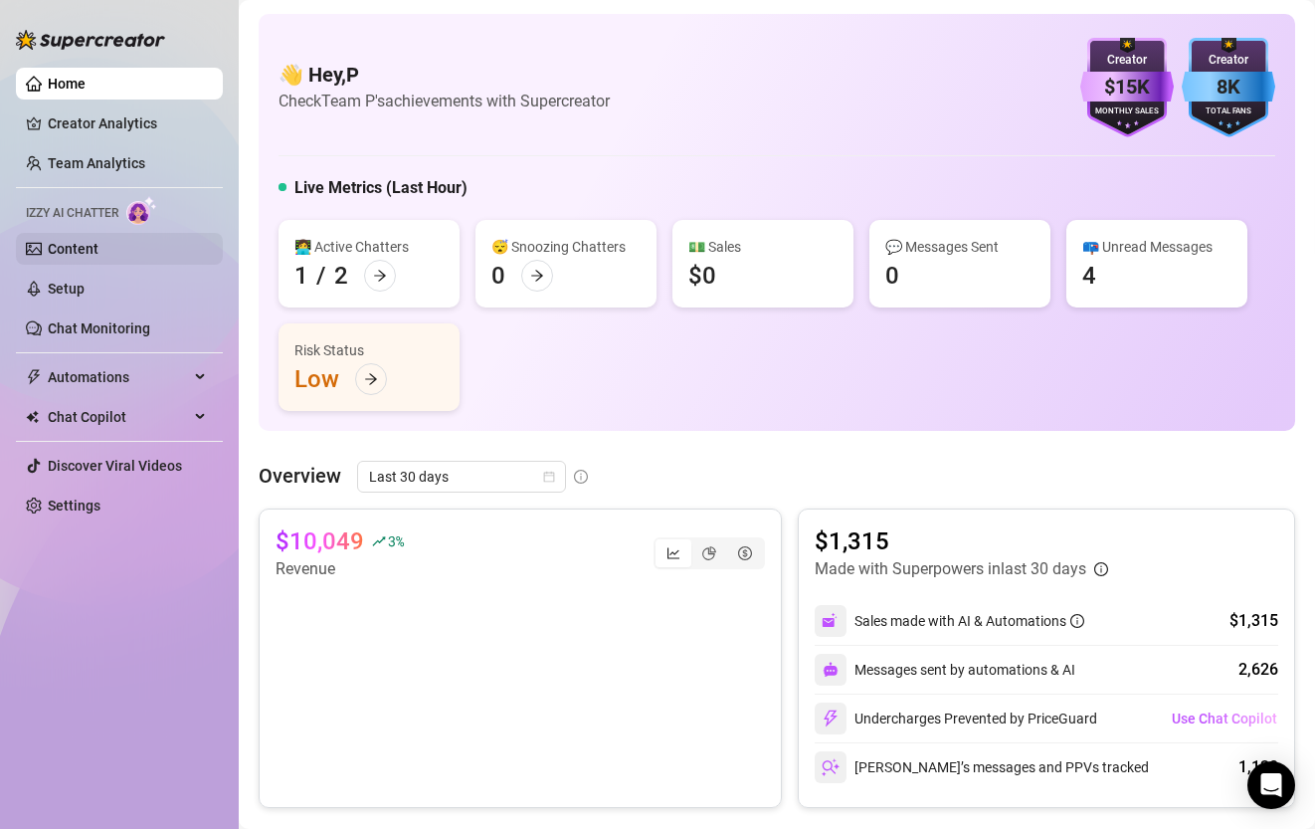
click at [80, 248] on link "Content" at bounding box center [73, 249] width 51 height 16
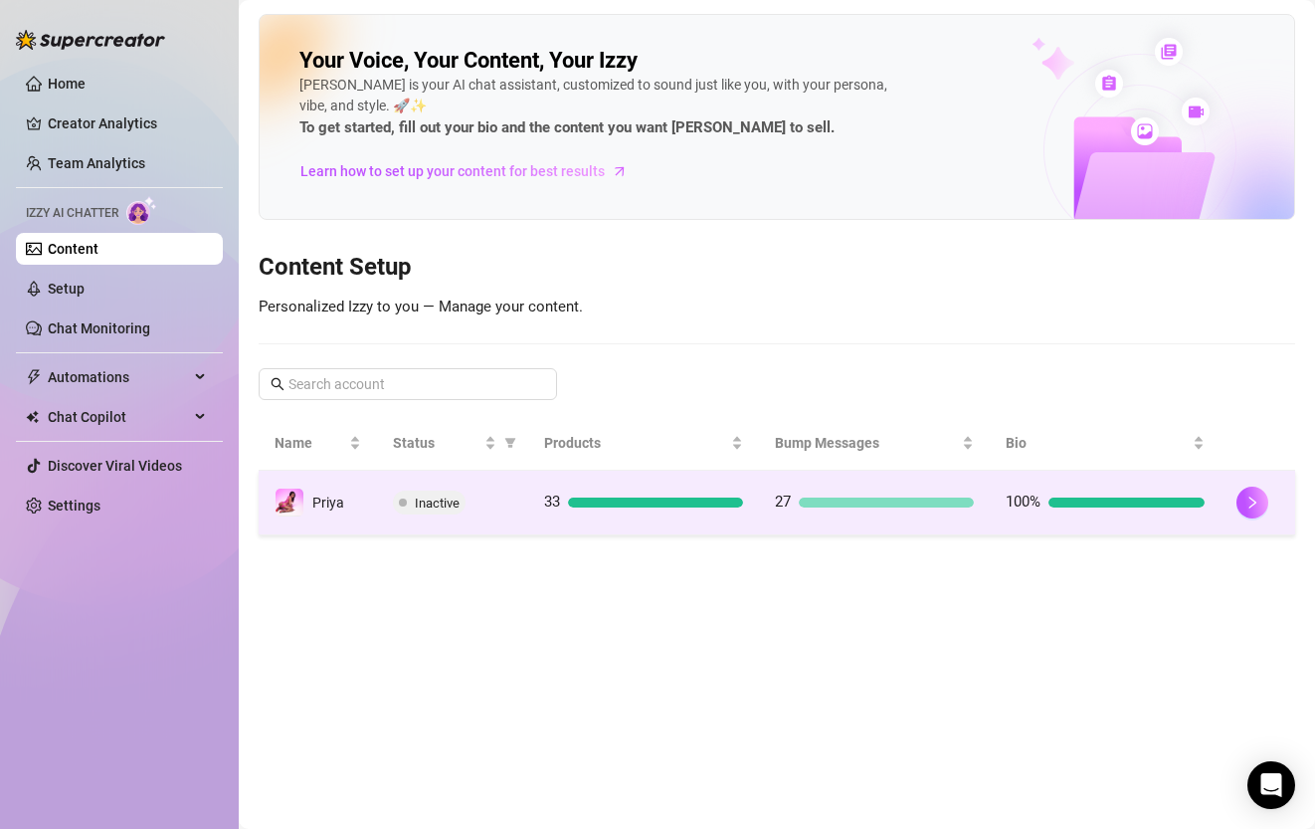
click at [500, 502] on div "Inactive" at bounding box center [452, 502] width 119 height 24
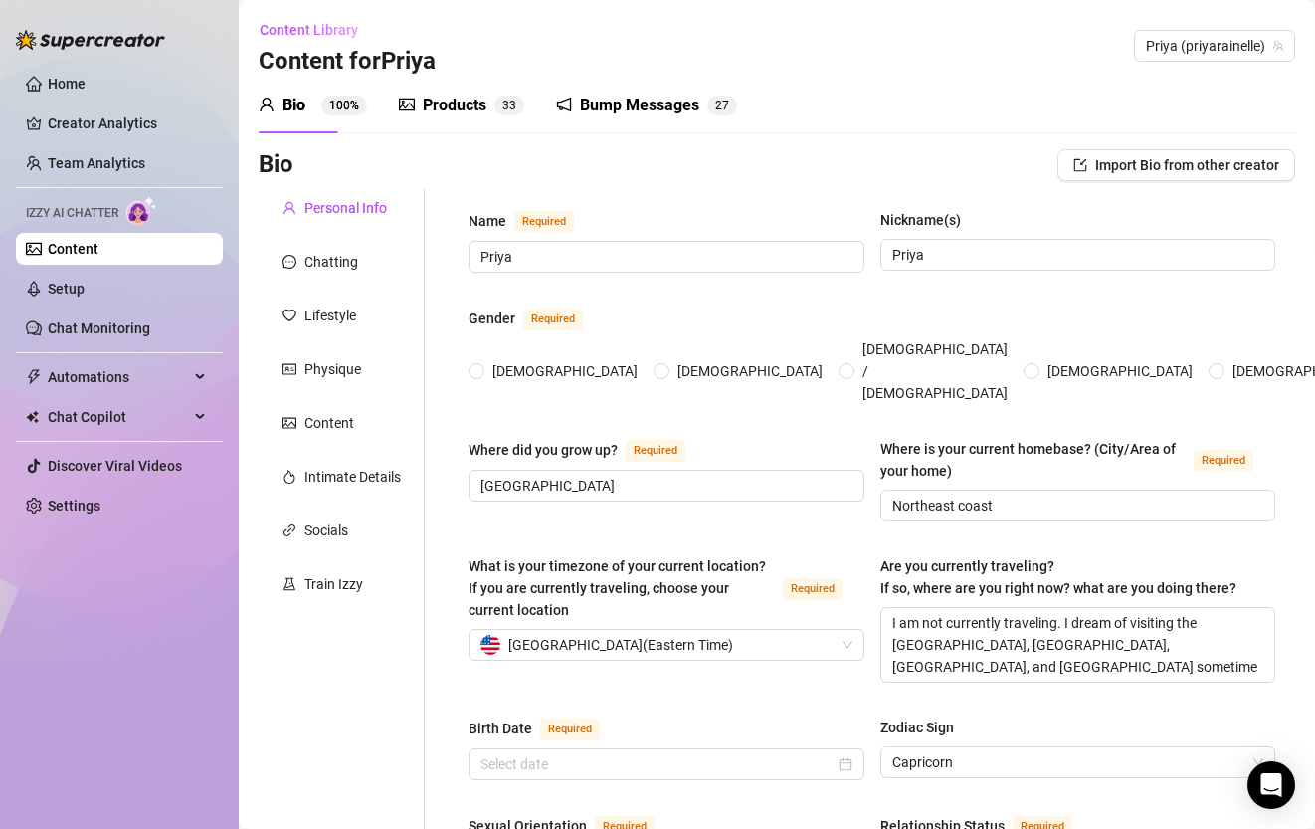
radio input "true"
type input "[DATE]"
click at [111, 334] on link "Chat Monitoring" at bounding box center [99, 328] width 102 height 16
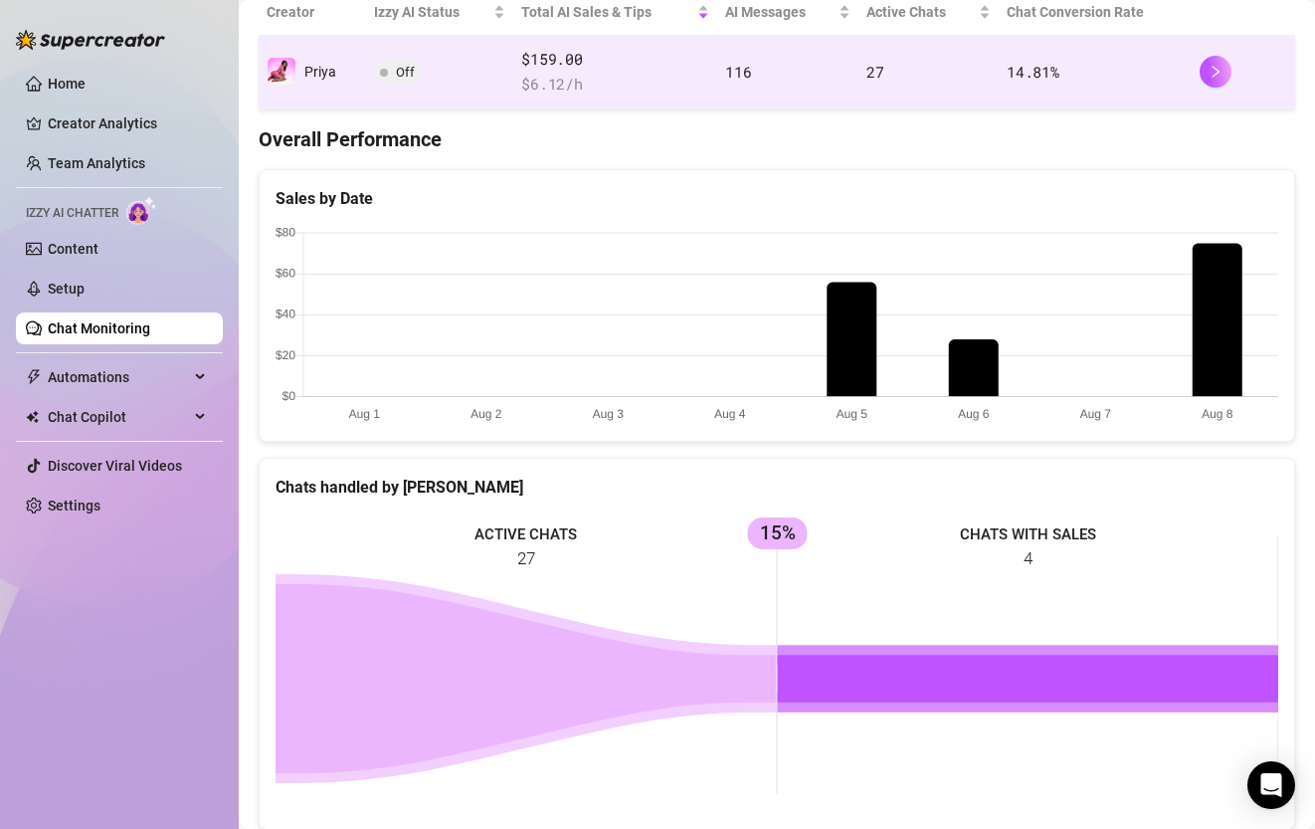
scroll to position [407, 0]
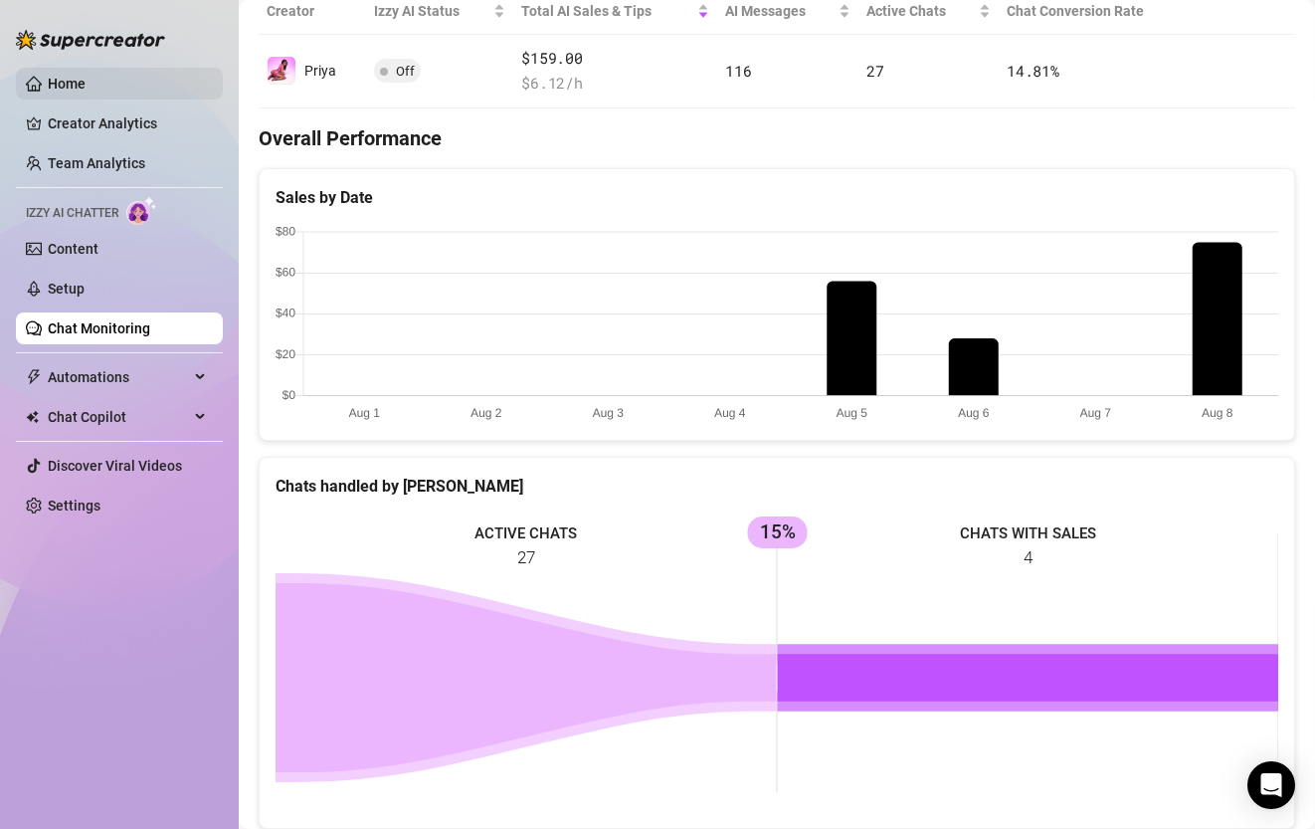
click at [86, 76] on link "Home" at bounding box center [67, 84] width 38 height 16
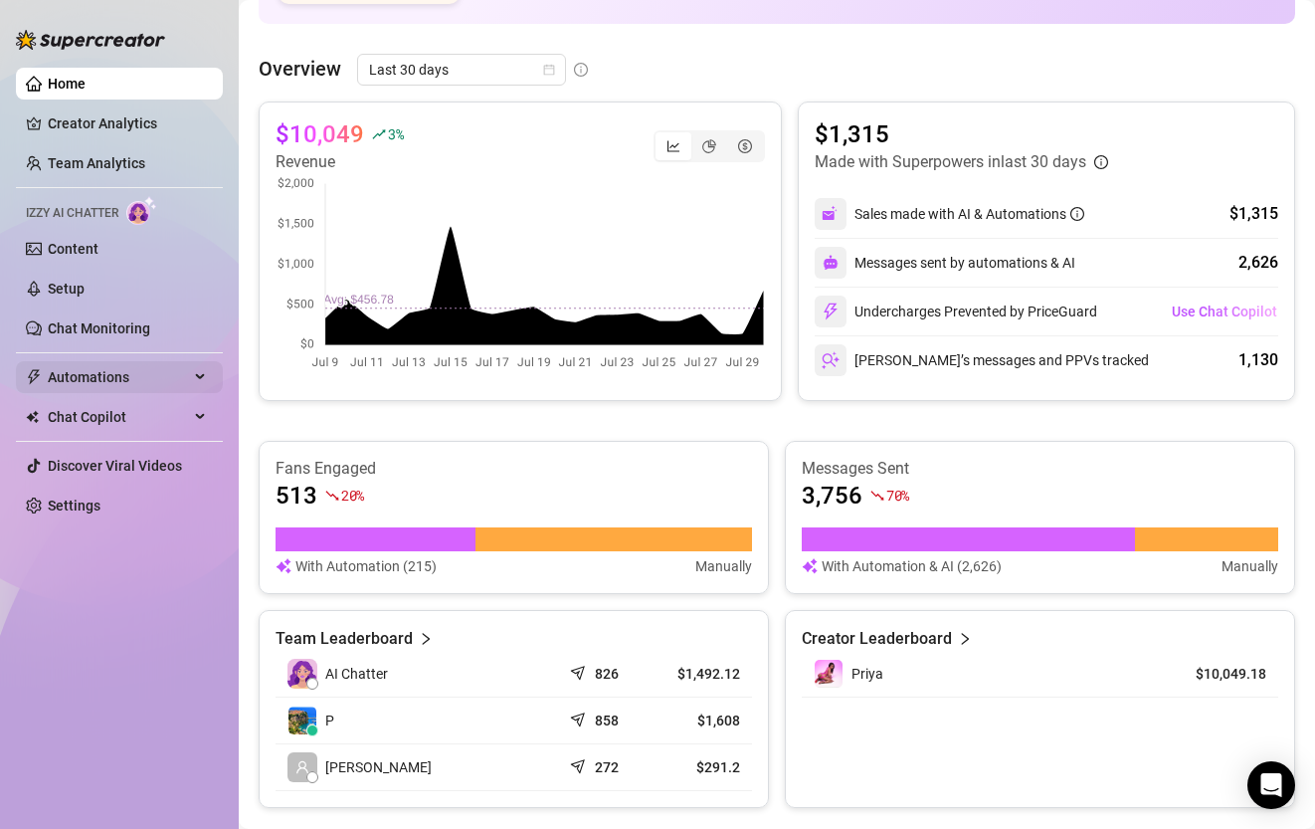
click at [185, 372] on span "Automations" at bounding box center [118, 377] width 141 height 32
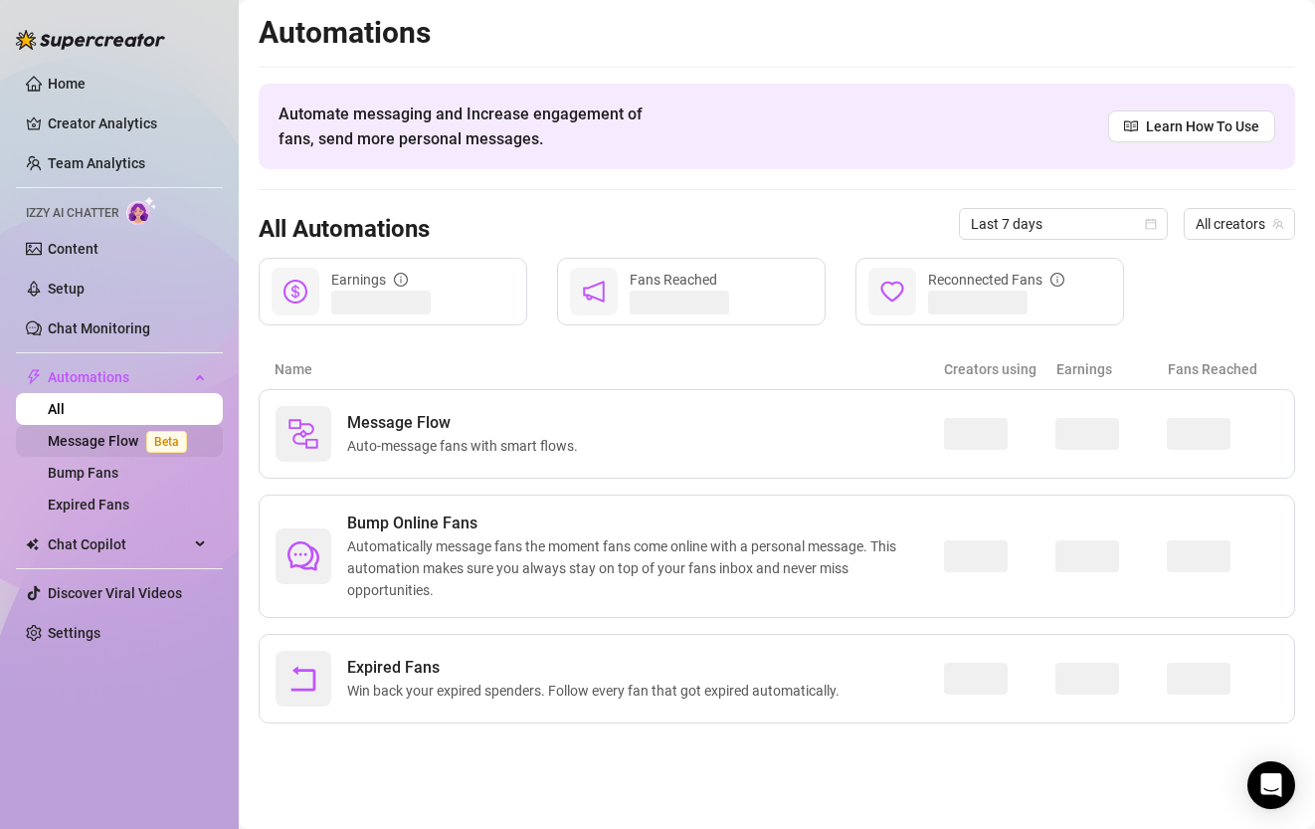
click at [167, 444] on span "Beta" at bounding box center [166, 442] width 41 height 22
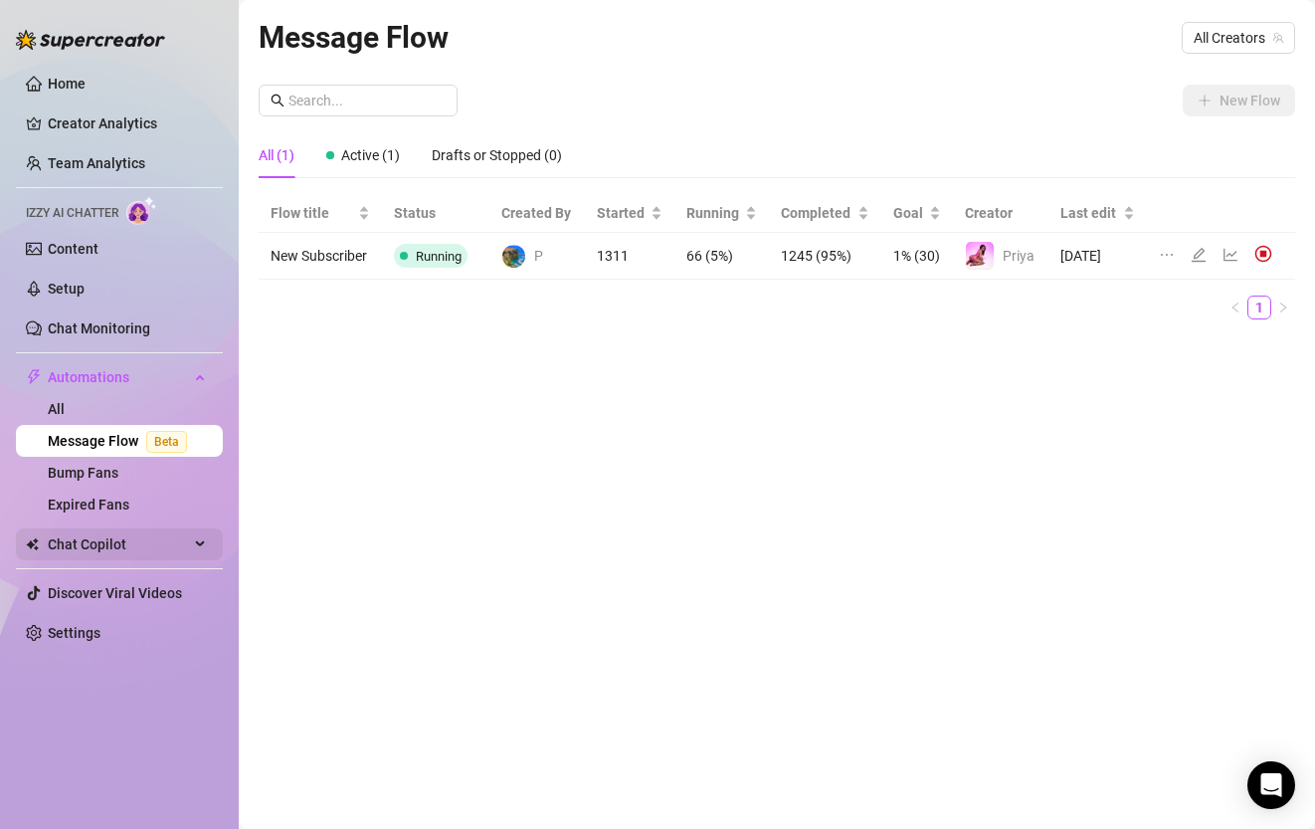
click at [128, 540] on span "Chat Copilot" at bounding box center [118, 544] width 141 height 32
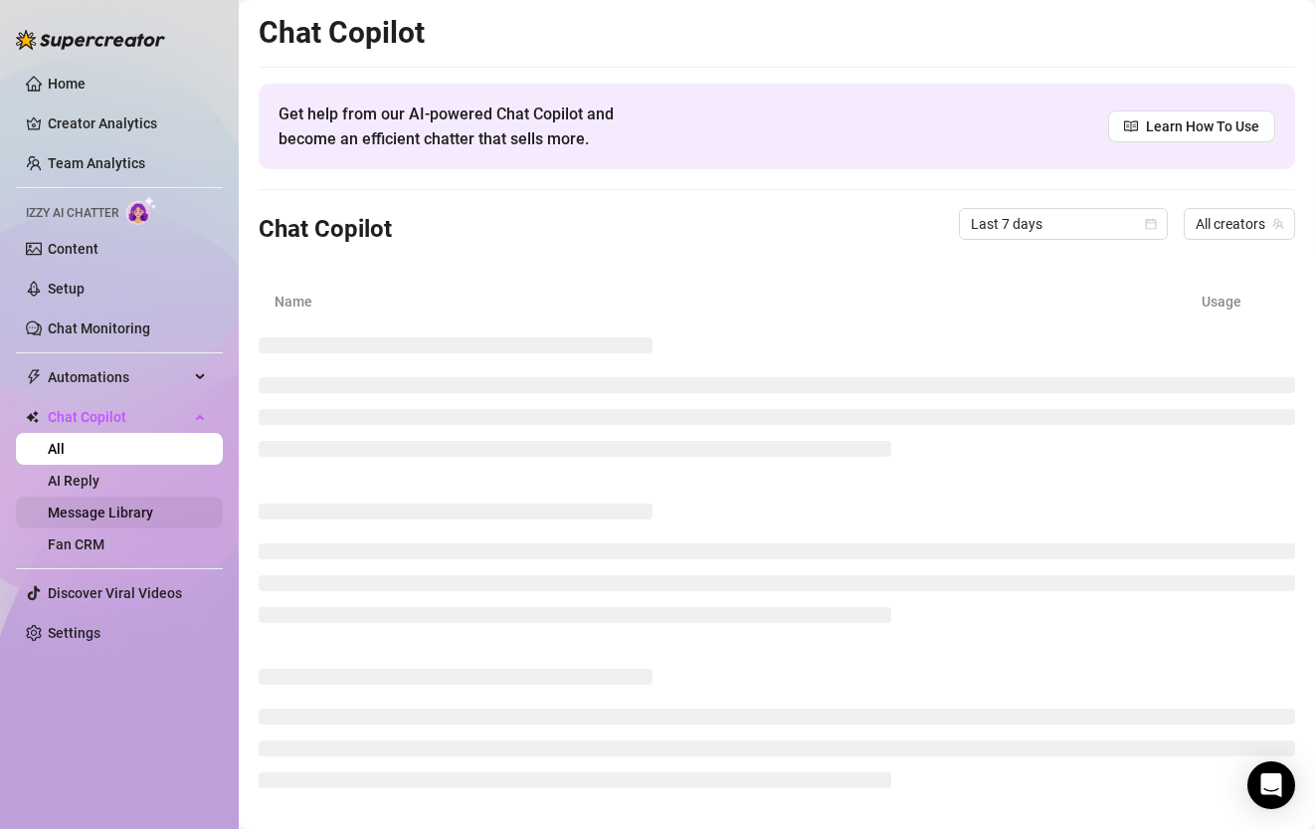
click at [102, 509] on link "Message Library" at bounding box center [100, 512] width 105 height 16
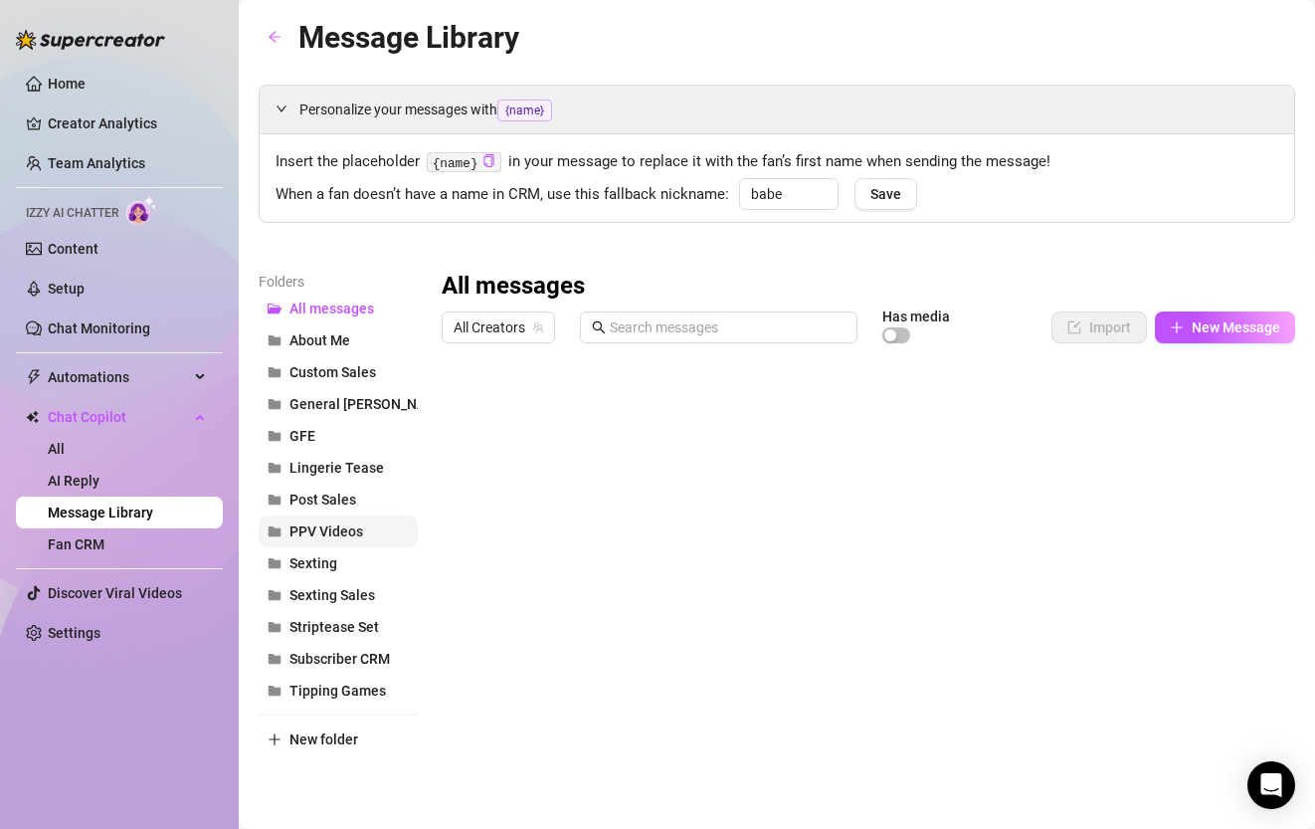
click at [328, 526] on span "PPV Videos" at bounding box center [326, 531] width 74 height 16
click at [338, 316] on span "All messages" at bounding box center [331, 308] width 85 height 16
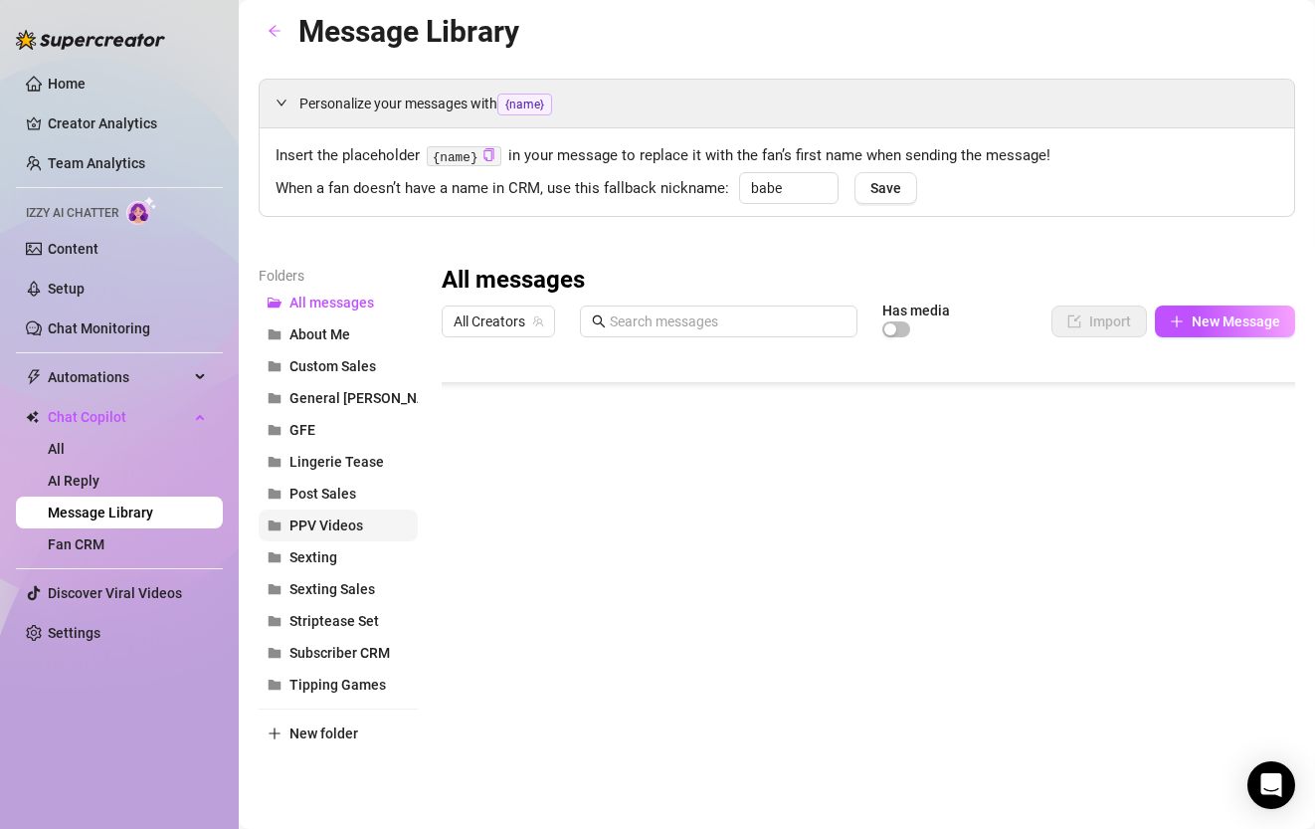
click at [324, 535] on button "PPV Videos" at bounding box center [338, 525] width 159 height 32
click at [348, 400] on span "General [PERSON_NAME]" at bounding box center [369, 398] width 160 height 16
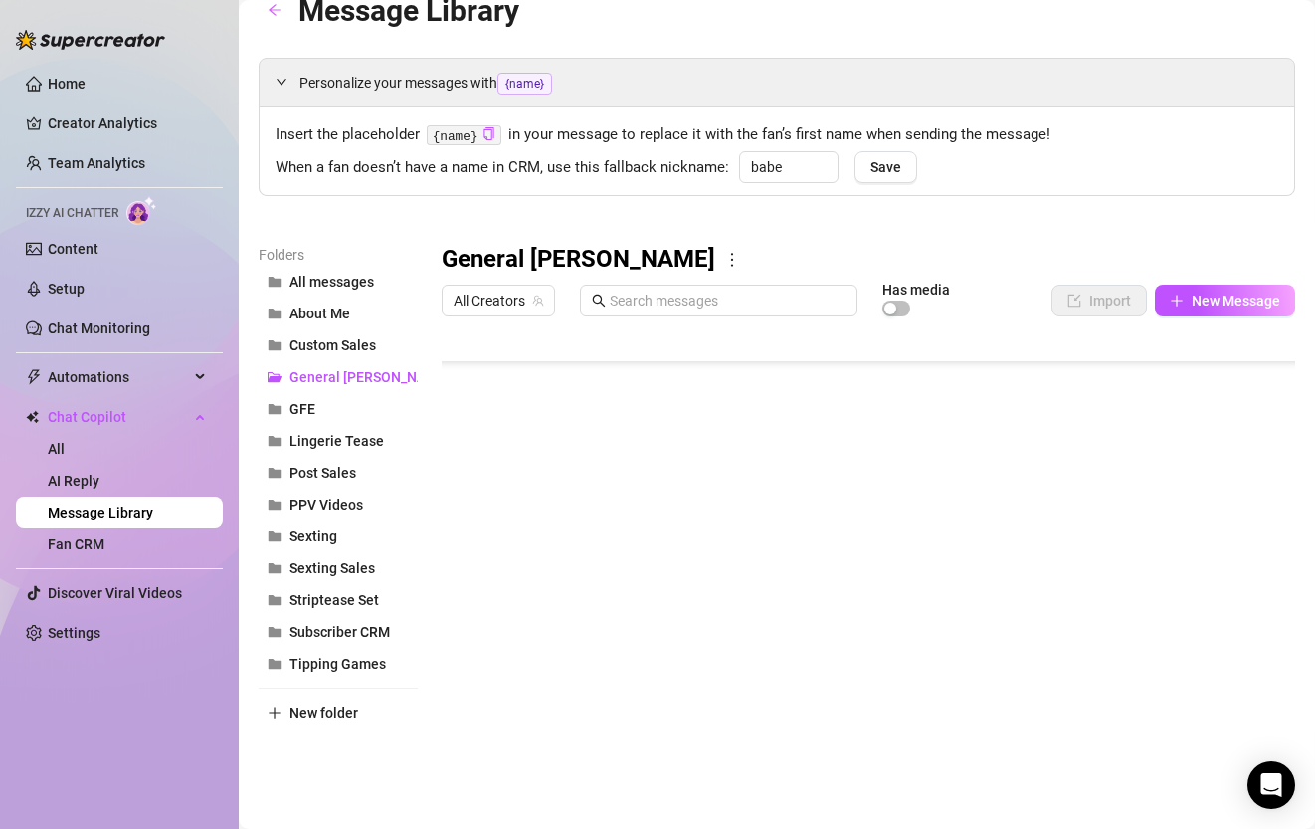
scroll to position [771, 1]
click at [1257, 292] on span "New Message" at bounding box center [1236, 300] width 89 height 16
type textarea "Type your message here..."
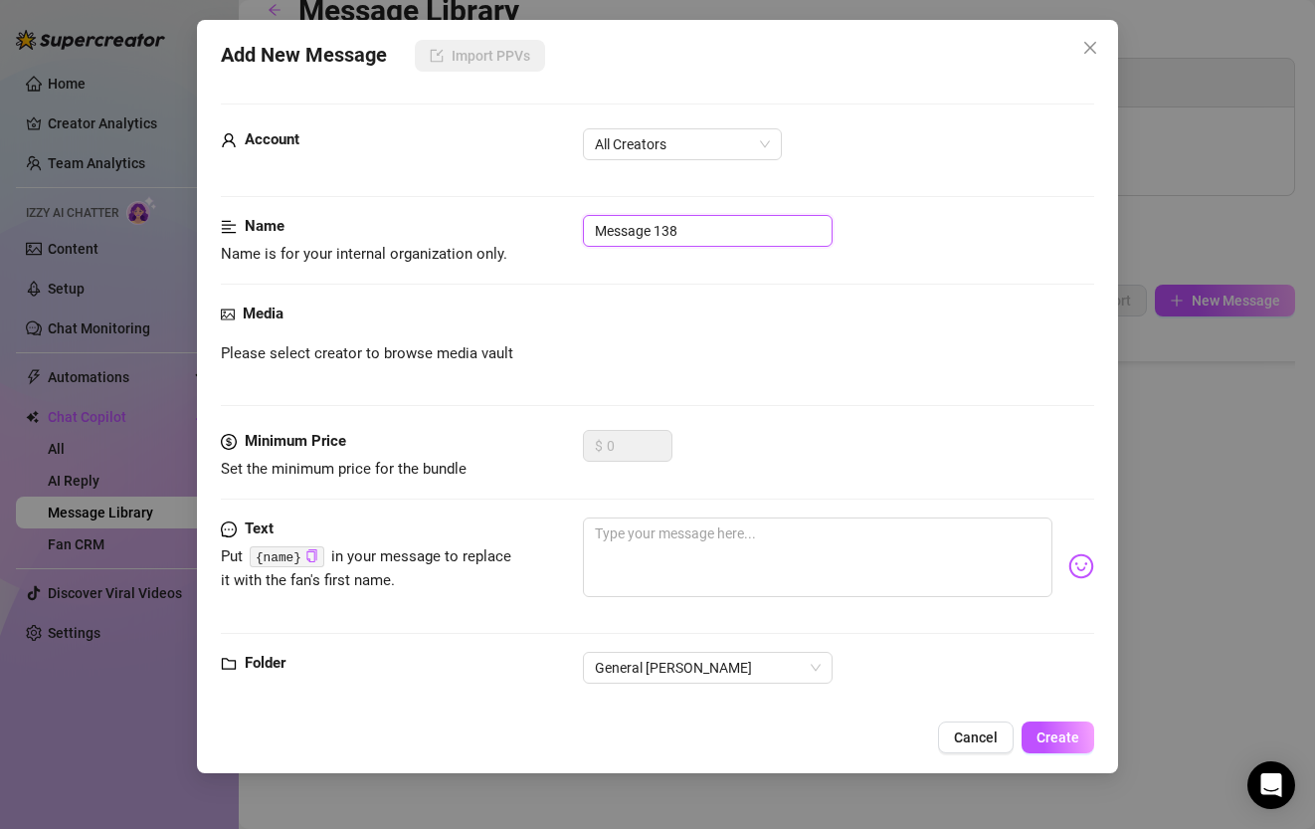
drag, startPoint x: 730, startPoint y: 229, endPoint x: 576, endPoint y: 222, distance: 154.3
click at [576, 222] on div "Name Name is for your internal organization only. Message 138" at bounding box center [657, 240] width 872 height 51
type input "nonspender"
click at [979, 725] on button "Cancel" at bounding box center [976, 737] width 76 height 32
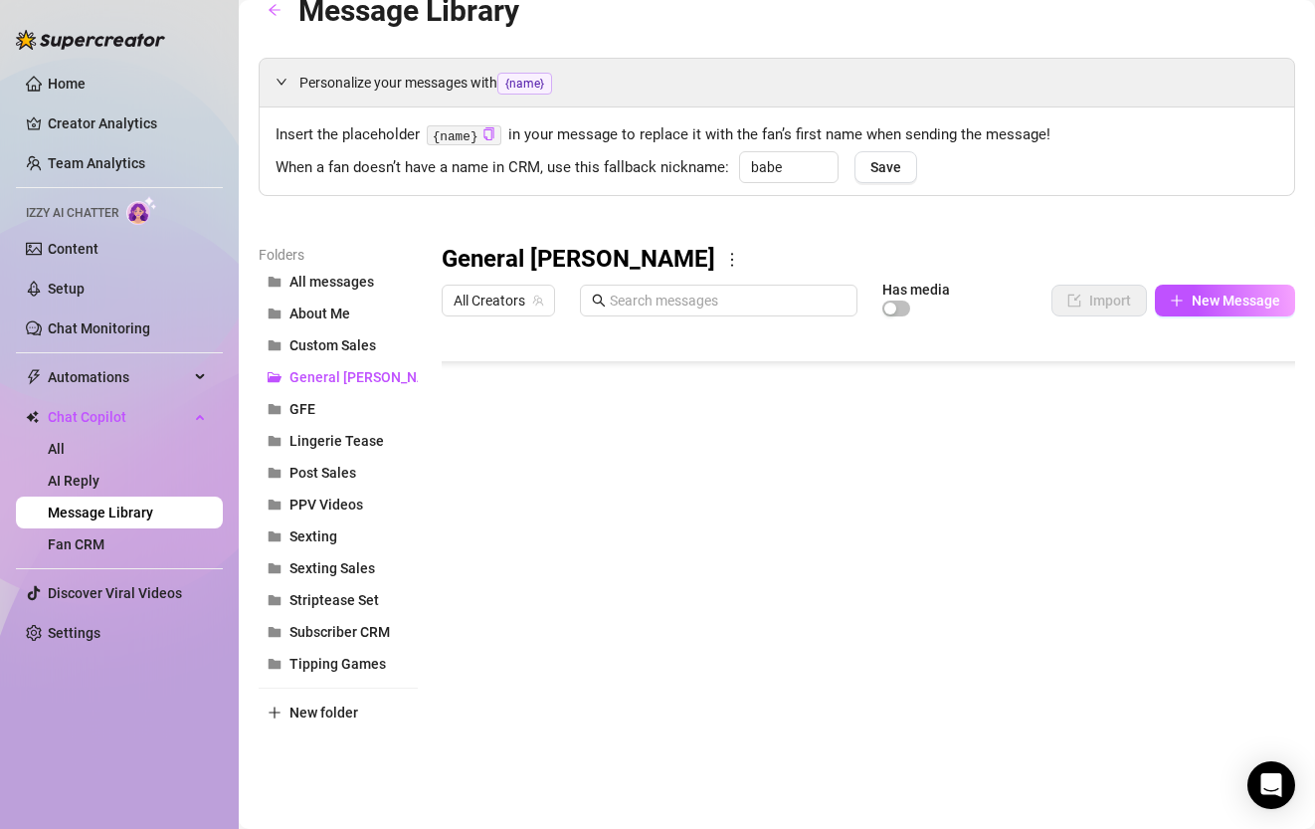
scroll to position [955, 1]
click at [1252, 300] on span "New Message" at bounding box center [1236, 300] width 89 height 16
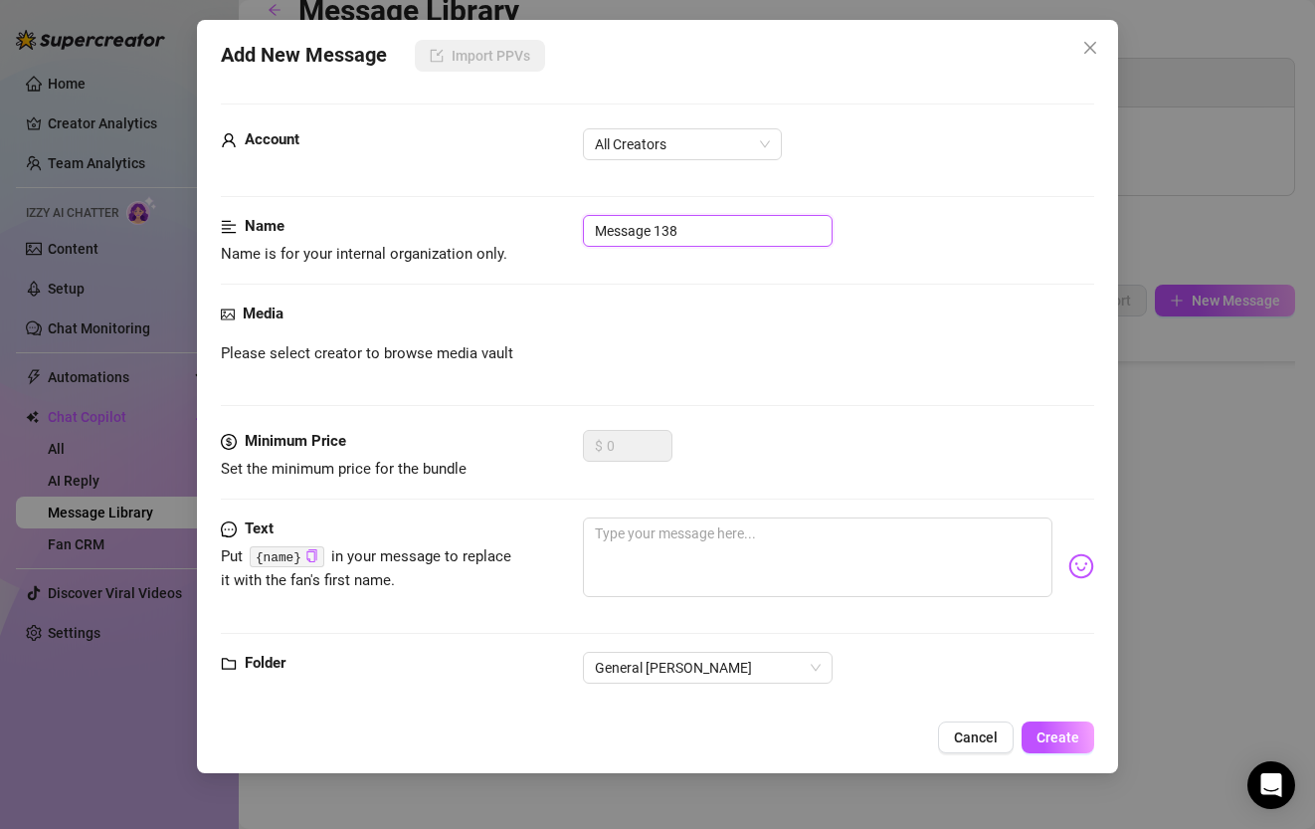
drag, startPoint x: 709, startPoint y: 230, endPoint x: 499, endPoint y: 223, distance: 210.0
click at [499, 223] on div "Name Name is for your internal organization only. Message 138" at bounding box center [657, 240] width 872 height 51
type input "non"
click at [989, 752] on div "Add New Message Import PPVs Account All Creators Name Name is for your internal…" at bounding box center [657, 396] width 920 height 753
click at [989, 747] on button "Cancel" at bounding box center [976, 737] width 76 height 32
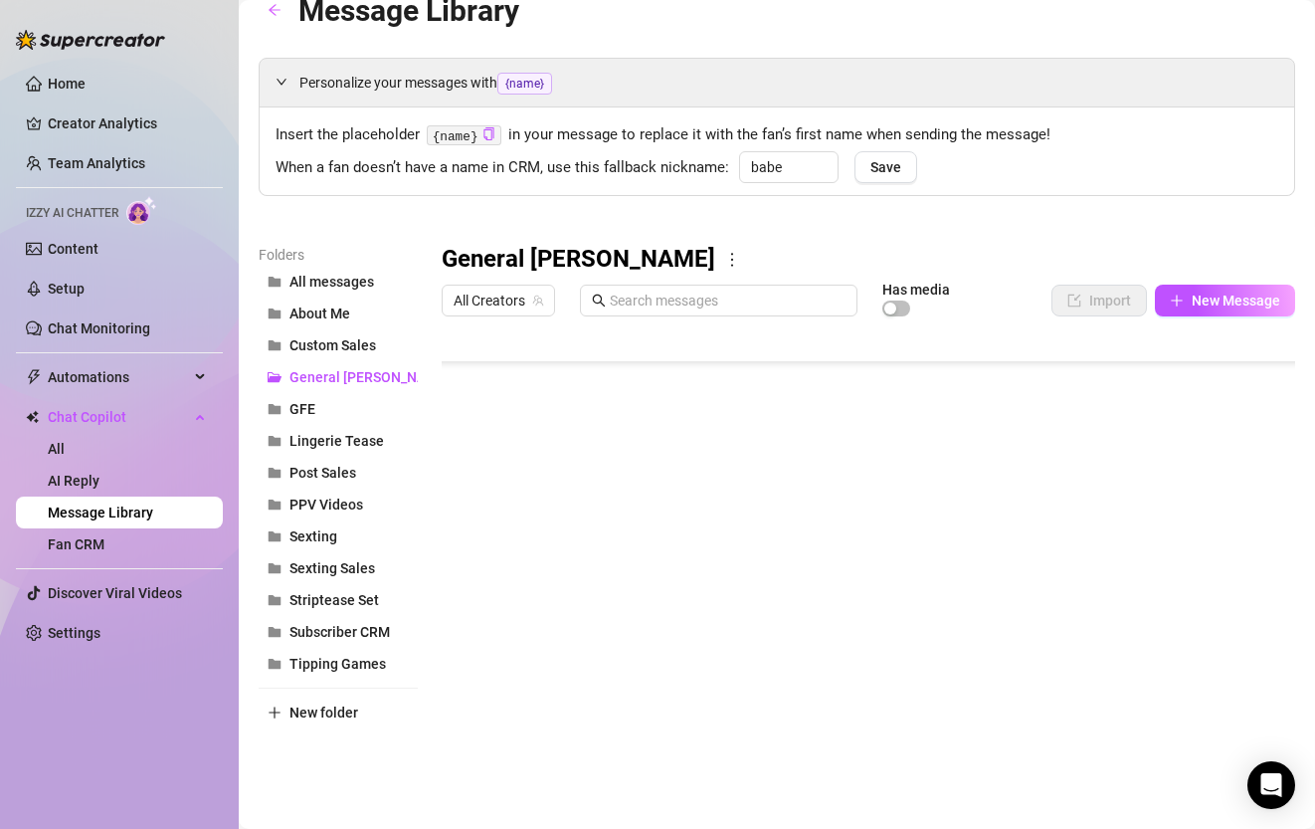
click at [545, 463] on div at bounding box center [869, 547] width 854 height 444
click at [660, 461] on div at bounding box center [869, 547] width 854 height 444
click at [1229, 304] on span "New Message" at bounding box center [1236, 300] width 89 height 16
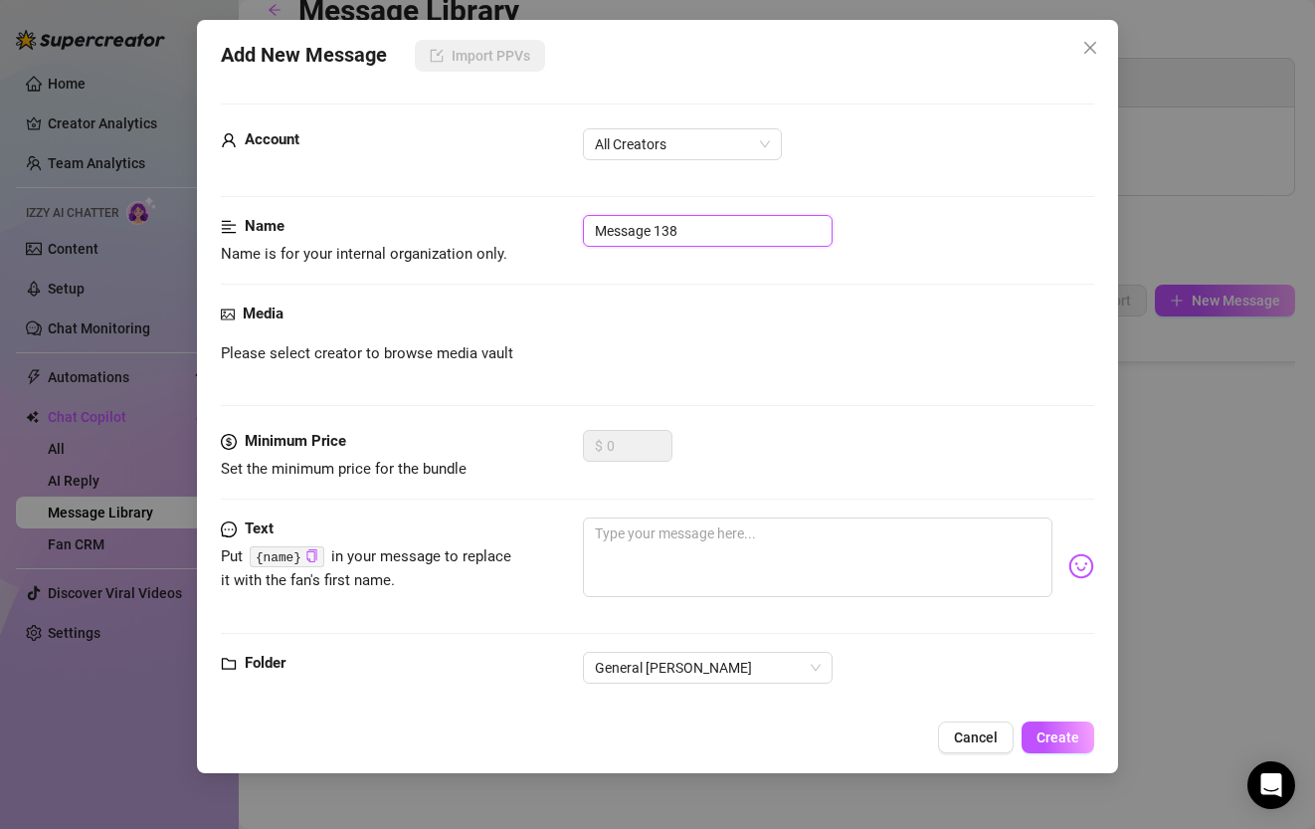
drag, startPoint x: 690, startPoint y: 221, endPoint x: 590, endPoint y: 223, distance: 100.5
click at [590, 223] on input "Message 138" at bounding box center [708, 231] width 250 height 32
type input "nonspender 9"
click at [657, 559] on textarea at bounding box center [817, 557] width 469 height 80
type textarea "b"
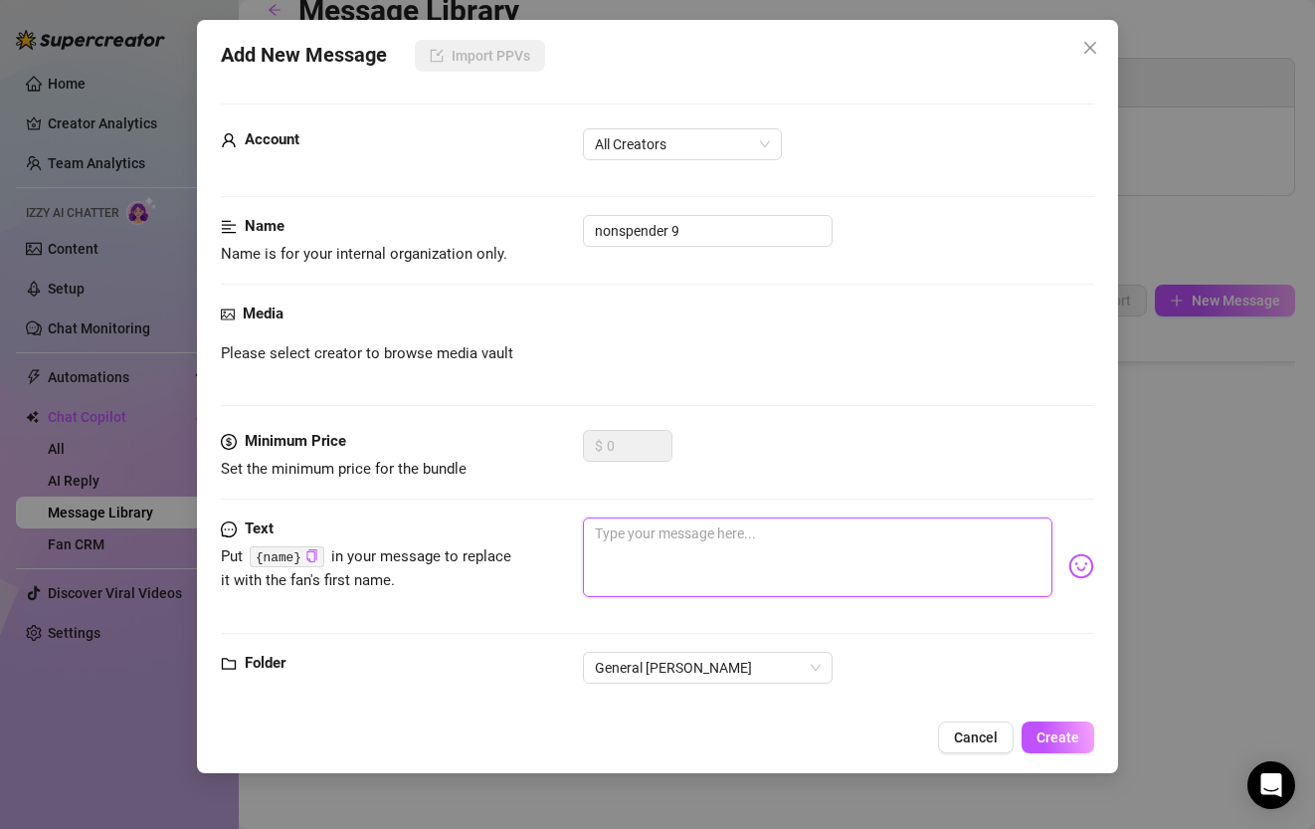
type textarea "b"
type textarea "ba"
type textarea "bab"
type textarea "babv"
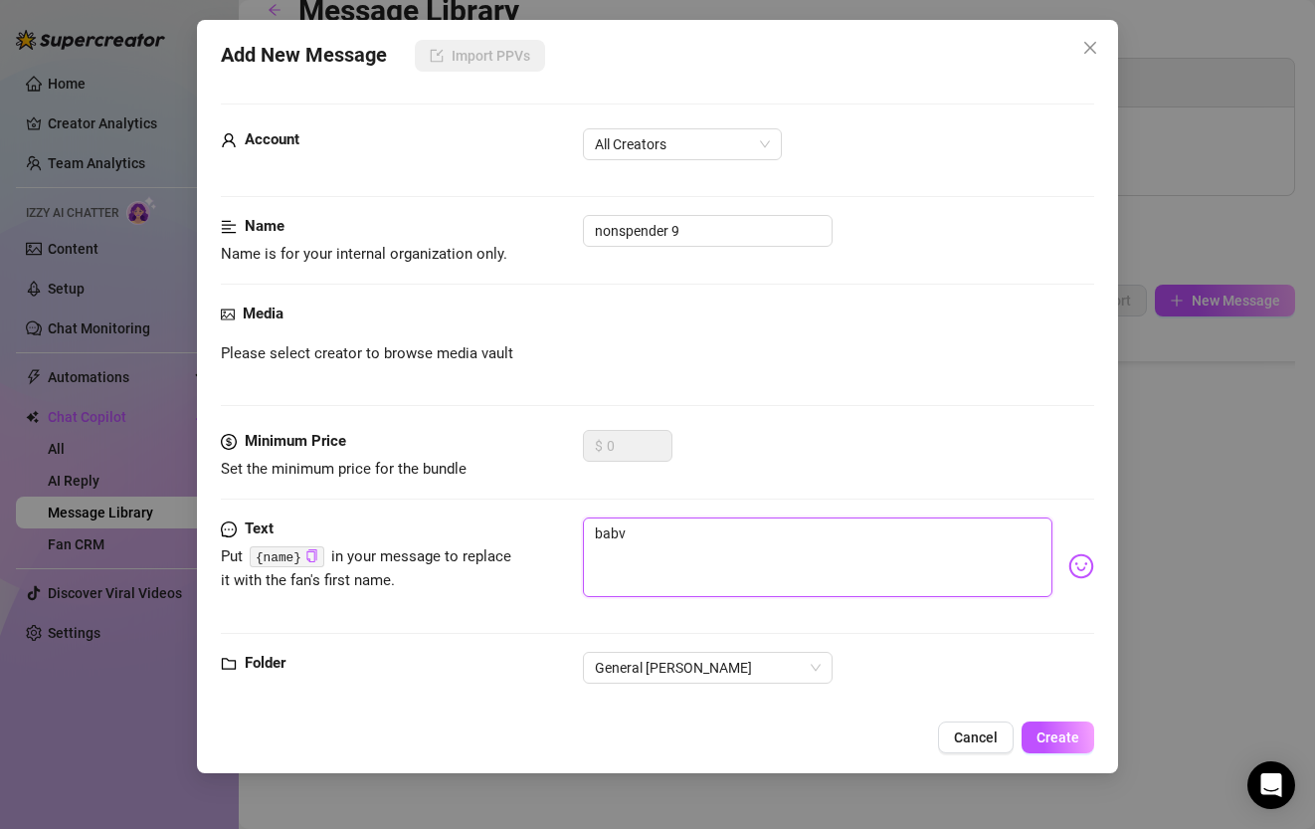
type textarea "babve"
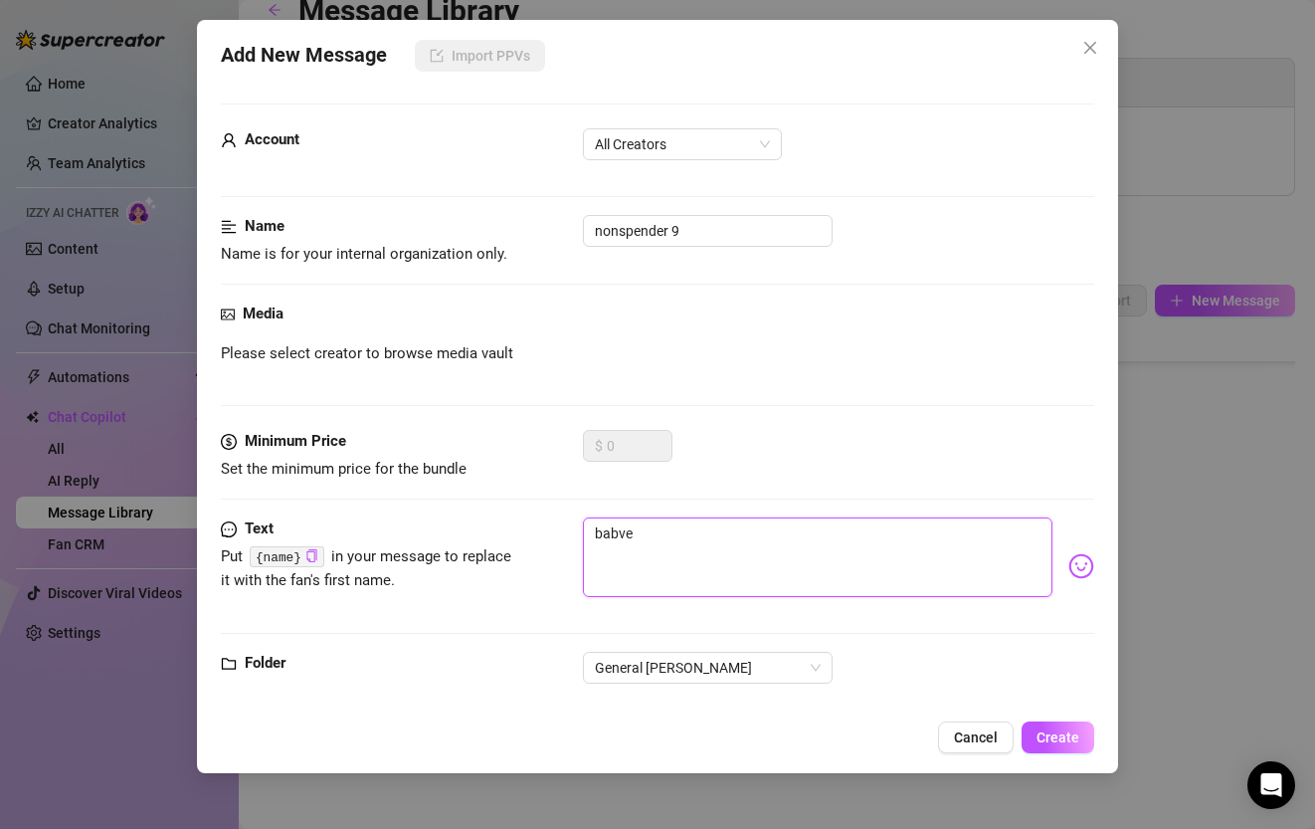
type textarea "babve"
type textarea "babv"
type textarea "bab"
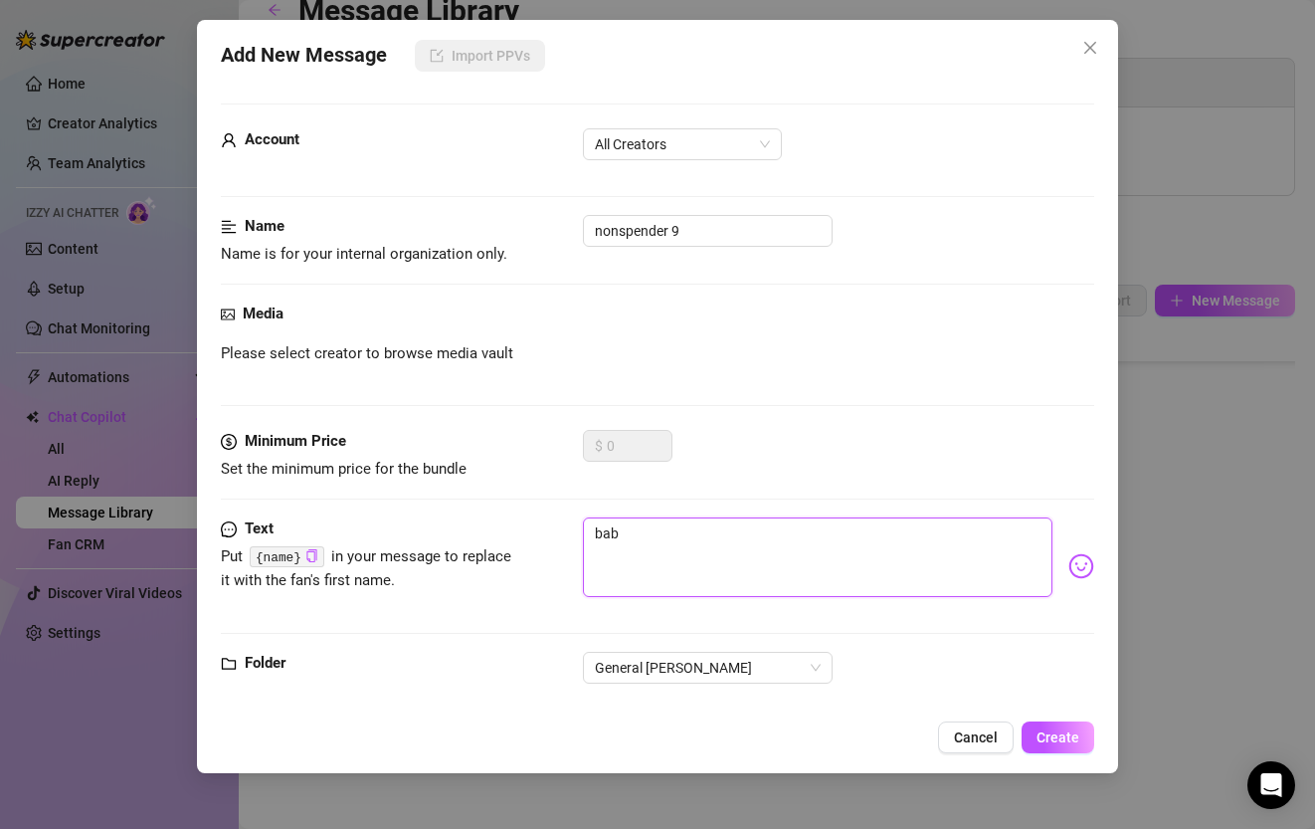
type textarea "babe"
type textarea "babe I"
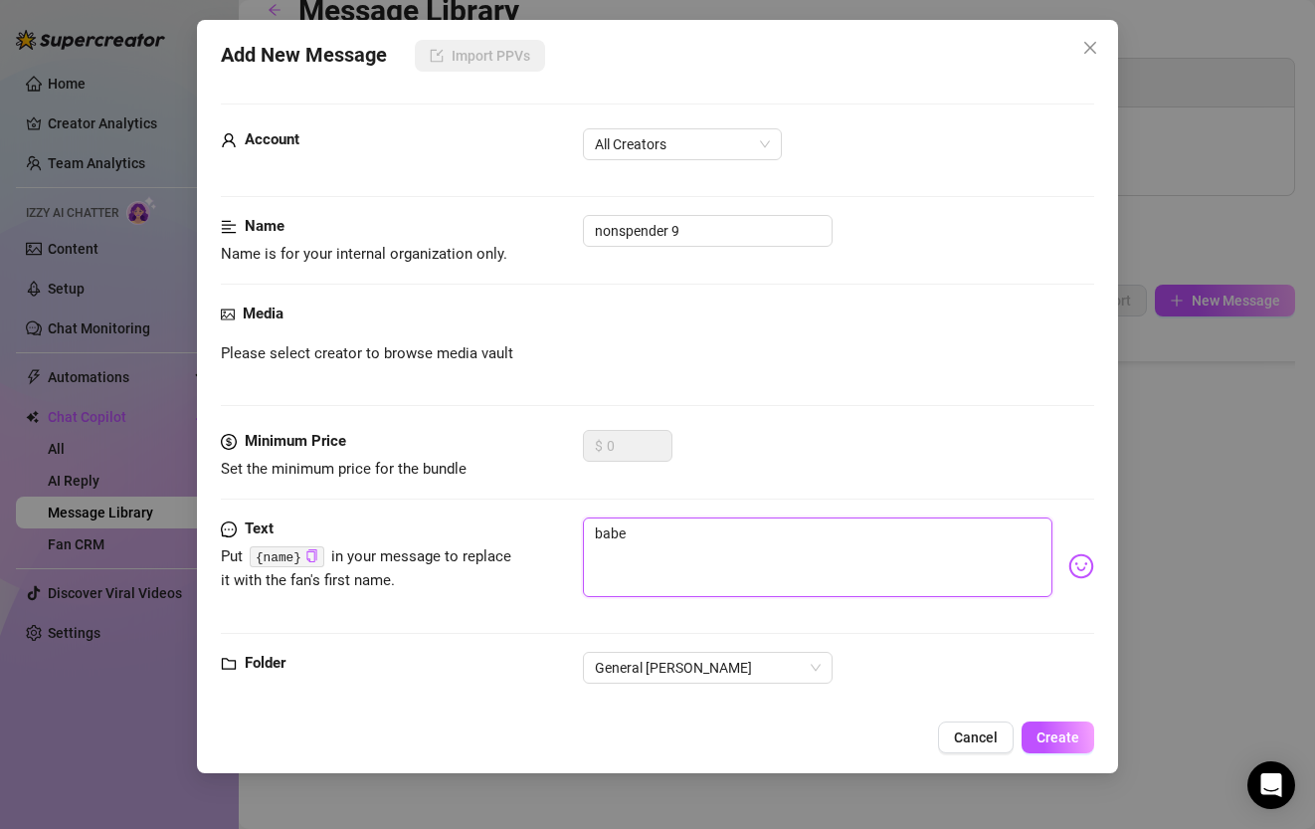
type textarea "babe I"
type textarea "babe I'"
type textarea "babe I'v"
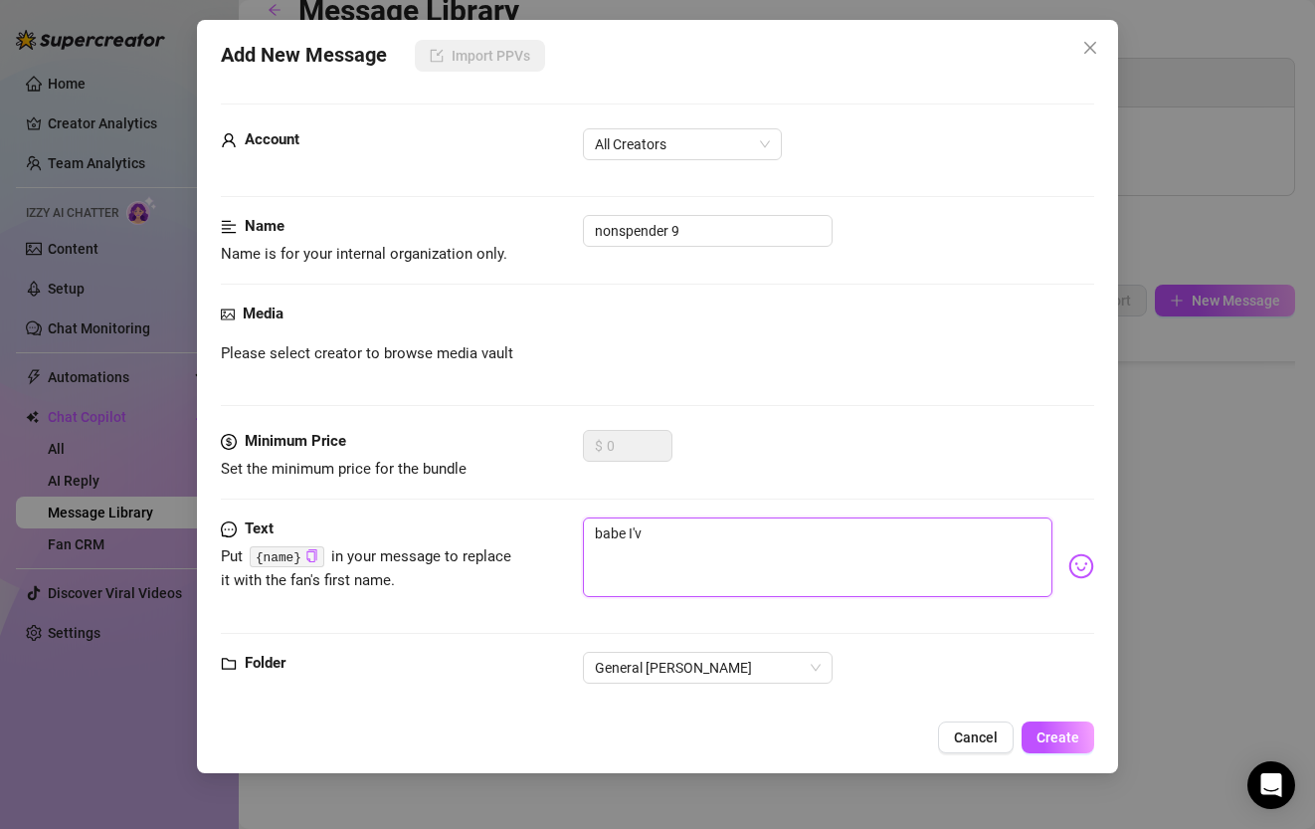
type textarea "babe I've"
type textarea "babe I've b"
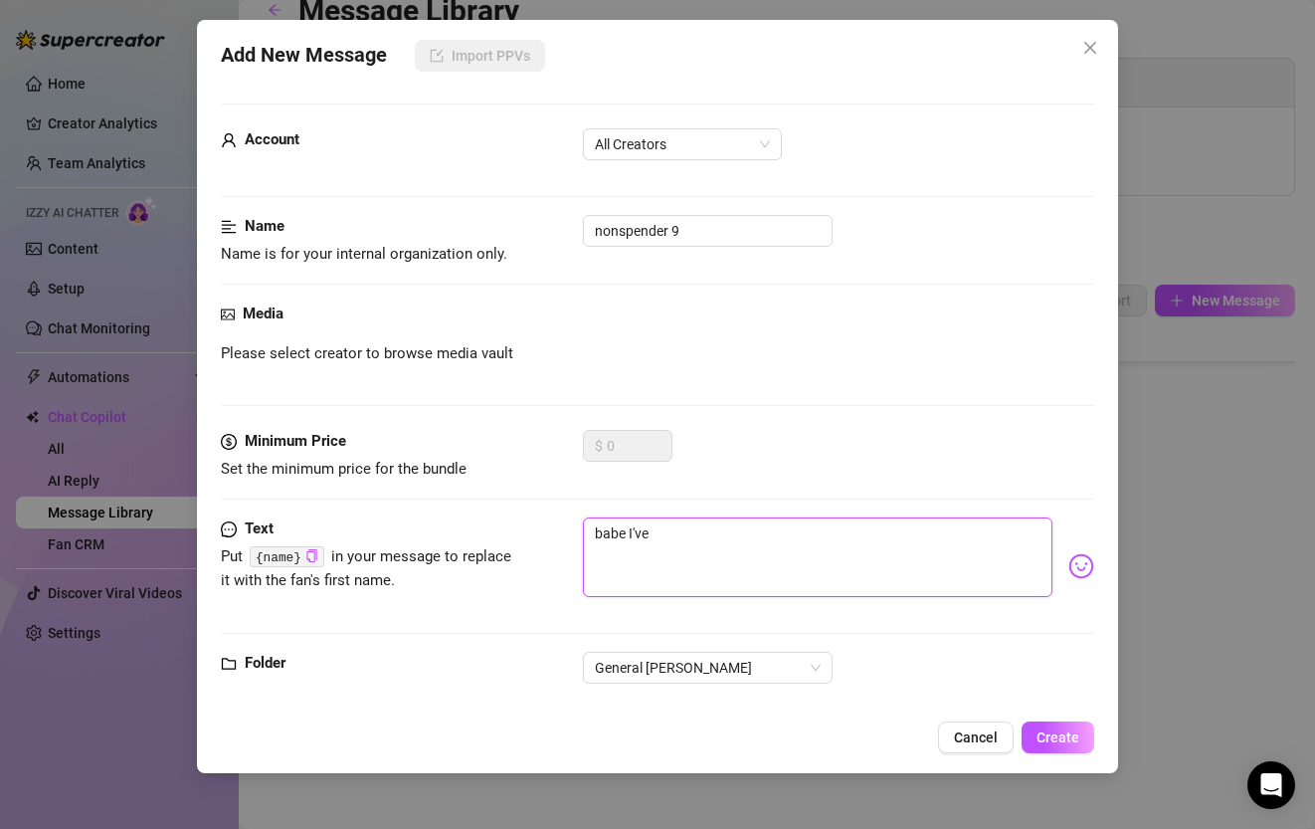
type textarea "babe I've b"
type textarea "babe I've be"
type textarea "babe I've bee"
type textarea "babe I've been"
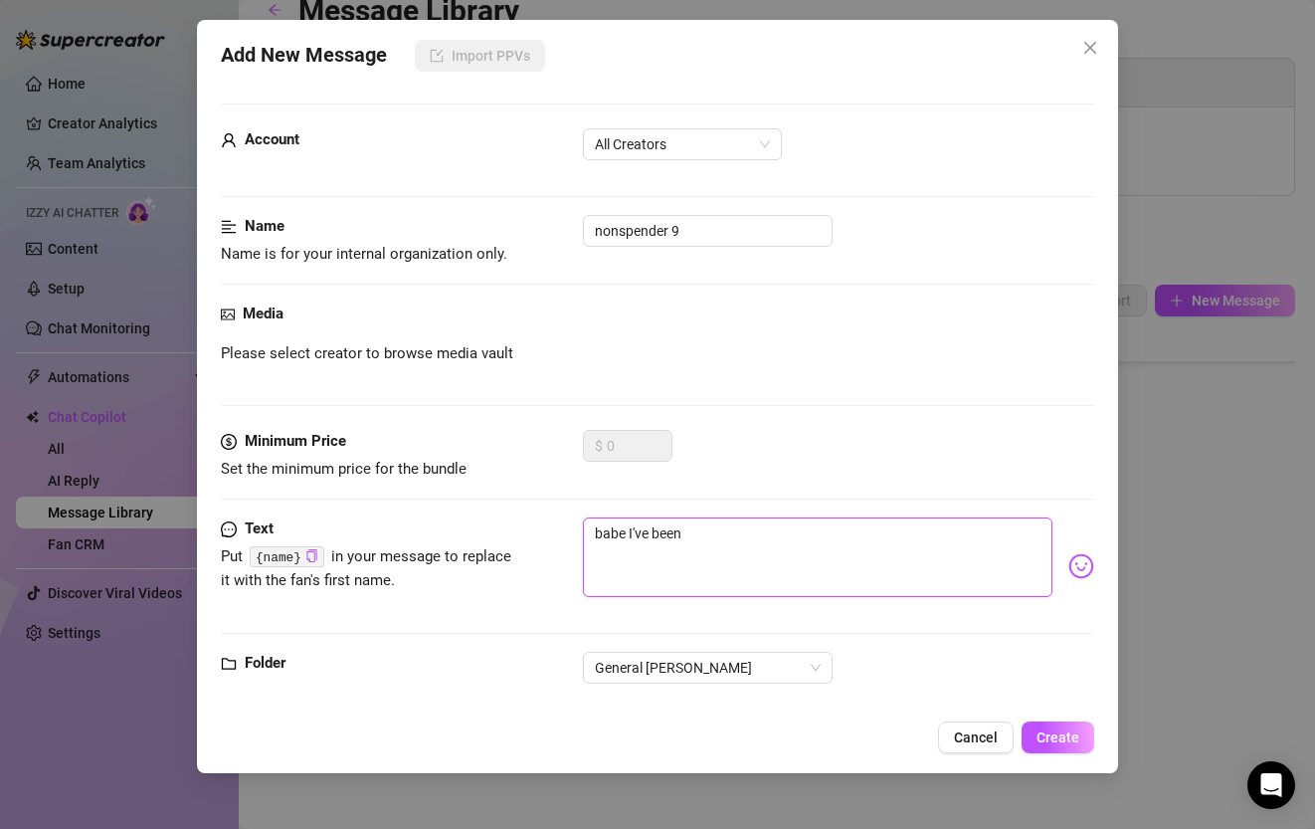
type textarea "babe I've been"
type textarea "babe I've been e"
type textarea "babe I've been en"
type textarea "babe I've been enj"
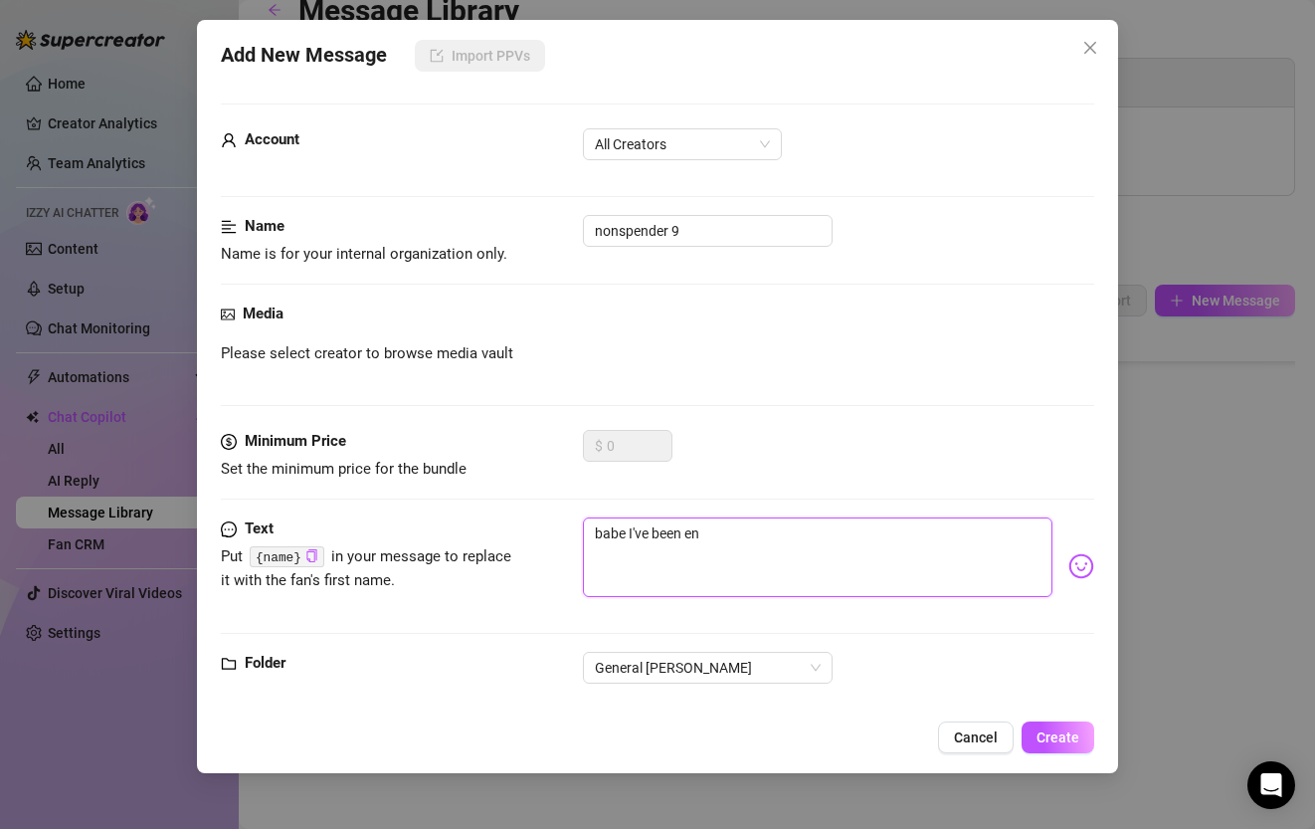
type textarea "babe I've been enj"
type textarea "babe I've been enjo"
type textarea "babe I've been enjou"
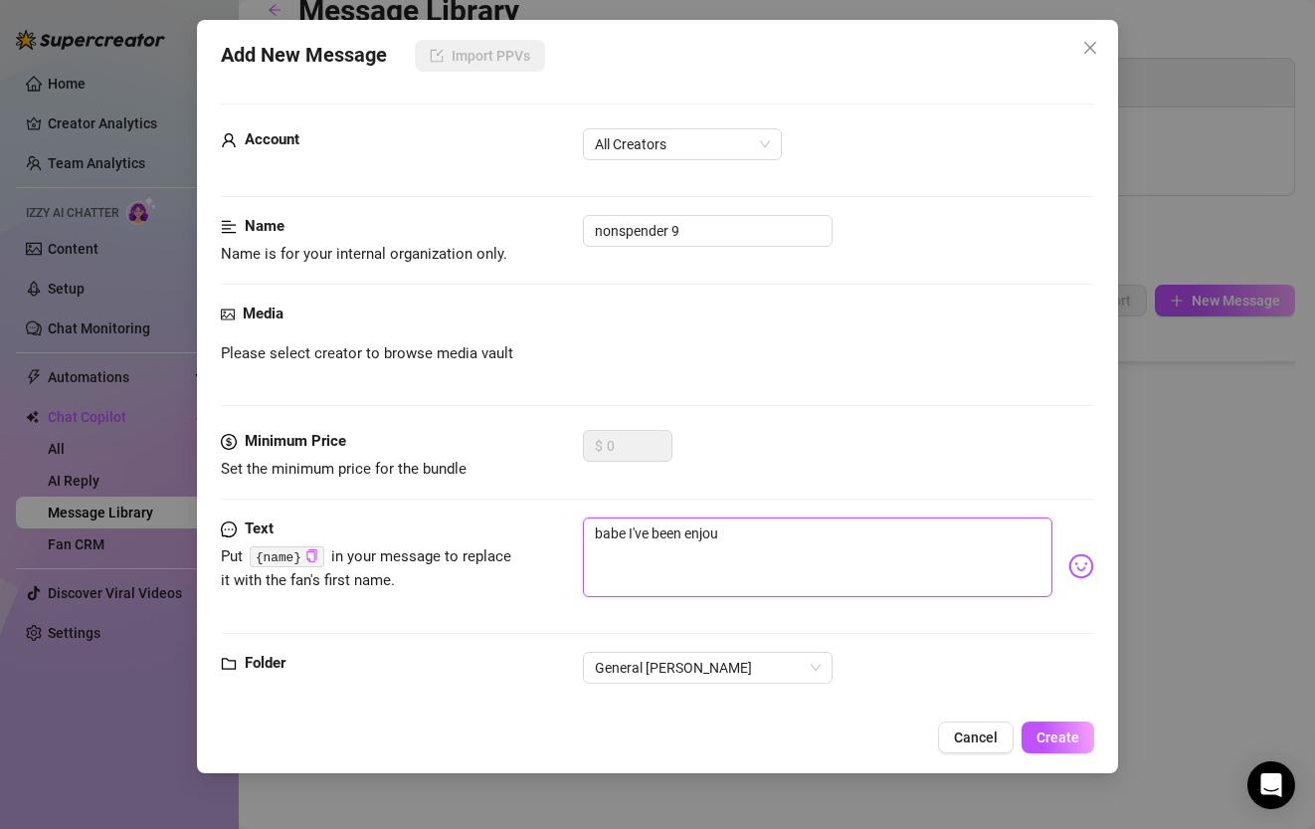
type textarea "babe I've been enjoui"
type textarea "babe I've been enjou"
type textarea "babe I've been enjo"
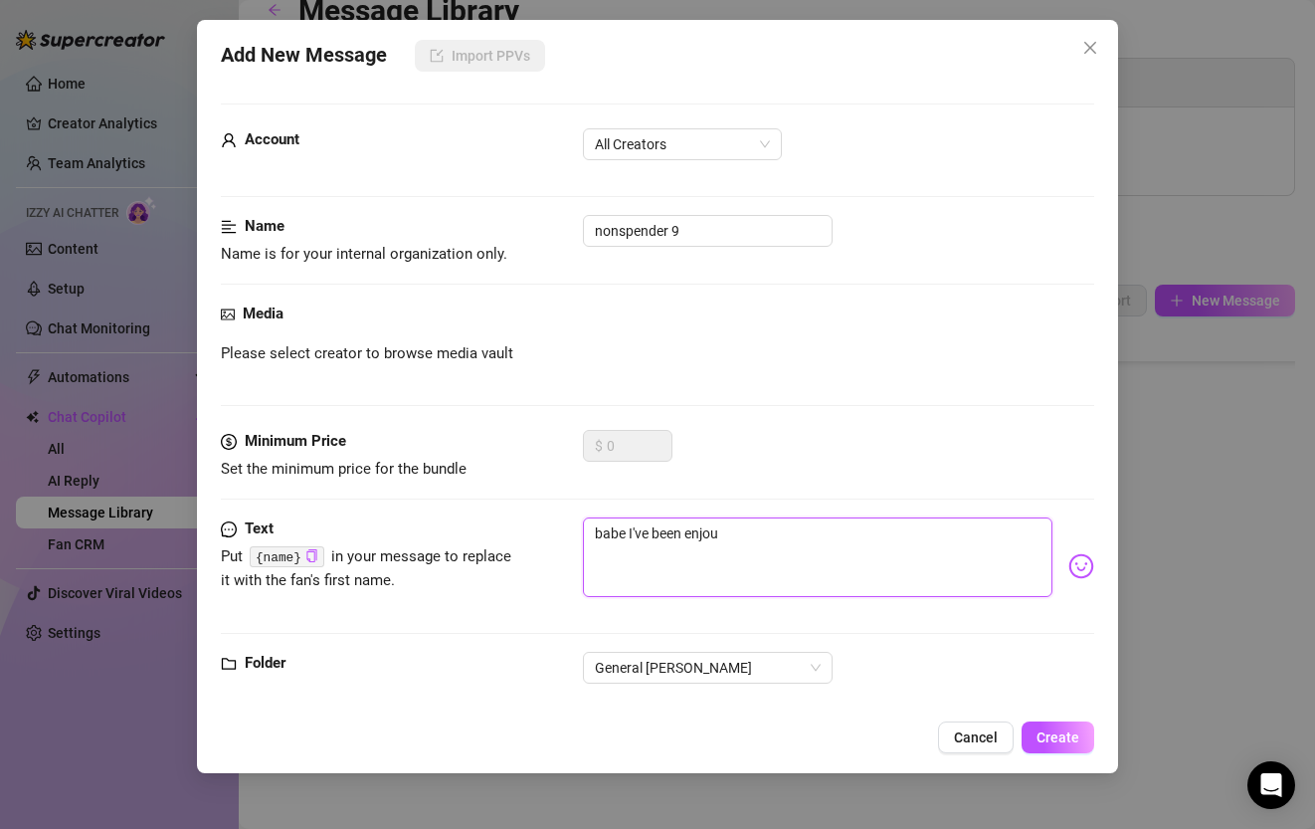
type textarea "babe I've been enjo"
type textarea "babe I've been enjoy"
type textarea "babe I've been enjoyi"
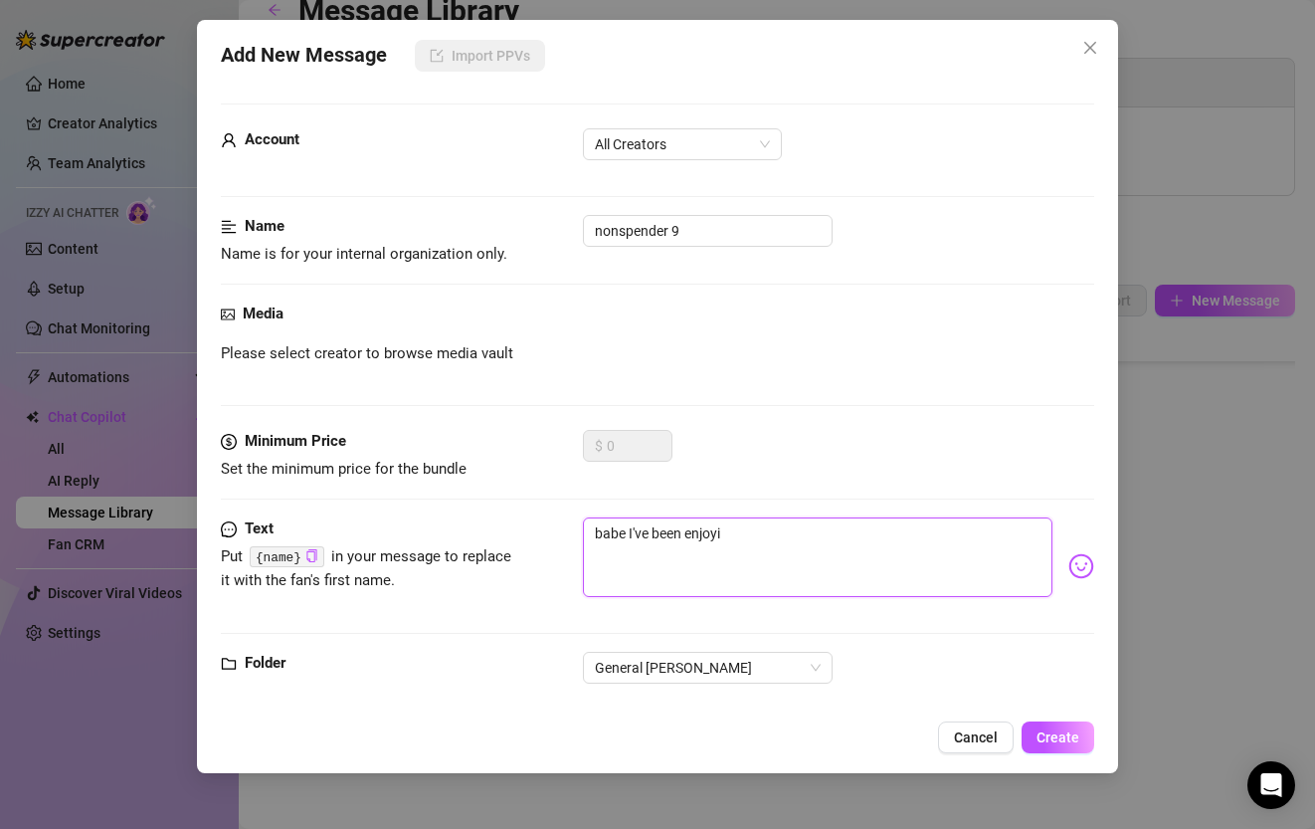
type textarea "babe I've been enjoyin"
type textarea "babe I've been enjoying"
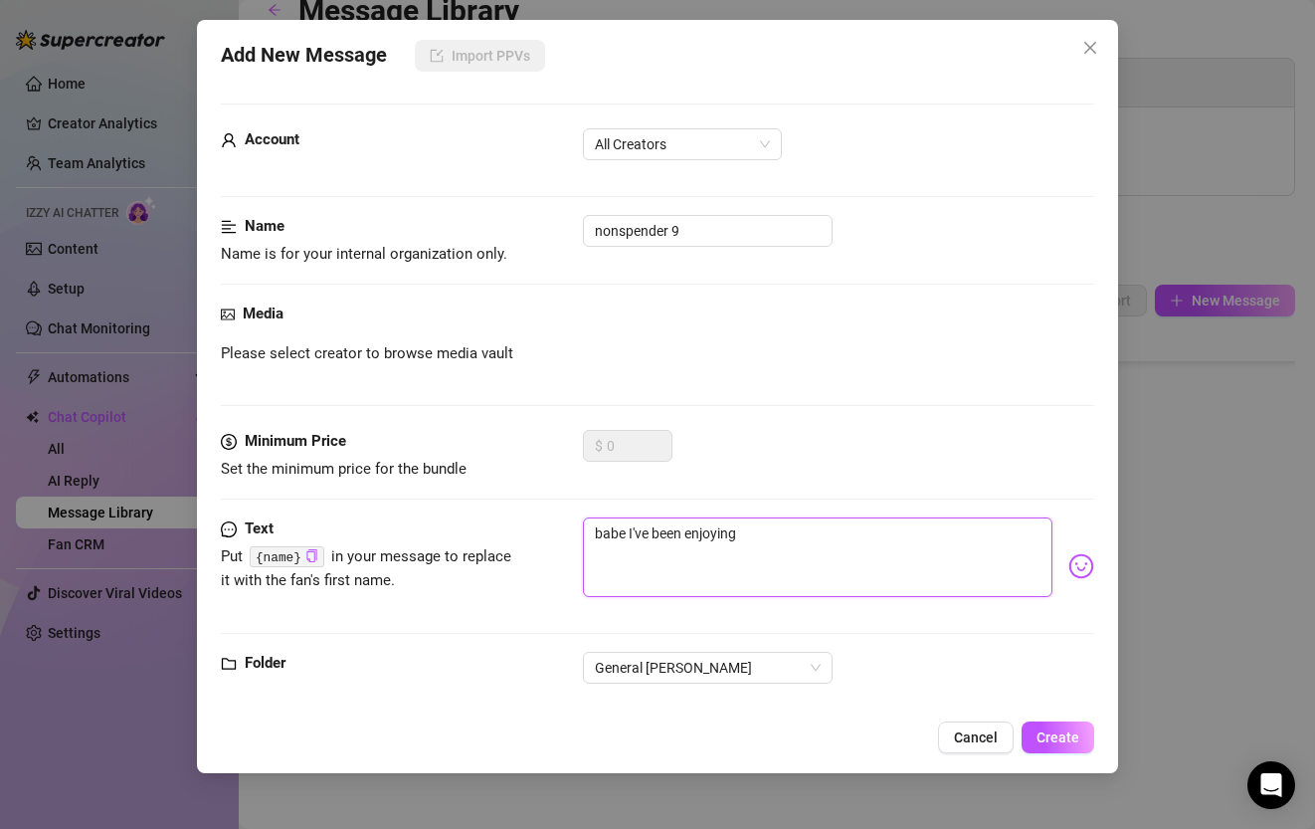
type textarea "babe I've been enjoying"
type textarea "babe I've been enjoying o"
type textarea "babe I've been enjoying ou"
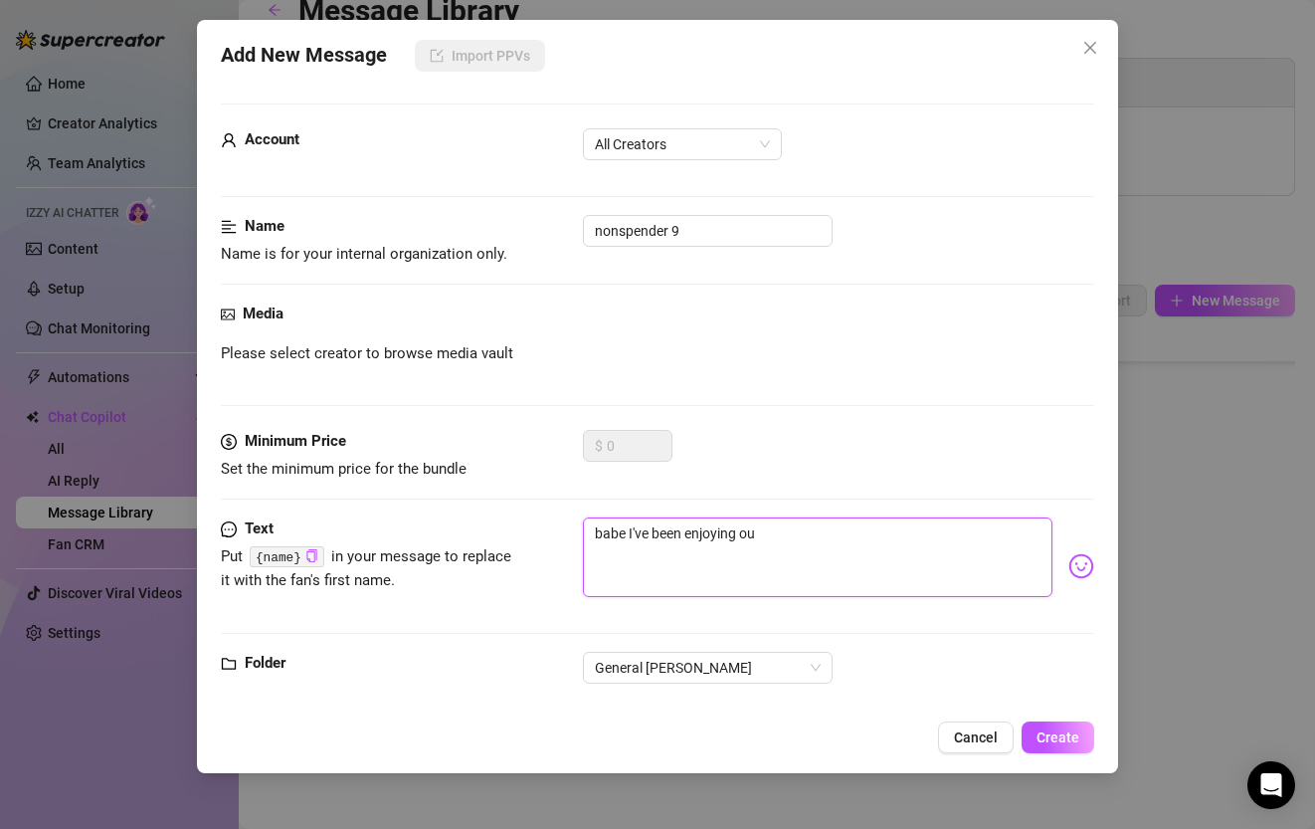
type textarea "babe I've been enjoying our"
type textarea "babe I've been enjoying our c"
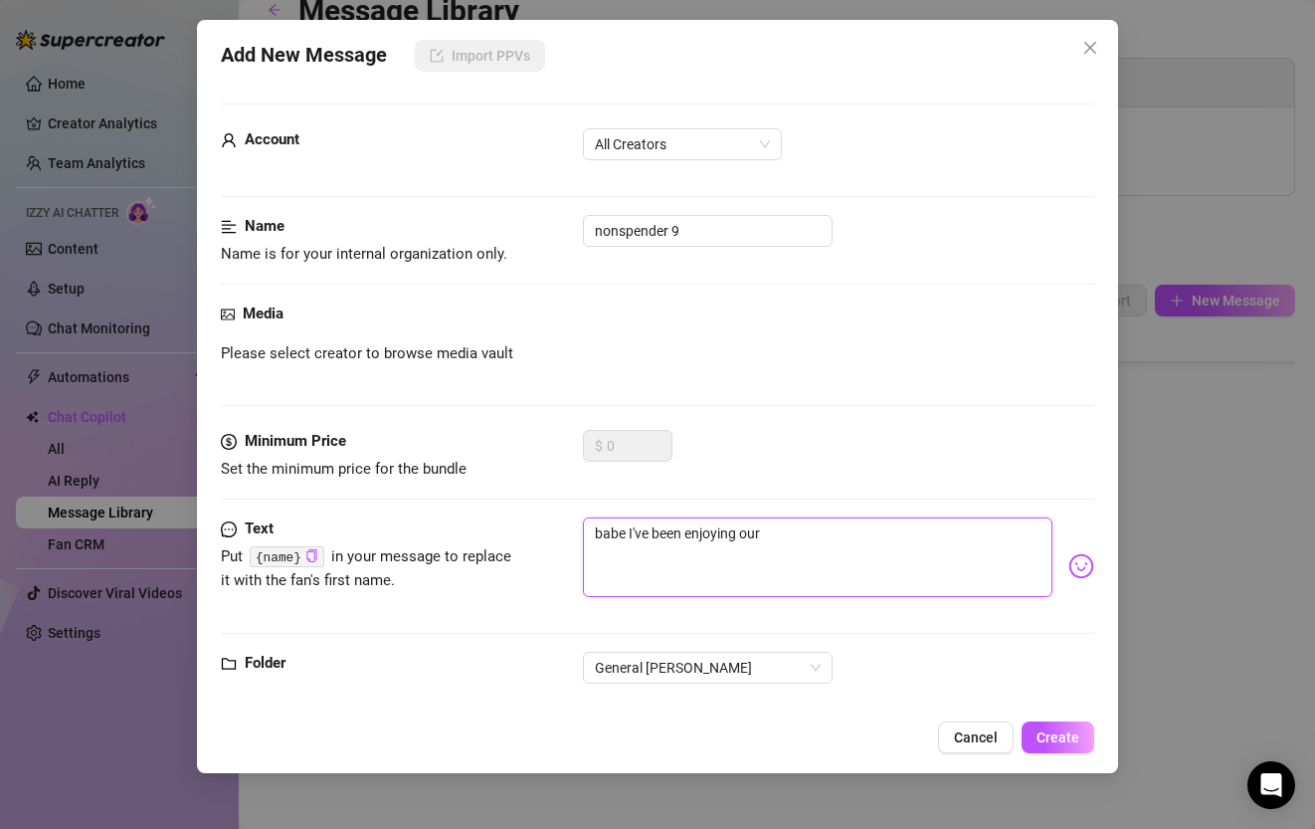
type textarea "babe I've been enjoying our c"
type textarea "babe I've been enjoying our ch"
type textarea "babe I've been enjoying our cha"
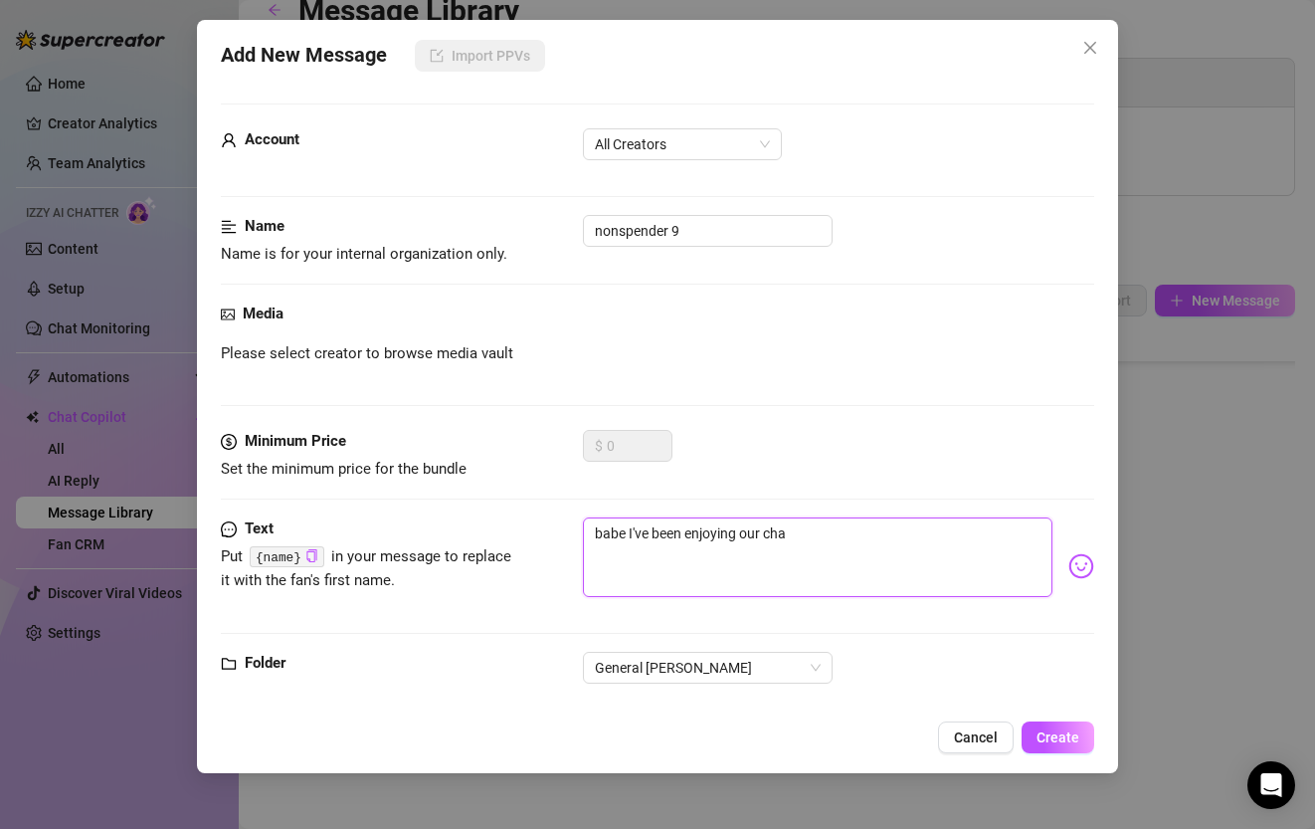
type textarea "babe I've been enjoying our chat"
type textarea "babe I've been enjoying our chat s"
type textarea "babe I've been enjoying our chat so"
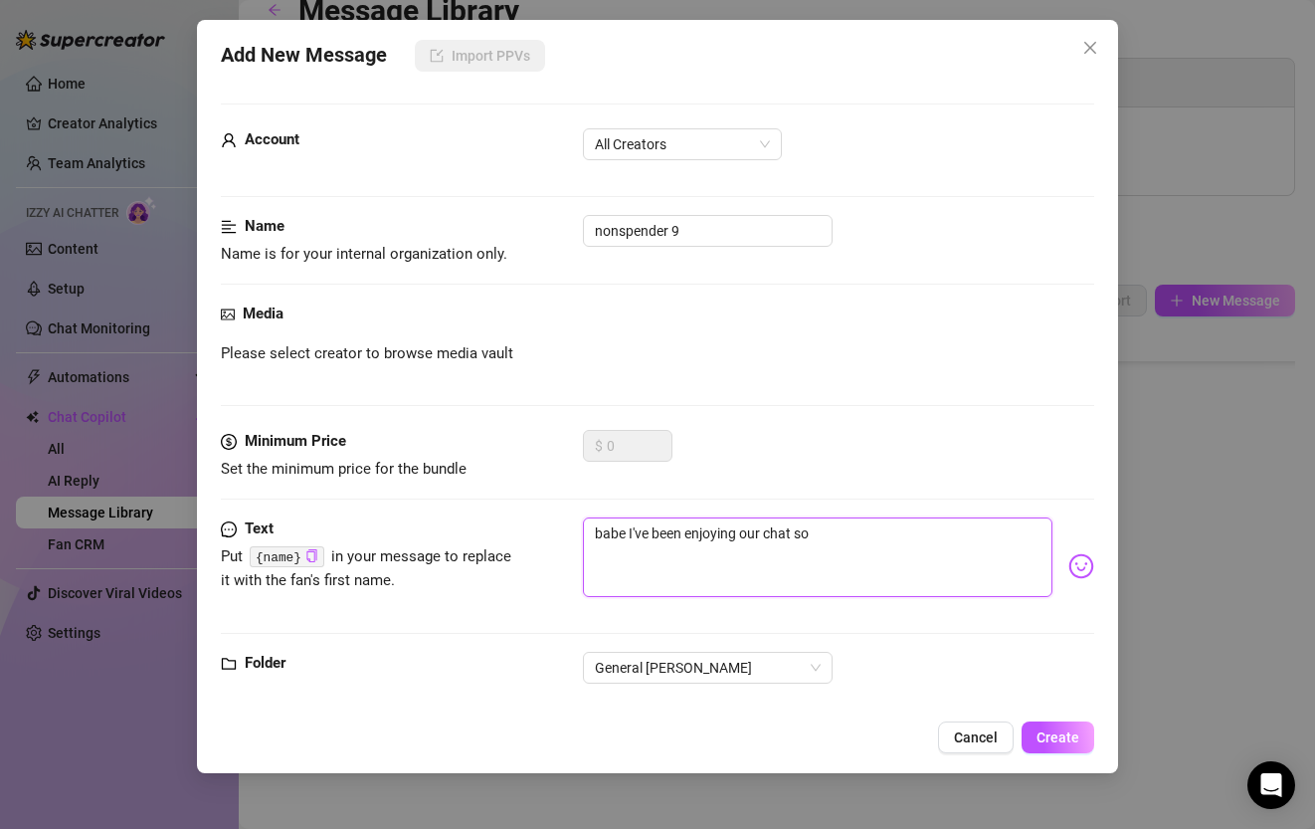
type textarea "babe I've been enjoying our chat so"
type textarea "babe I've been enjoying our chat so m"
type textarea "babe I've been enjoying our chat so mu"
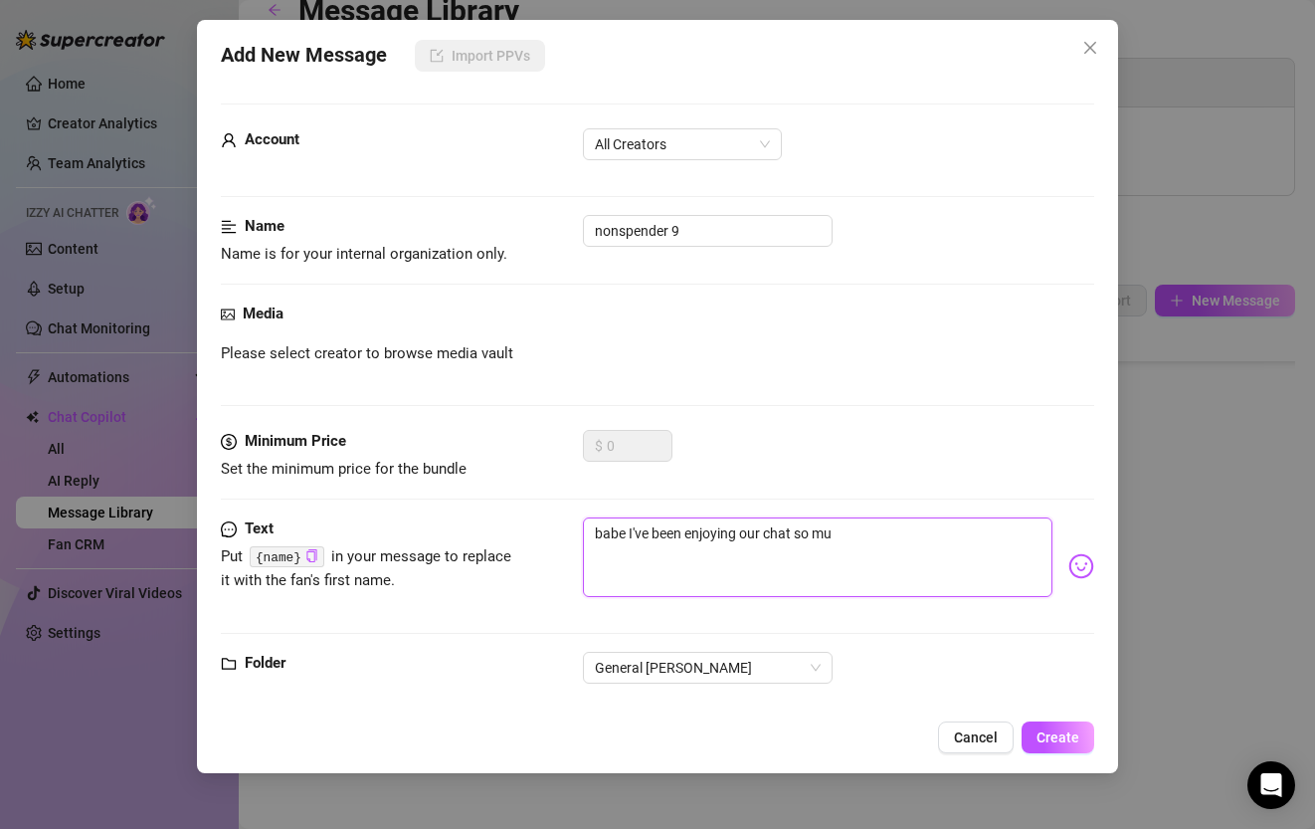
type textarea "babe I've been enjoying our chat so muc"
type textarea "babe I've been enjoying our chat so much"
type textarea "babe I've been enjoying our chat so much!"
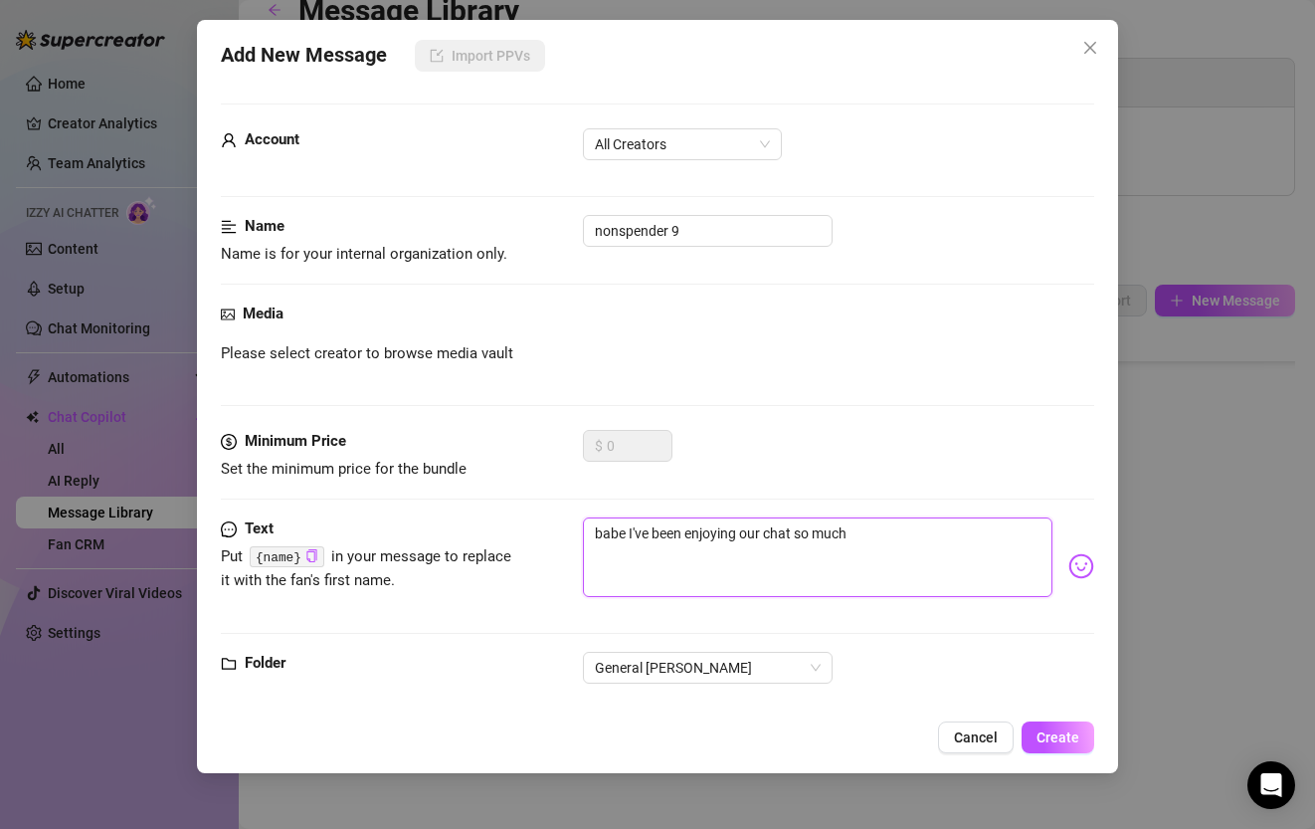
type textarea "babe I've been enjoying our chat so much!"
type textarea "babe I've been enjoying our chat so much!!"
type textarea "babe I've been enjoying our chat so much!!!"
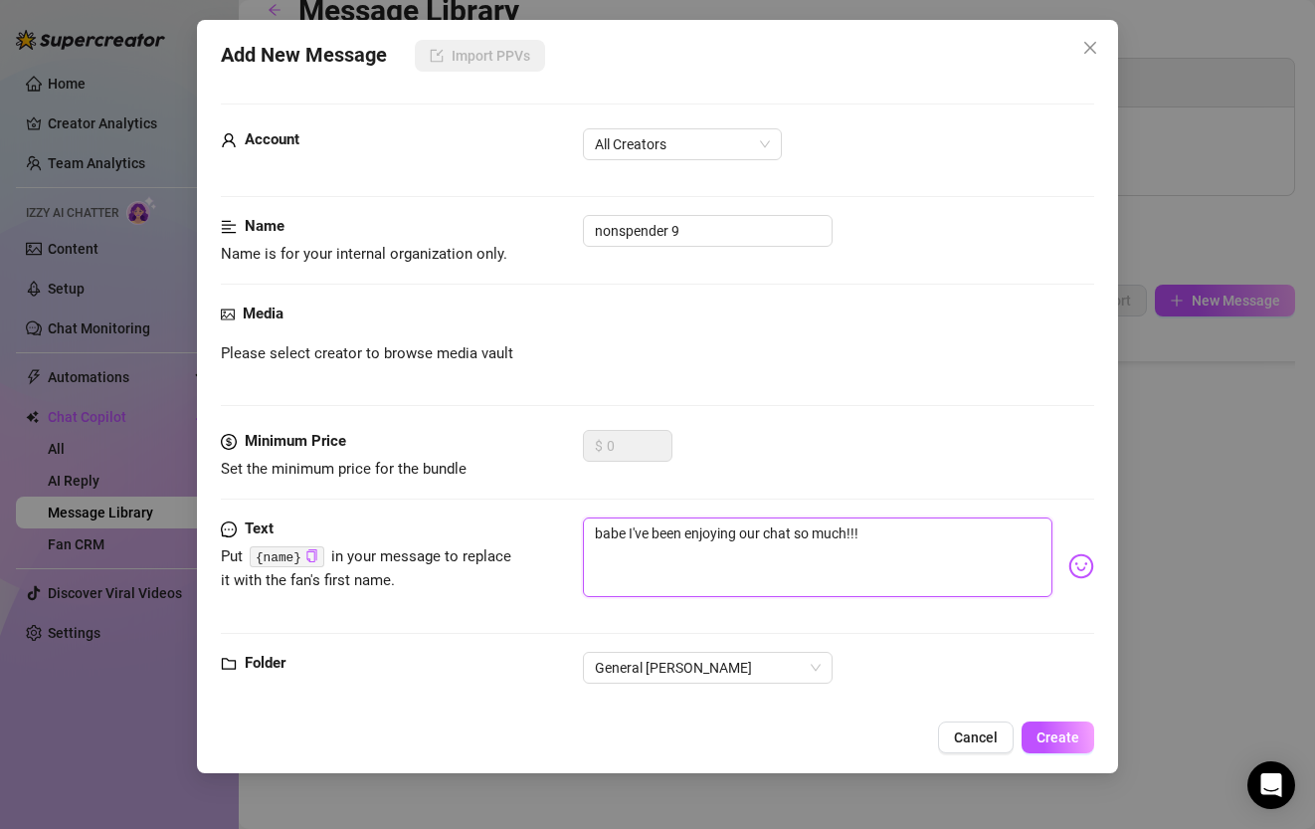
type textarea "babe I've been enjoying our chat so much!!!"
type textarea "babe I've been enjoying our chat so much!!! n"
type textarea "babe I've been enjoying our chat so much!!! no"
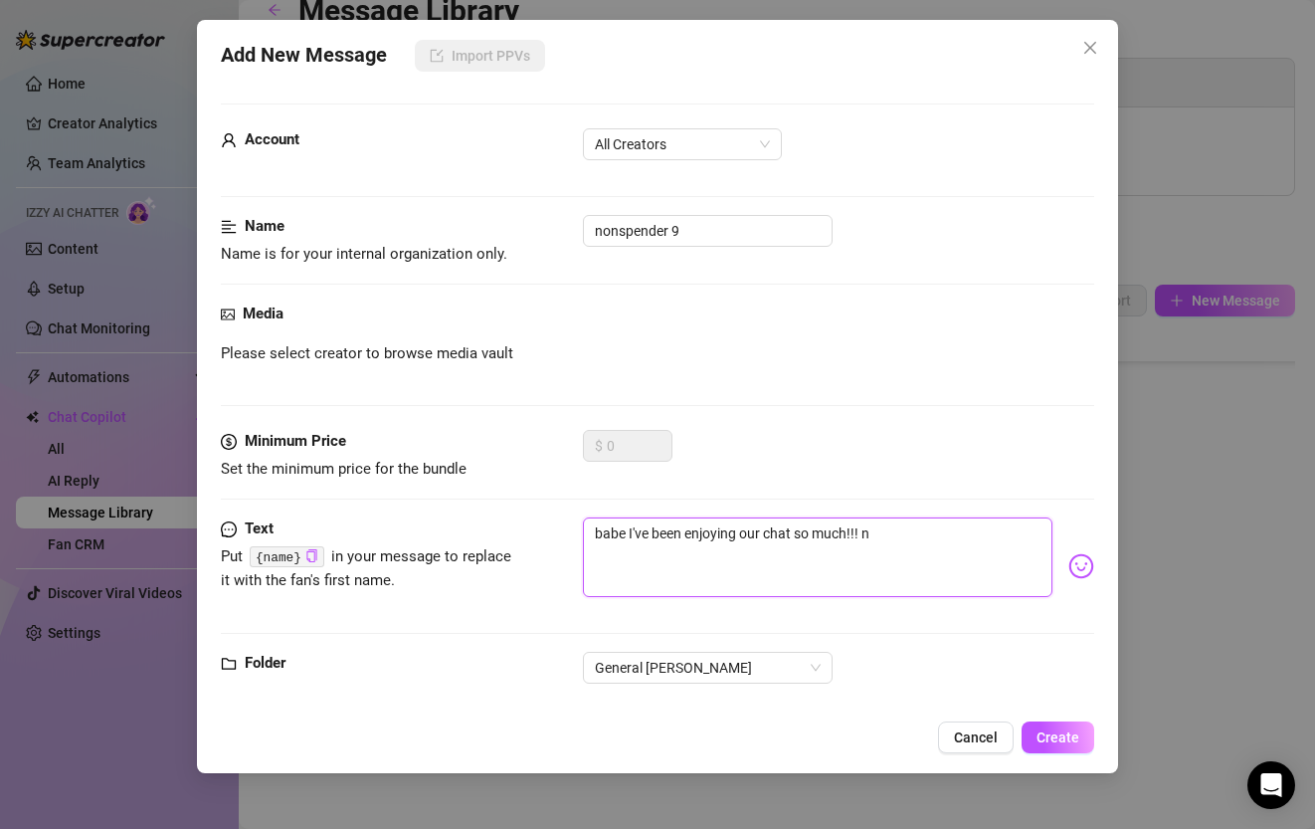
type textarea "babe I've been enjoying our chat so much!!! no"
type textarea "babe I've been enjoying our chat so much!!! not"
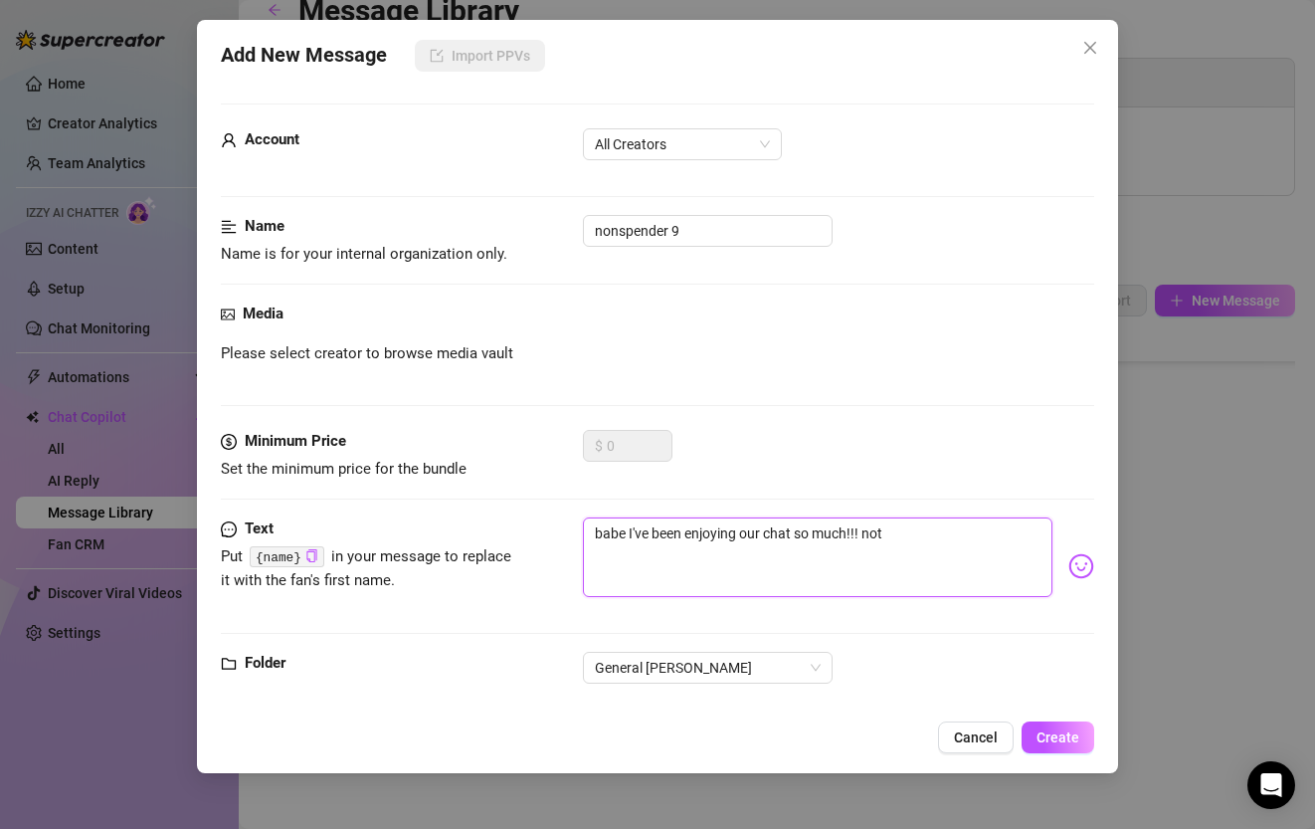
type textarea "babe I've been enjoying our chat so much!!! not t"
type textarea "babe I've been enjoying our chat so much!!! not to"
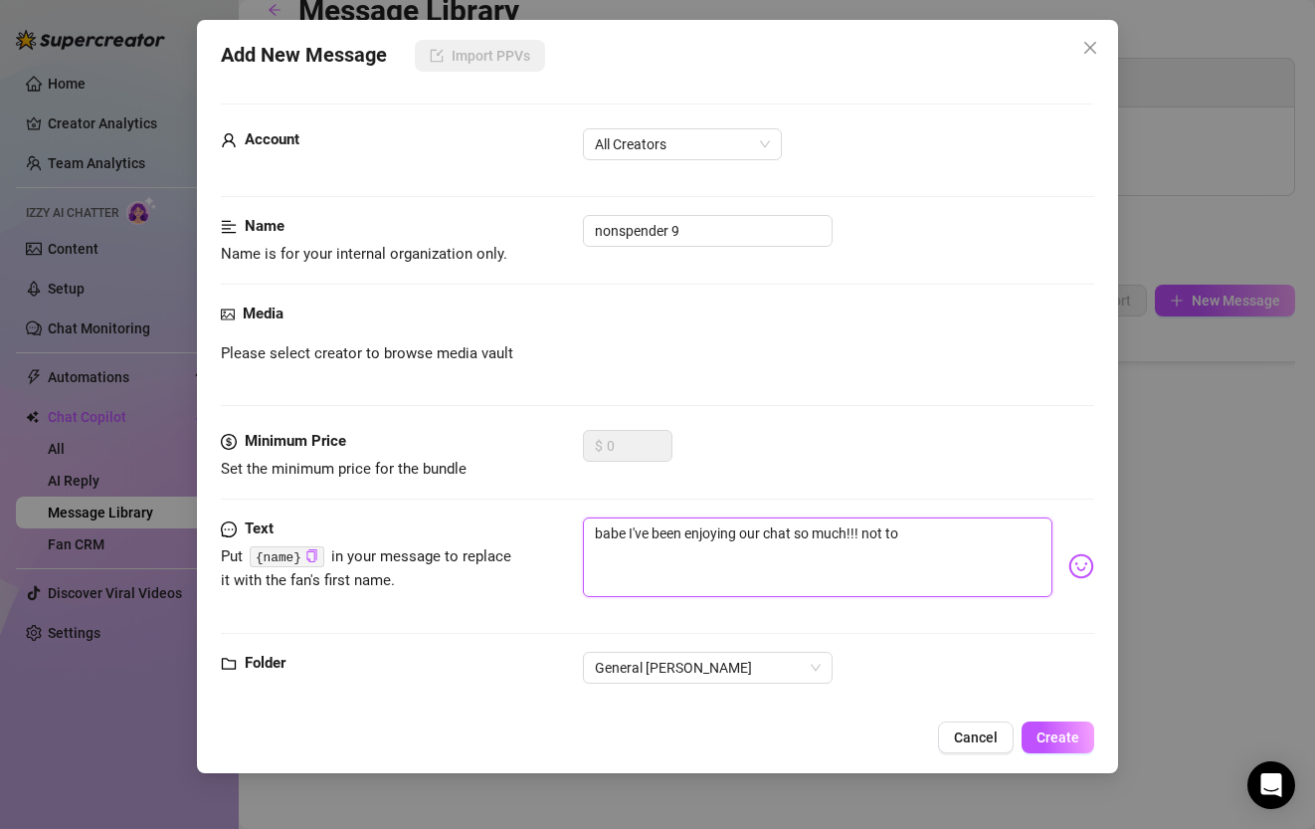
type textarea "babe I've been enjoying our chat so much!!! not to"
type textarea "babe I've been enjoying our chat so much!!! not to b"
type textarea "babe I've been enjoying our chat so much!!! not to be"
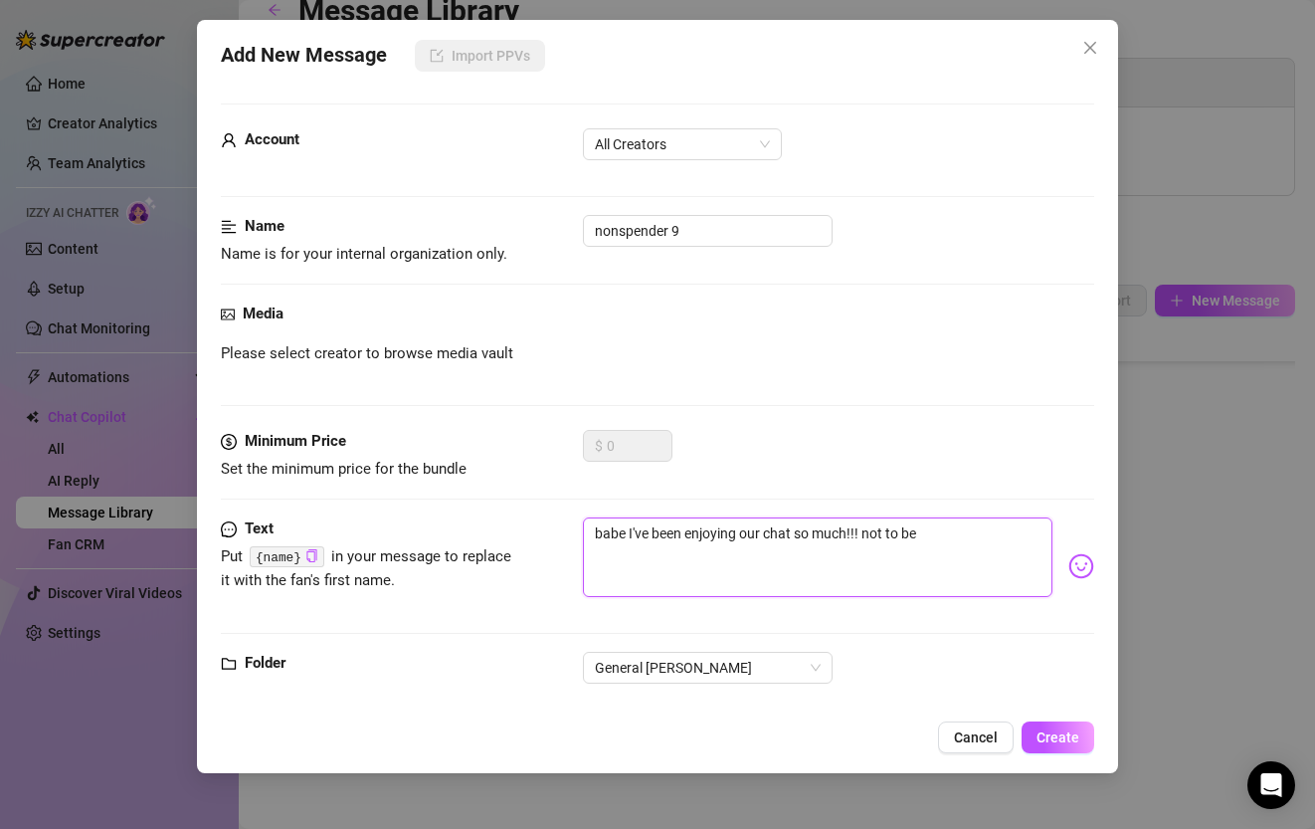
type textarea "babe I've been enjoying our chat so much!!! not to be"
type textarea "babe I've been enjoying our chat so much!!! not to be r"
type textarea "babe I've been enjoying our chat so much!!! not to be ru"
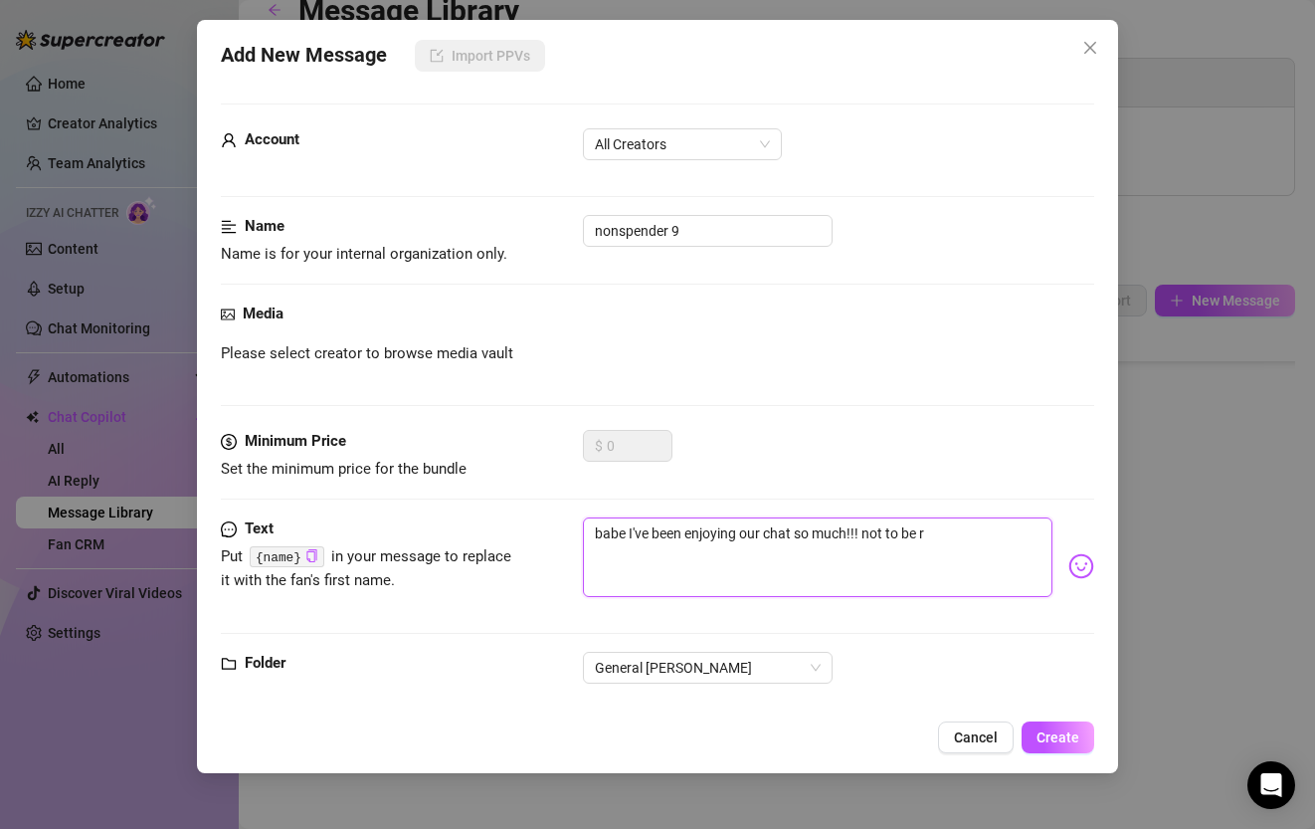
type textarea "babe I've been enjoying our chat so much!!! not to be ru"
type textarea "babe I've been enjoying our chat so much!!! not to be [PERSON_NAME]"
type textarea "babe I've been enjoying our chat so much!!! not to be rude"
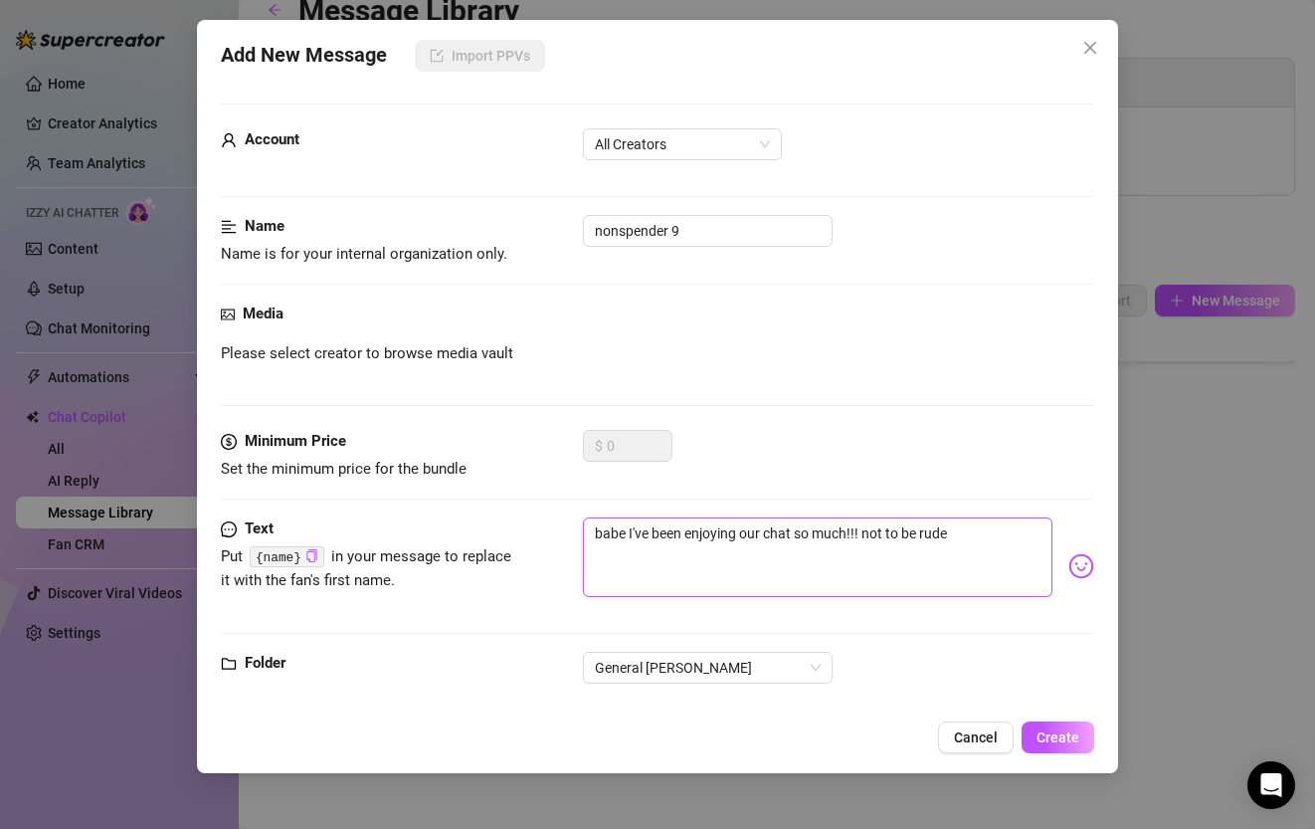
type textarea "babe I've been enjoying our chat so much!!! not to be rude"
type textarea "babe I've been enjoying our chat so much!!! not to be rude n"
type textarea "babe I've been enjoying our chat so much!!! not to be rude nd"
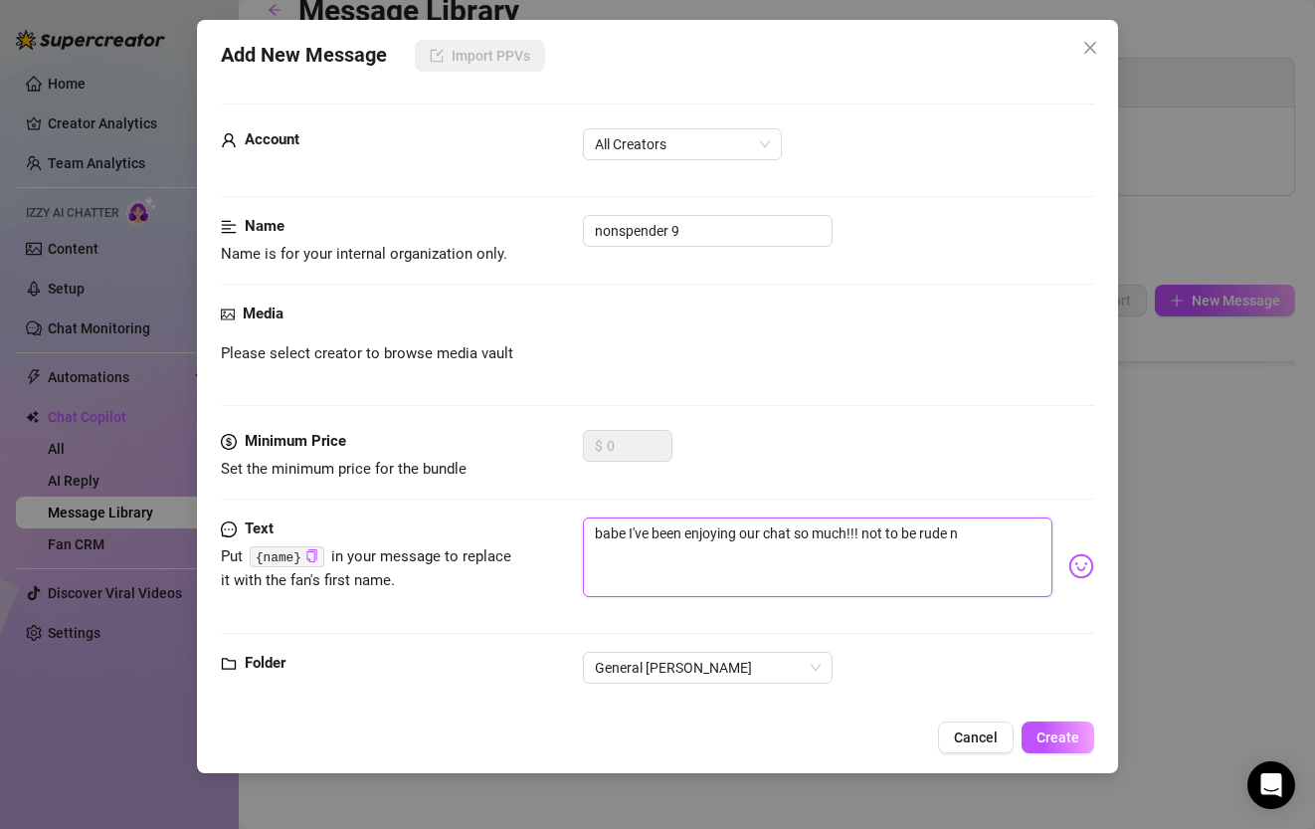
type textarea "babe I've been enjoying our chat so much!!! not to be rude nd"
type textarea "babe I've been enjoying our chat so much!!! not to be rude n"
type textarea "babe I've been enjoying our chat so much!!! not to be rude"
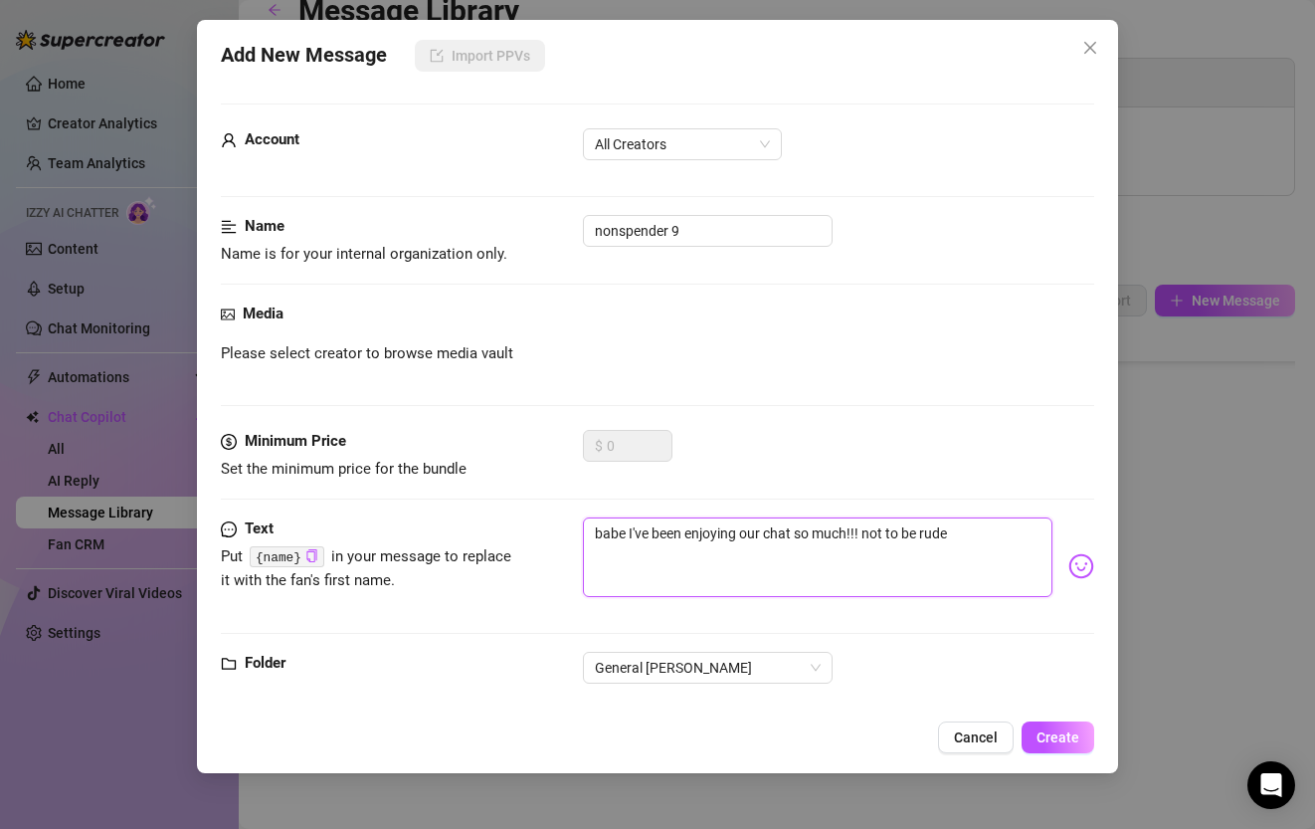
type textarea "babe I've been enjoying our chat so much!!! not to be rude a"
type textarea "babe I've been enjoying our chat so much!!! not to be rude an"
type textarea "babe I've been enjoying our chat so much!!! not to be rude and"
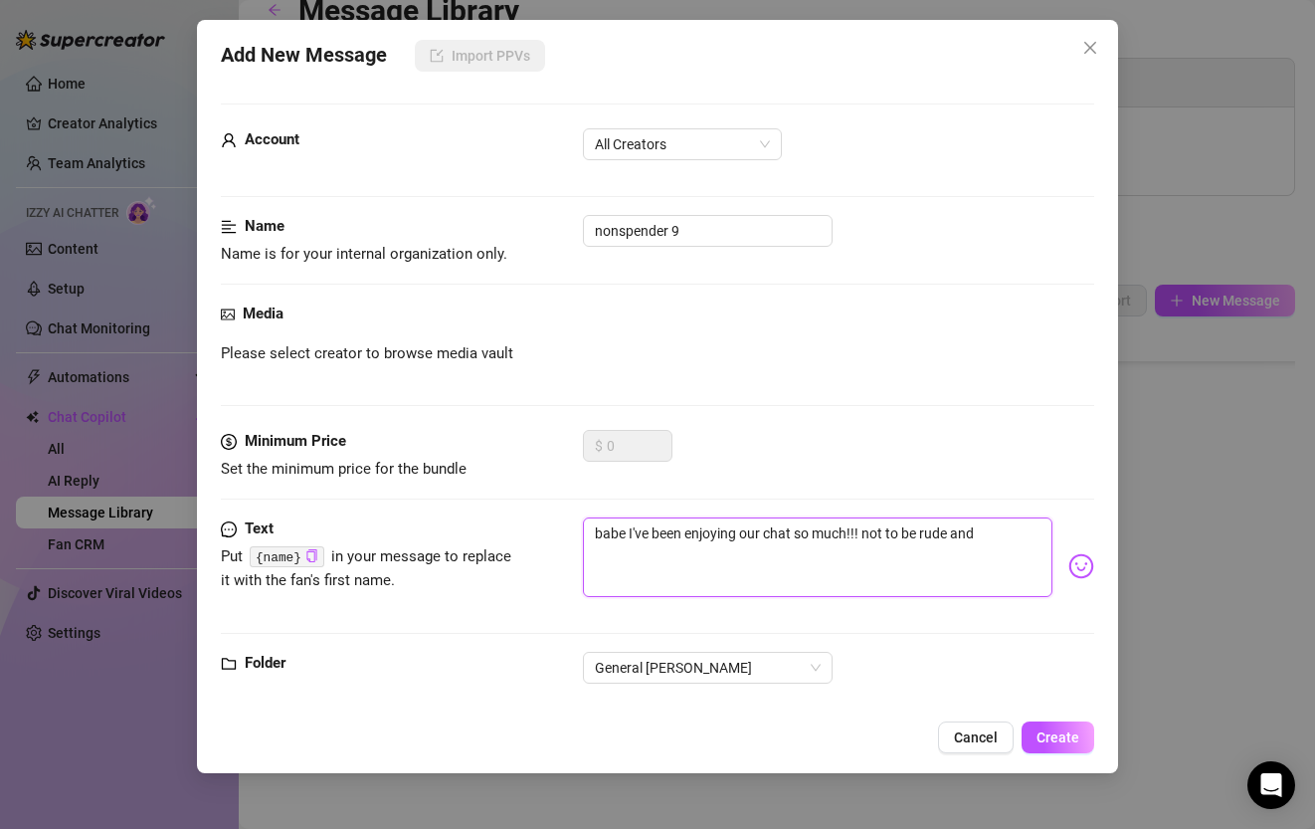
type textarea "babe I've been enjoying our chat so much!!! not to be rude and"
type textarea "babe I've been enjoying our chat so much!!! not to be rude and a"
type textarea "babe I've been enjoying our chat so much!!! not to be rude and ab"
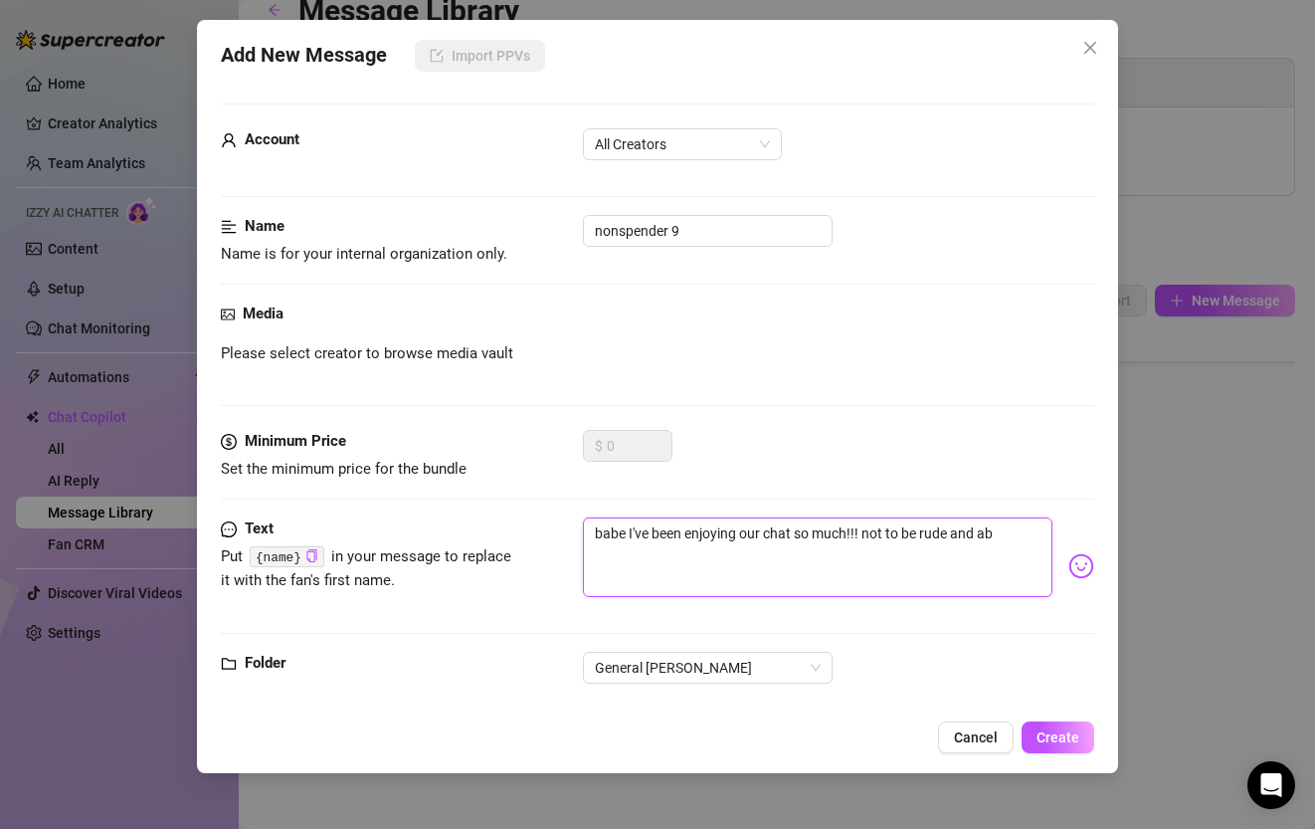
type textarea "babe I've been enjoying our chat so much!!! not to be rude and abr"
type textarea "babe I've been enjoying our chat so much!!! not to be rude and abru"
type textarea "babe I've been enjoying our chat so much!!! not to be rude and abrup"
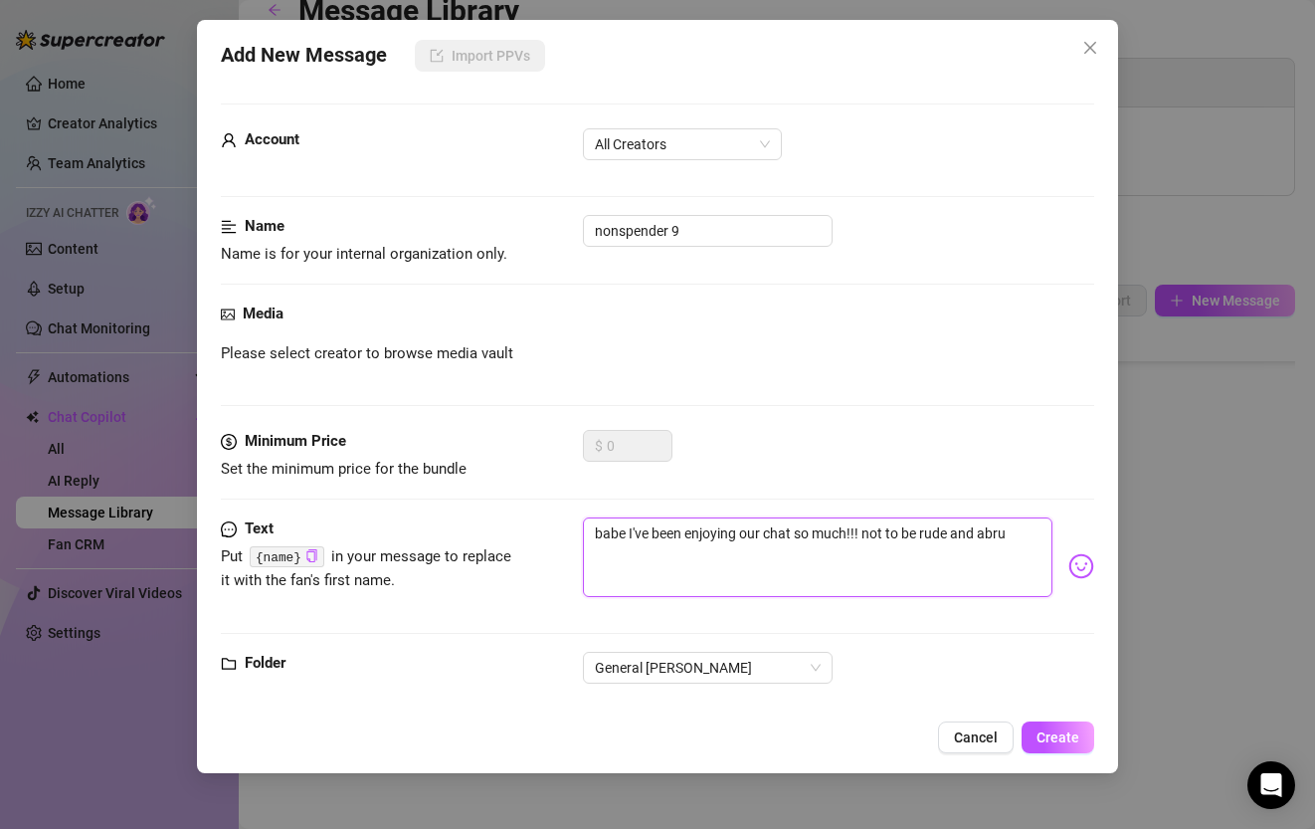
type textarea "babe I've been enjoying our chat so much!!! not to be rude and abrup"
type textarea "babe I've been enjoying our chat so much!!! not to be rude and abrupt"
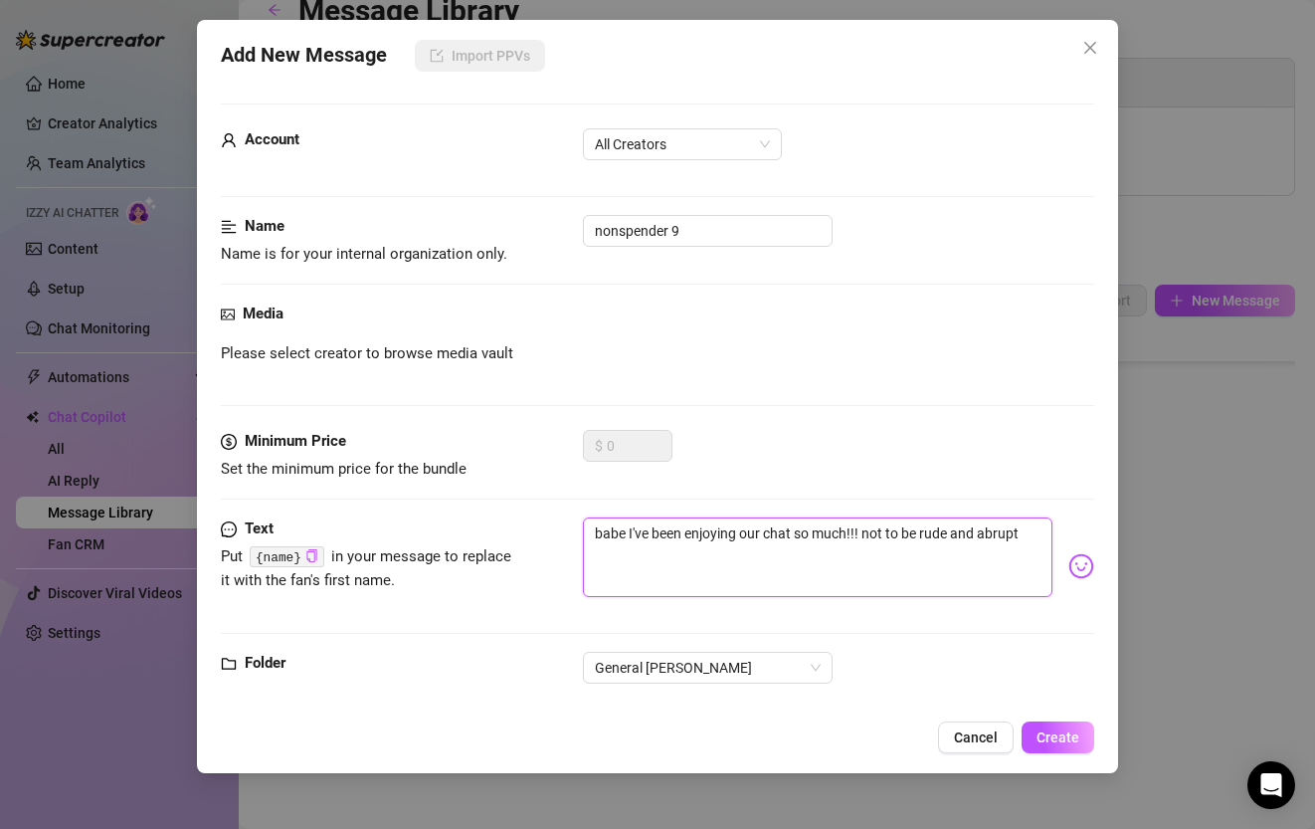
type textarea "babe I've been enjoying our chat so much!!! not to be rude and abrupt t"
type textarea "babe I've been enjoying our chat so much!!! not to be rude and abrupt th"
type textarea "babe I've been enjoying our chat so much!!! not to be rude and abrupt tho"
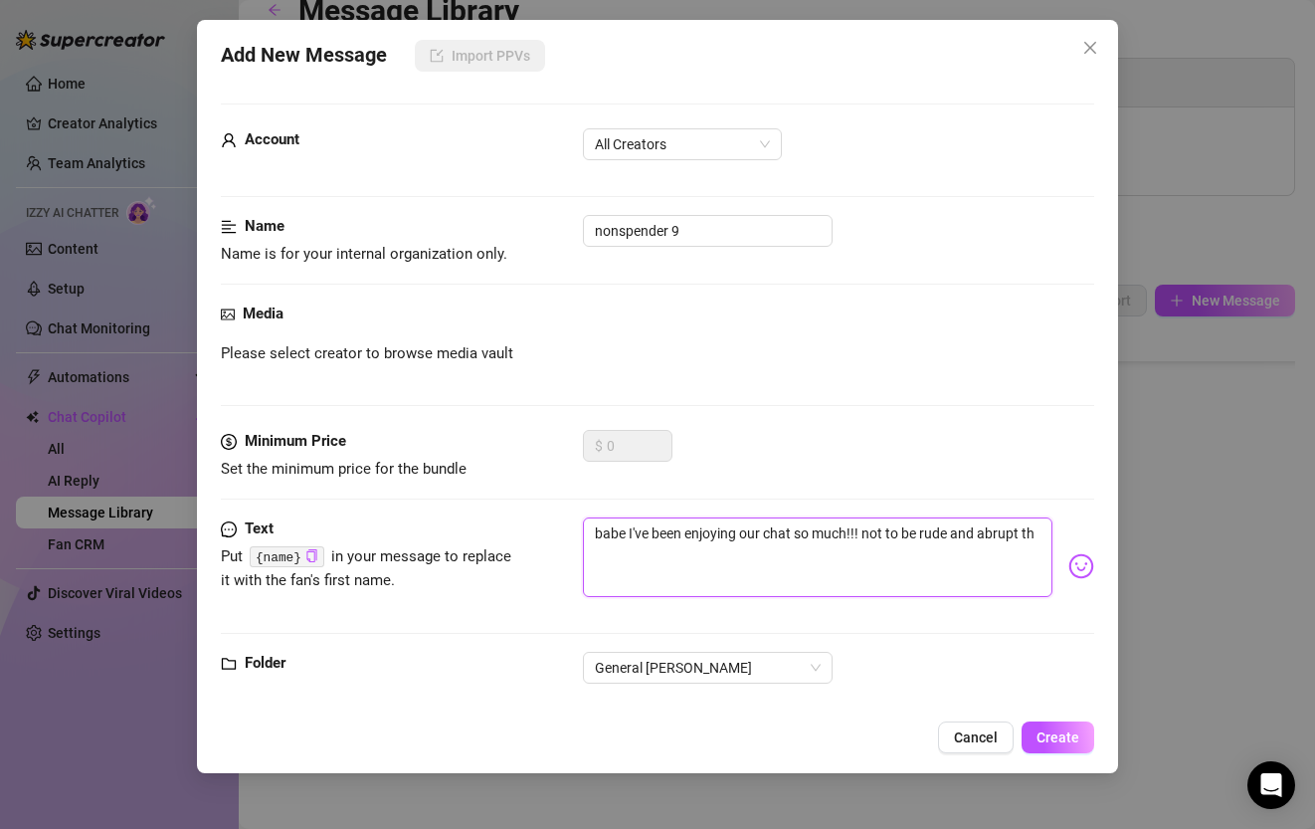
type textarea "babe I've been enjoying our chat so much!!! not to be rude and abrupt tho"
type textarea "babe I've been enjoying our chat so much!!! not to be rude and abrupt tho,"
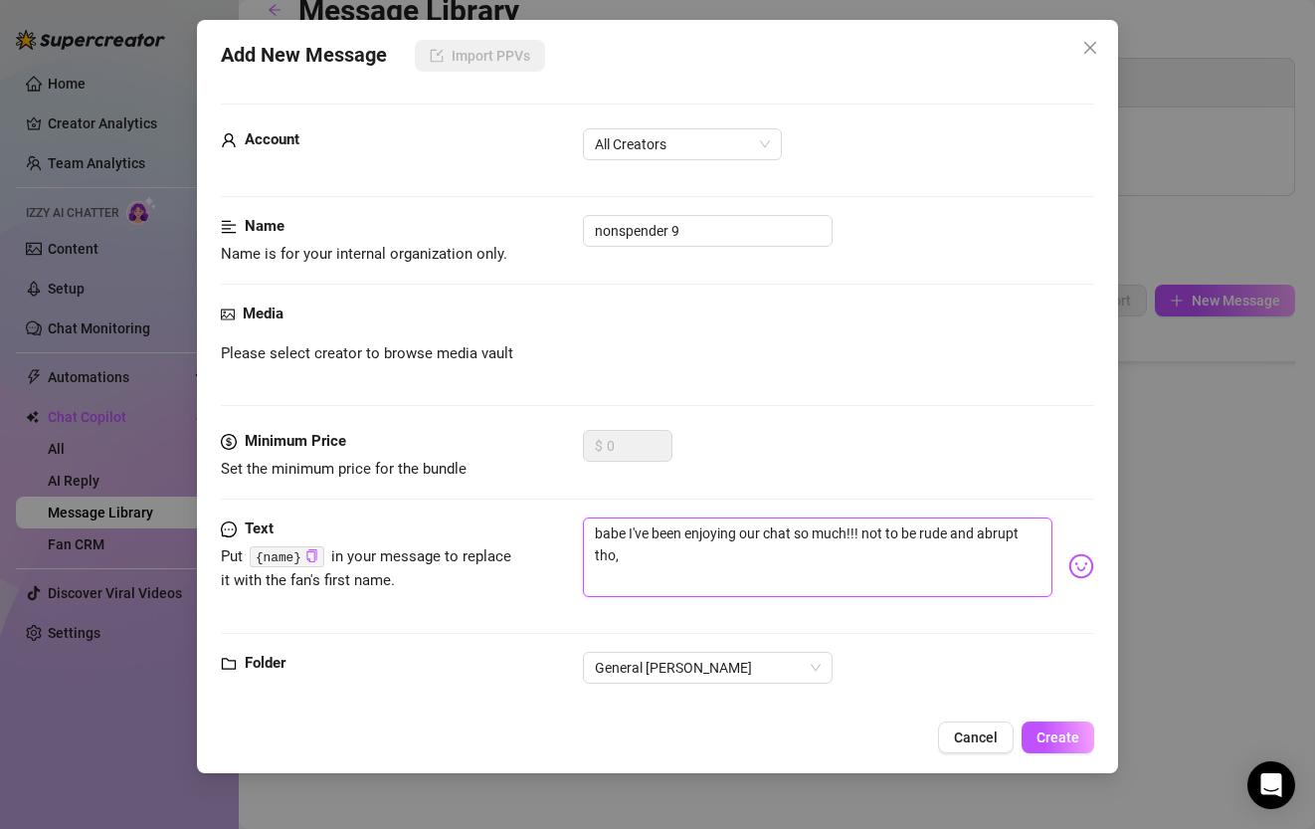
type textarea "babe I've been enjoying our chat so much!!! not to be rude and abrupt tho, j"
type textarea "babe I've been enjoying our chat so much!!! not to be rude and abrupt tho, ju"
type textarea "babe I've been enjoying our chat so much!!! not to be rude and abrupt tho, jus"
type textarea "babe I've been enjoying our chat so much!!! not to be rude and abrupt tho, just"
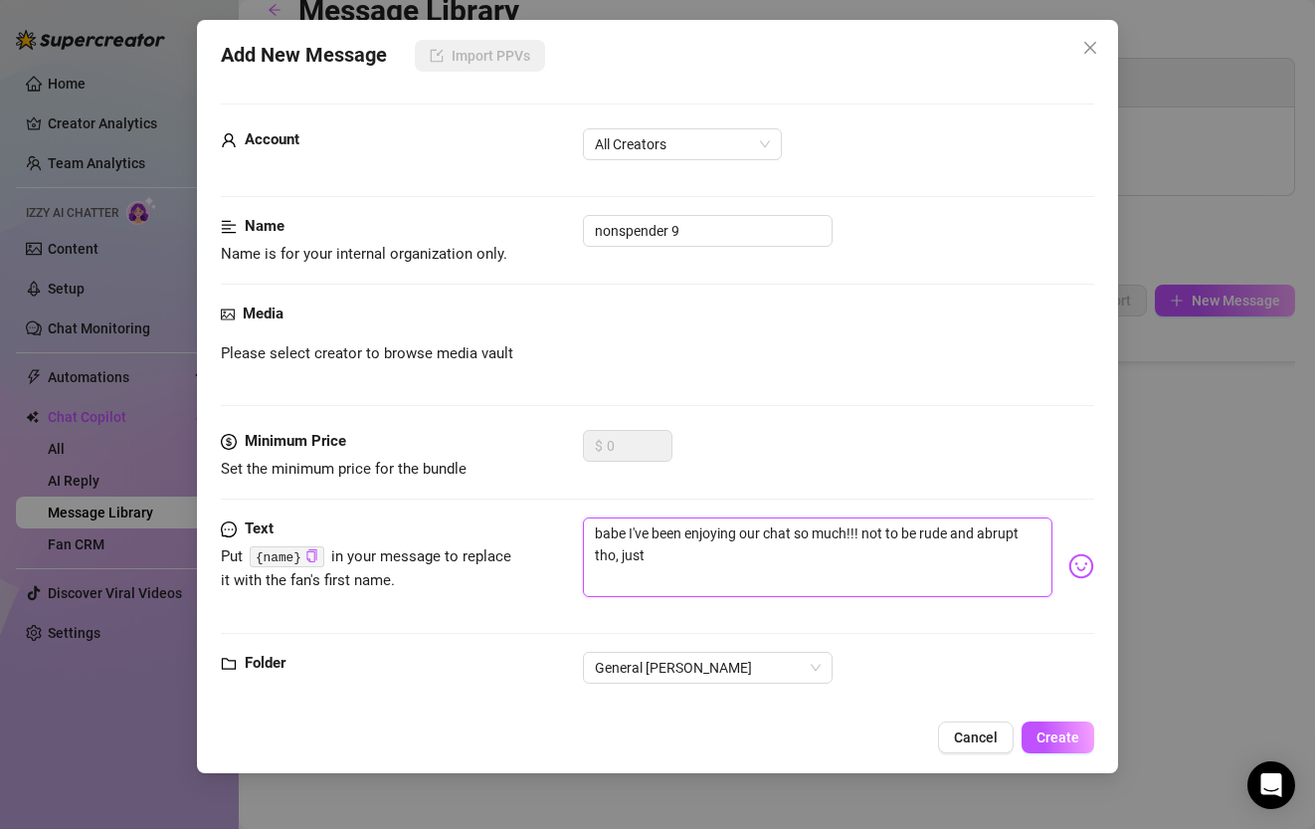
type textarea "babe I've been enjoying our chat so much!!! not to be rude and abrupt tho, just"
type textarea "babe I've been enjoying our chat so much!!! not to be rude and abrupt tho, just…"
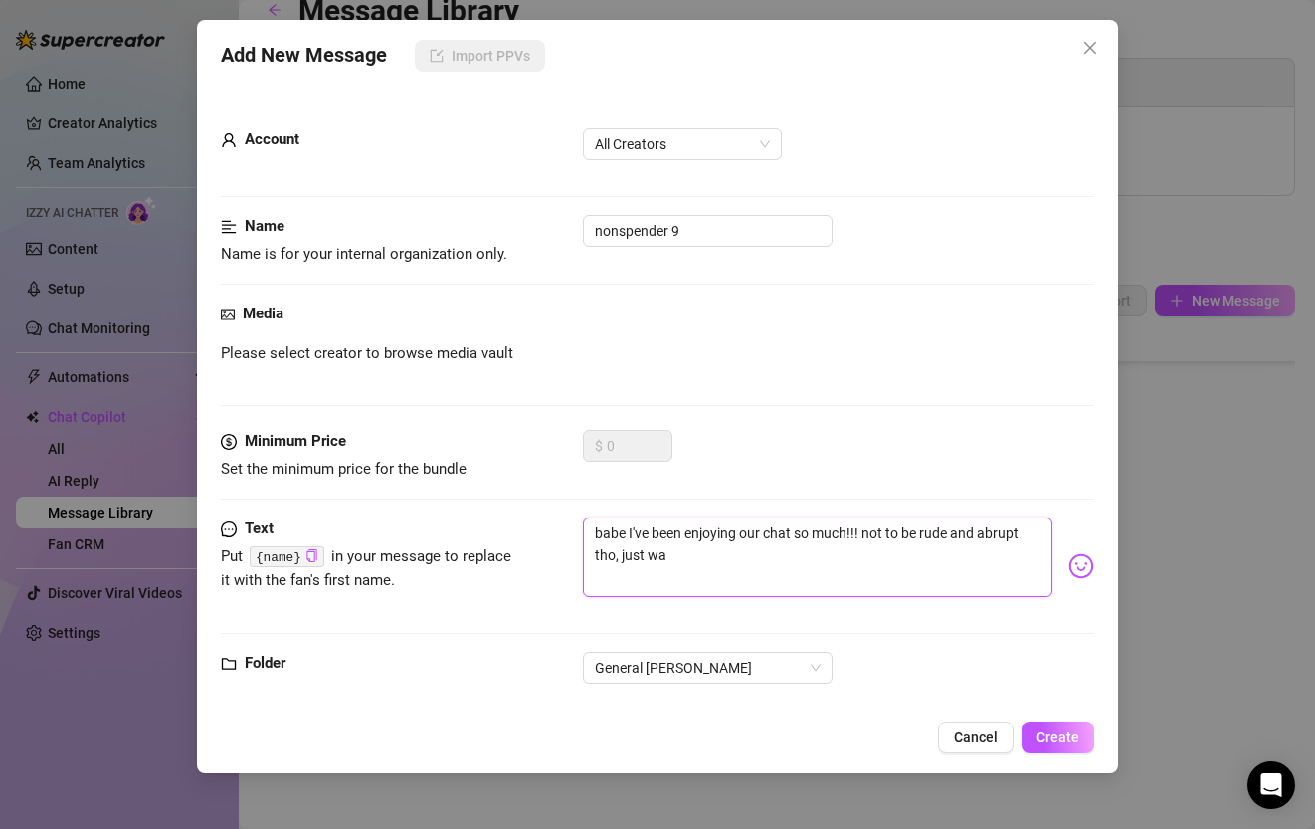
type textarea "babe I've been enjoying our chat so much!!! not to be rude and abrupt tho, just…"
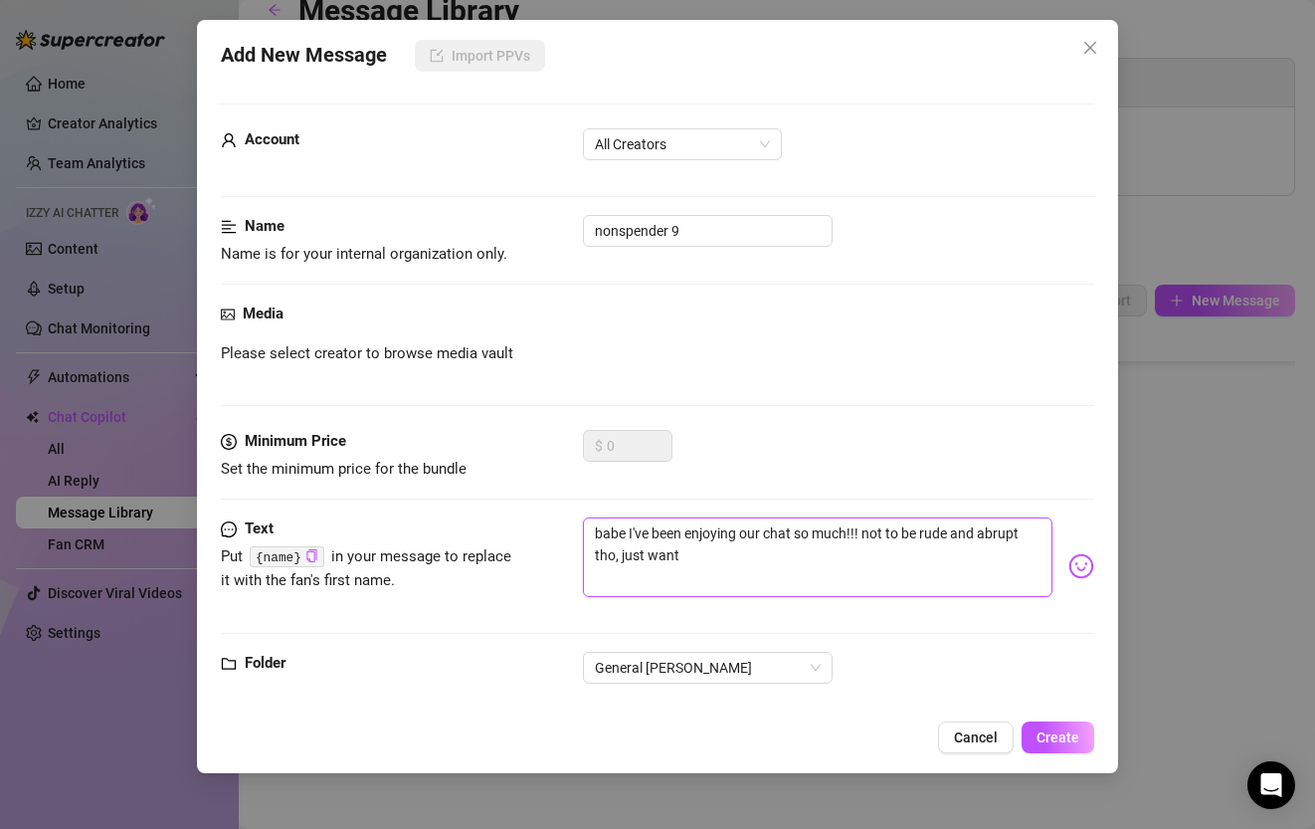
type textarea "babe I've been enjoying our chat so much!!! not to be rude and abrupt tho, just…"
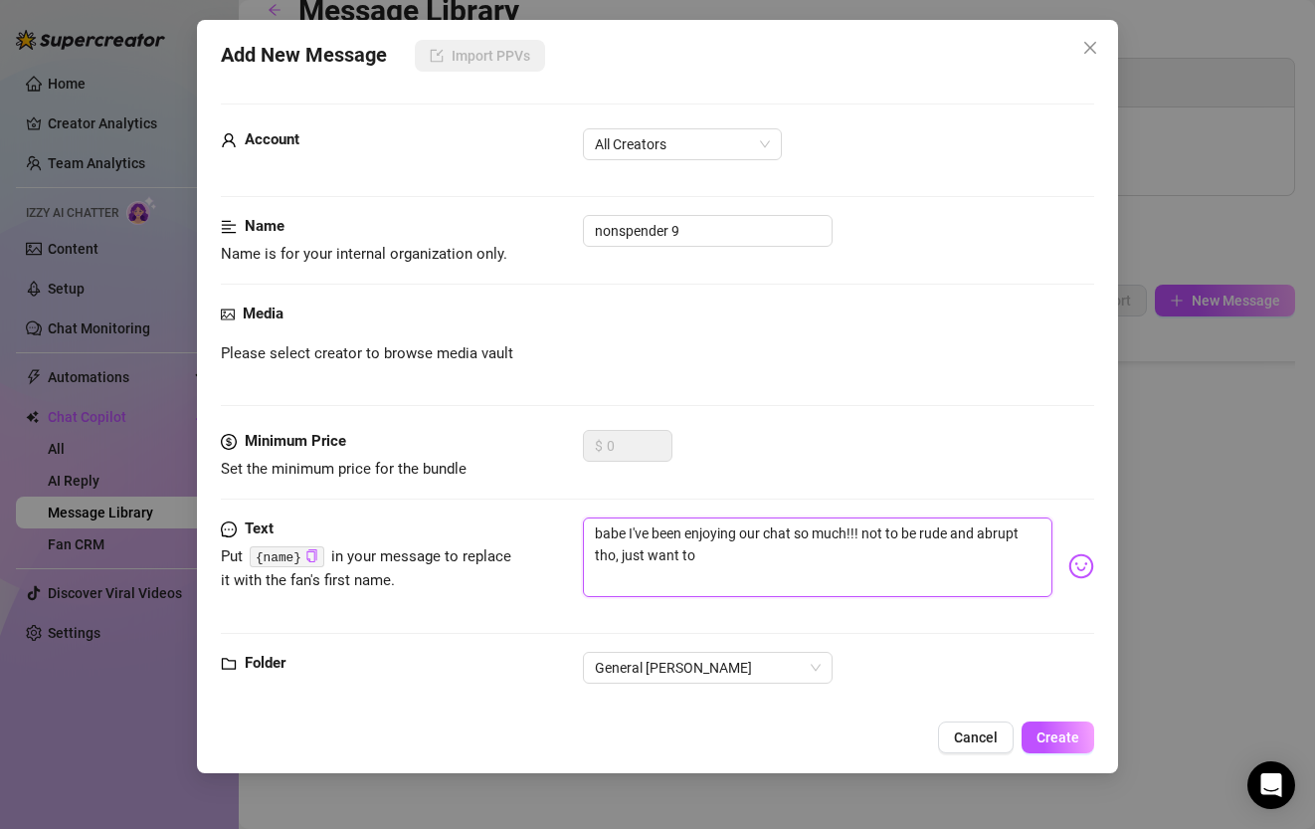
type textarea "babe I've been enjoying our chat so much!!! not to be rude and abrupt tho, just…"
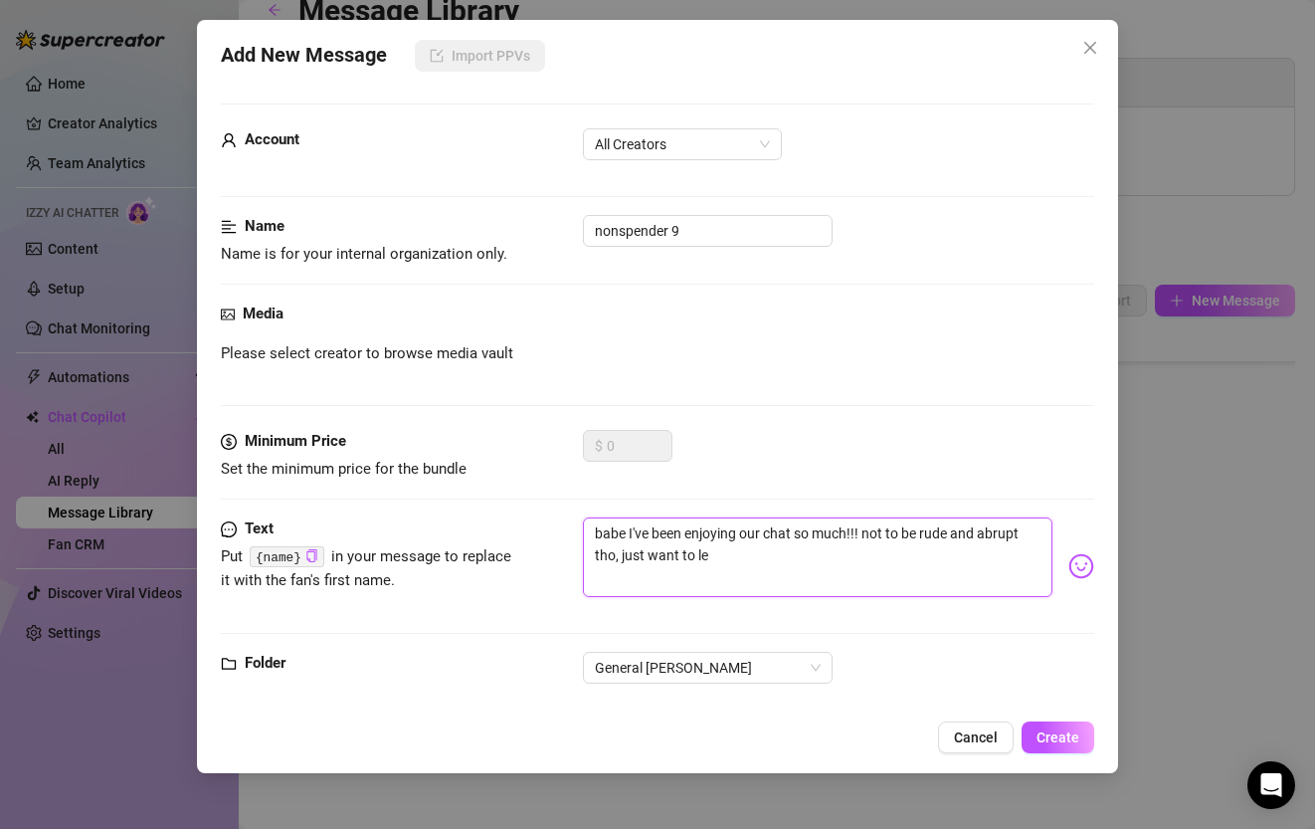
type textarea "babe I've been enjoying our chat so much!!! not to be rude and abrupt tho, just…"
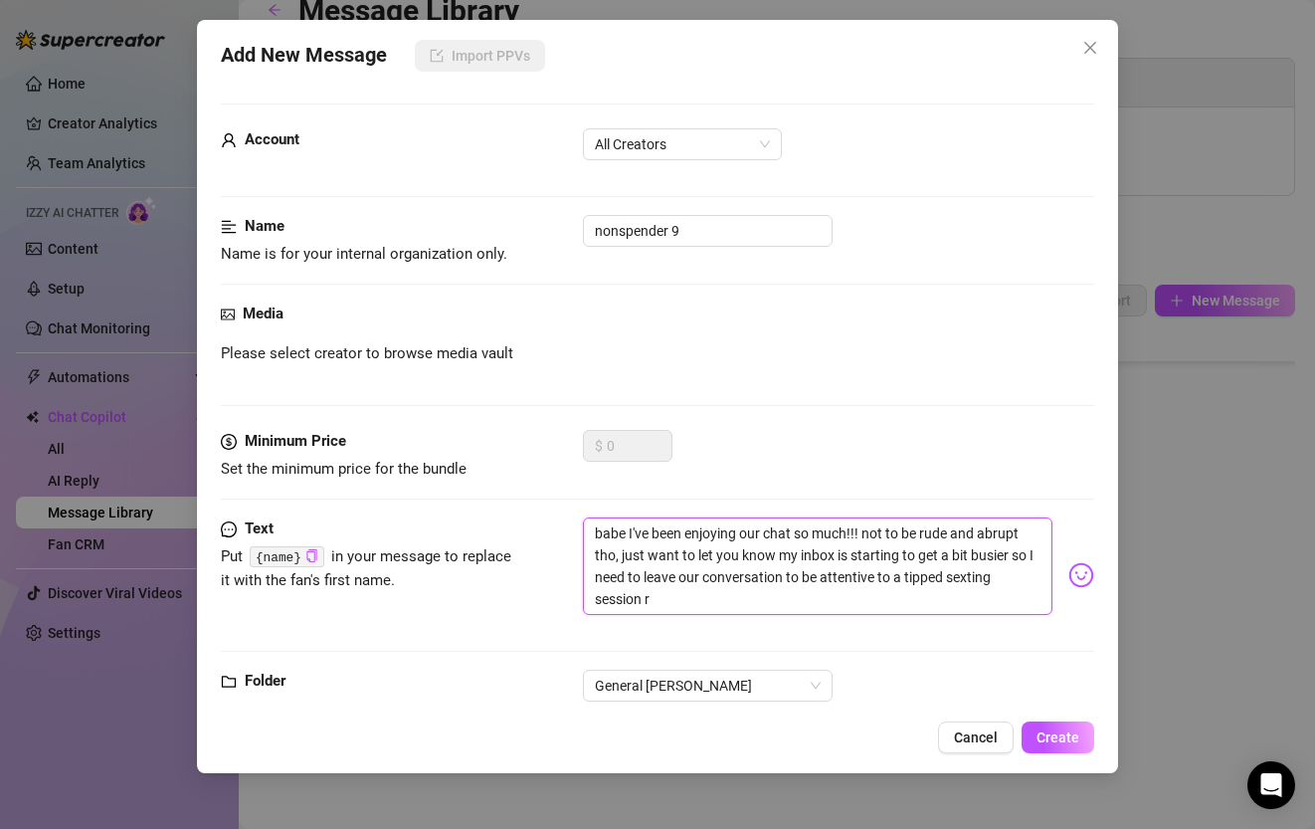
scroll to position [0, 0]
drag, startPoint x: 952, startPoint y: 594, endPoint x: 866, endPoint y: 599, distance: 85.7
click at [866, 599] on textarea "babe I've been enjoying our chat so much!!! not to be rude and abrupt tho, just…" at bounding box center [817, 565] width 469 height 97
click at [968, 604] on textarea "babe I've been enjoying our chat so much!!! not to be rude and abrupt tho, just…" at bounding box center [817, 565] width 469 height 97
click at [1078, 578] on img at bounding box center [1081, 575] width 26 height 26
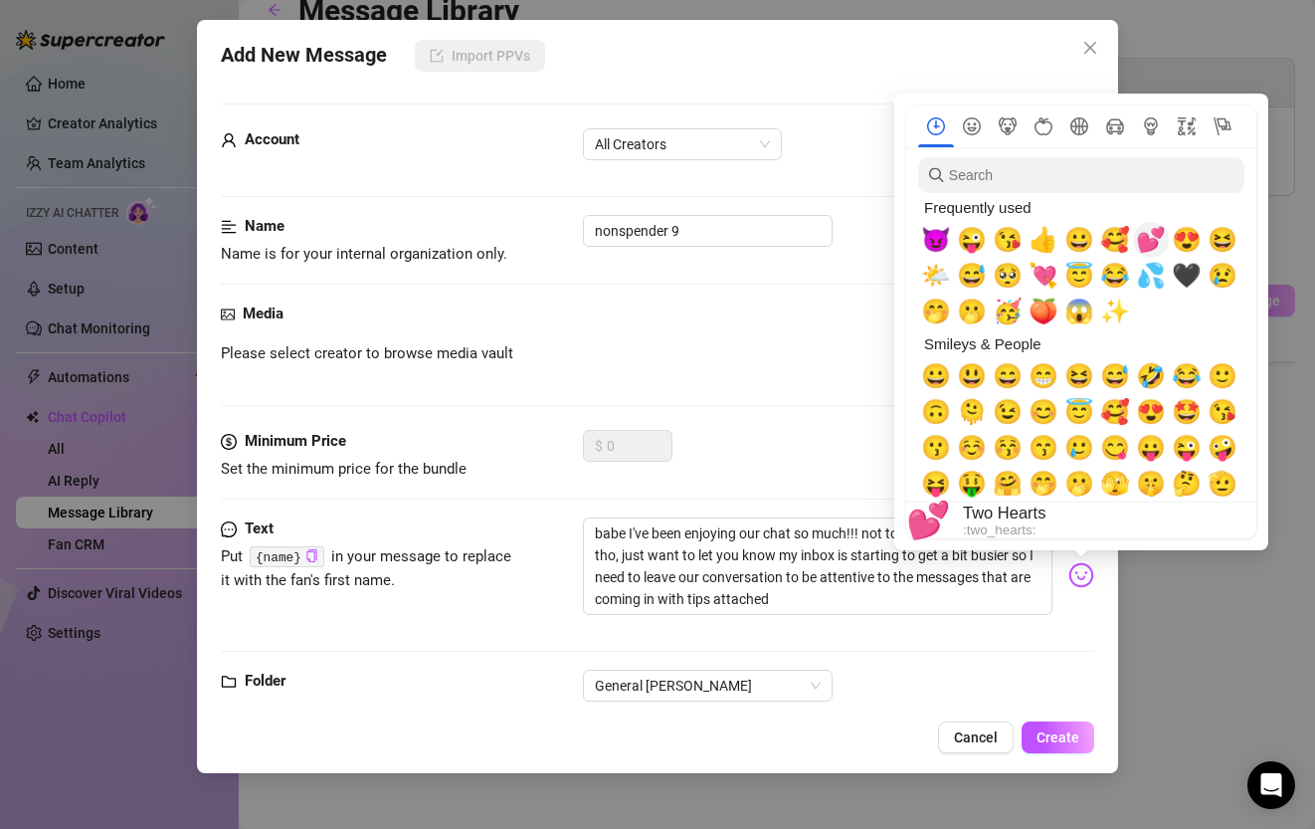
click at [1152, 239] on span "💕" at bounding box center [1151, 240] width 30 height 28
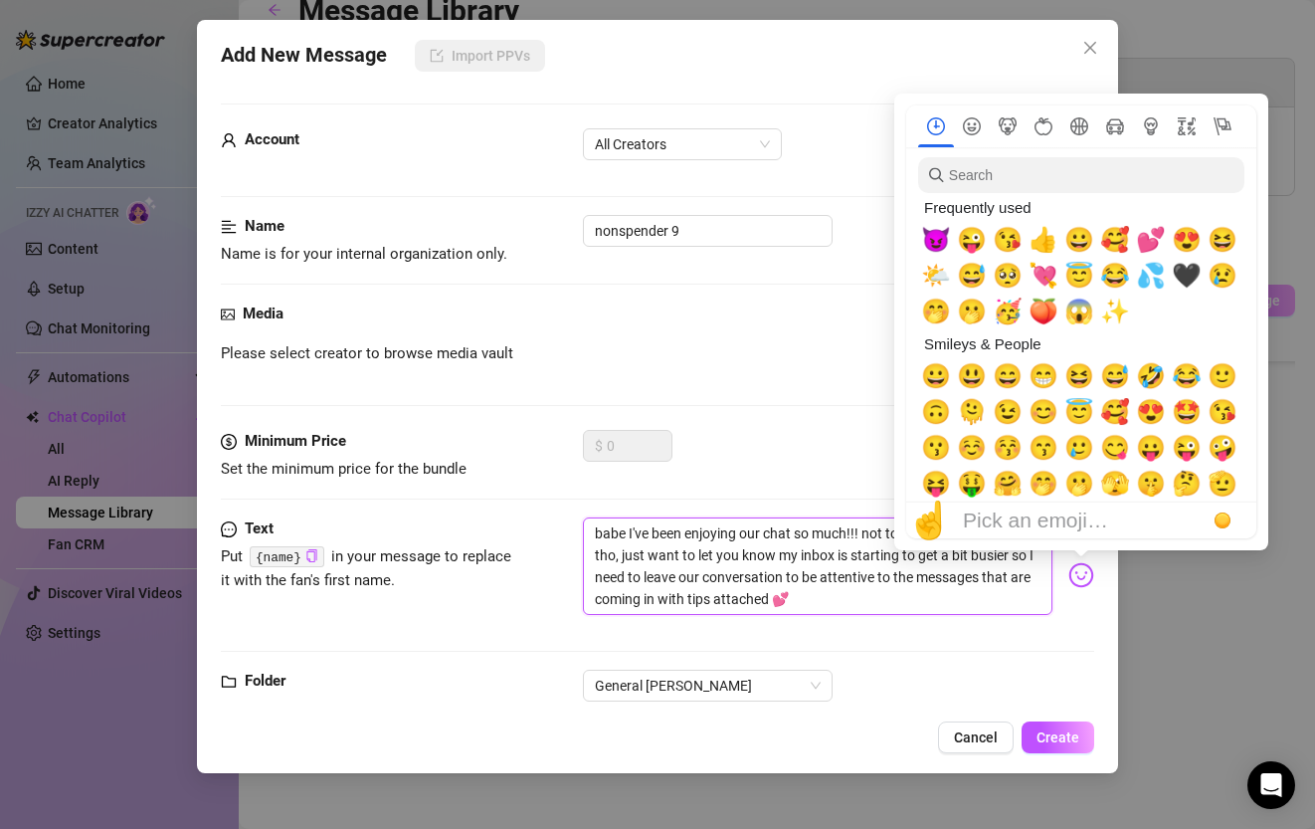
click at [897, 612] on textarea "babe I've been enjoying our chat so much!!! not to be rude and abrupt tho, just…" at bounding box center [817, 565] width 469 height 97
click at [894, 602] on textarea "babe I've been enjoying our chat so much!!! not to be rude and abrupt tho, just…" at bounding box center [817, 565] width 469 height 97
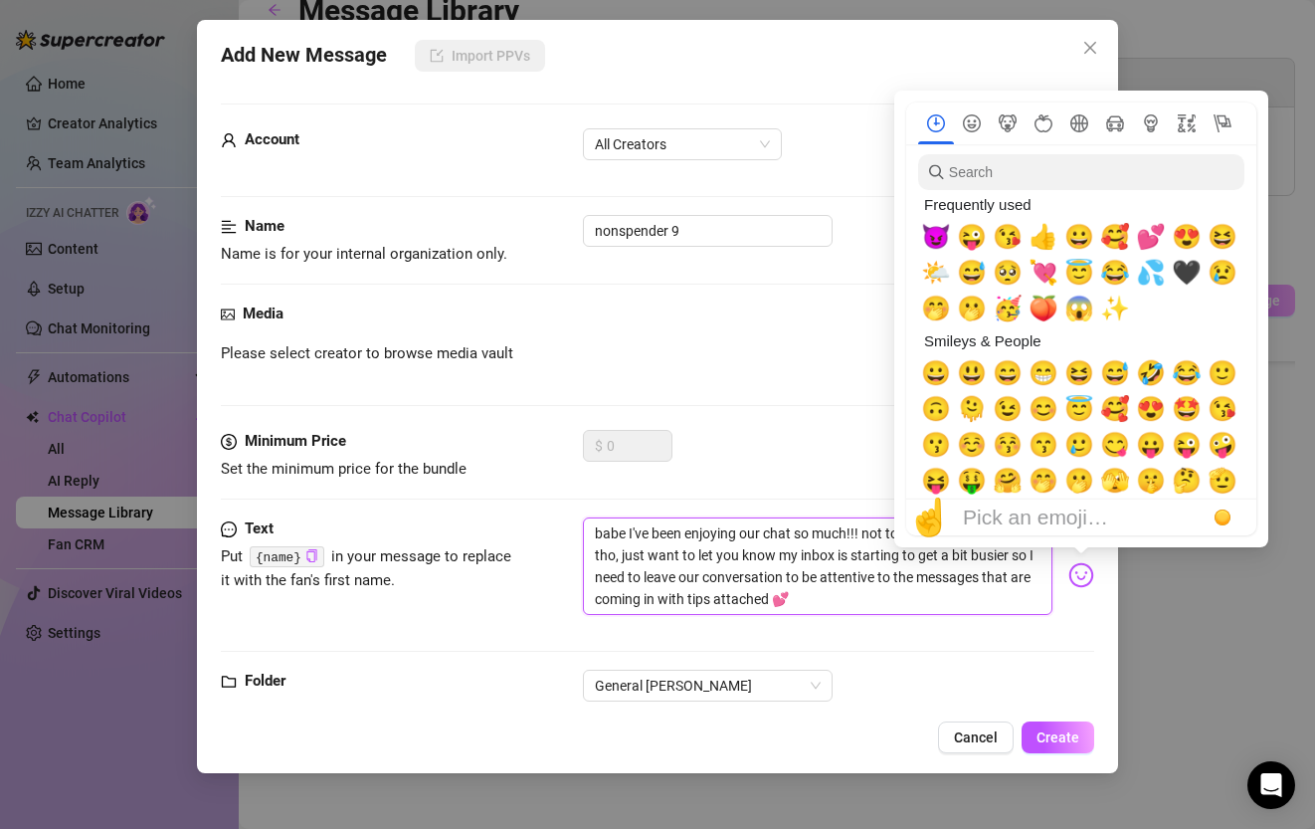
scroll to position [3, 0]
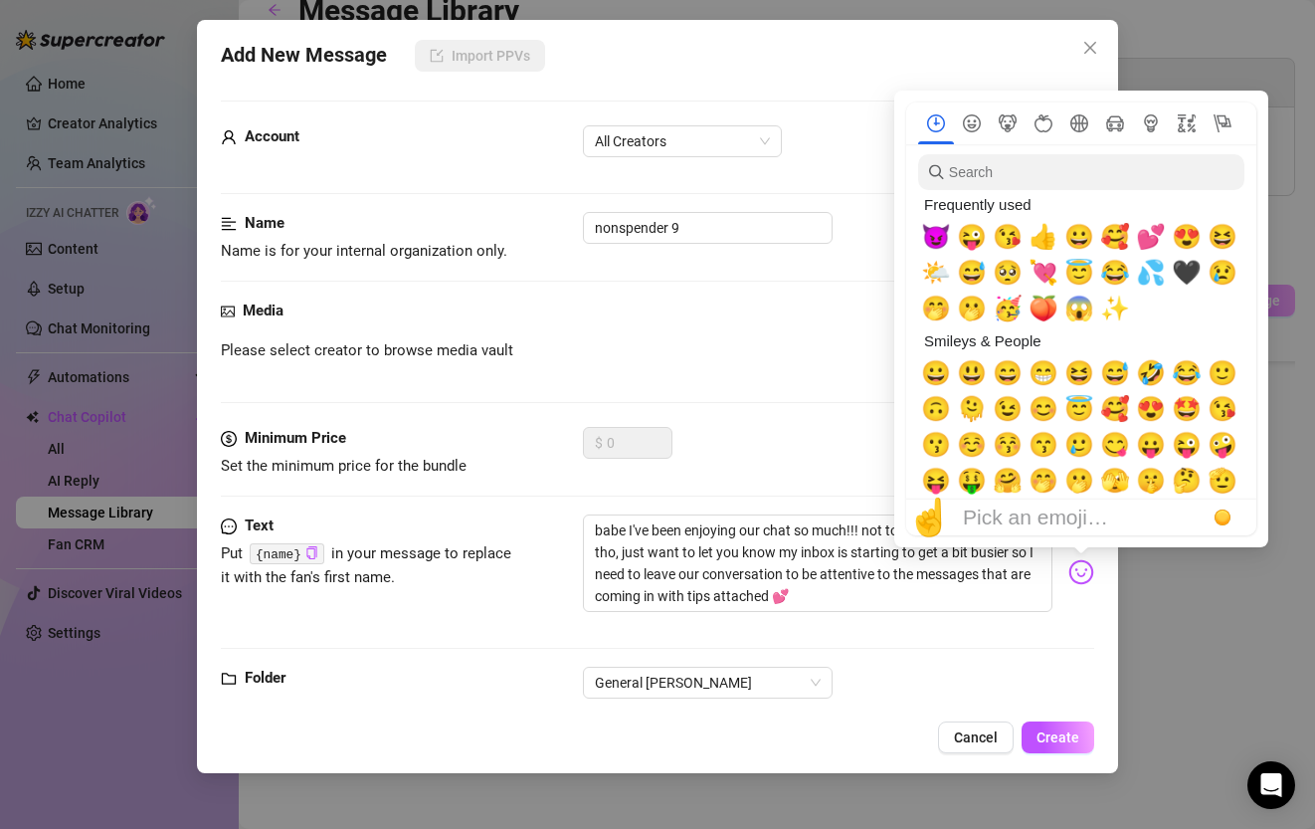
click at [1086, 569] on img at bounding box center [1081, 572] width 26 height 26
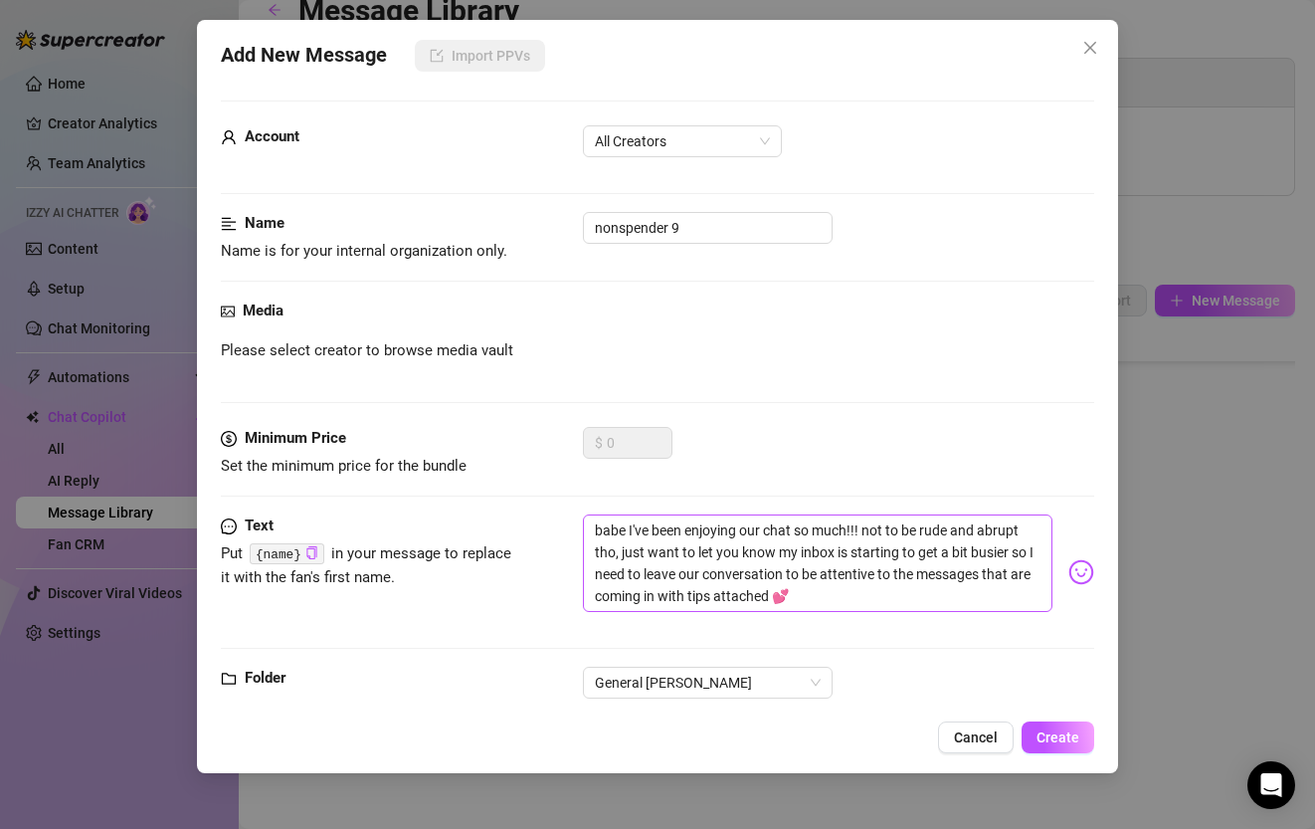
scroll to position [47, 0]
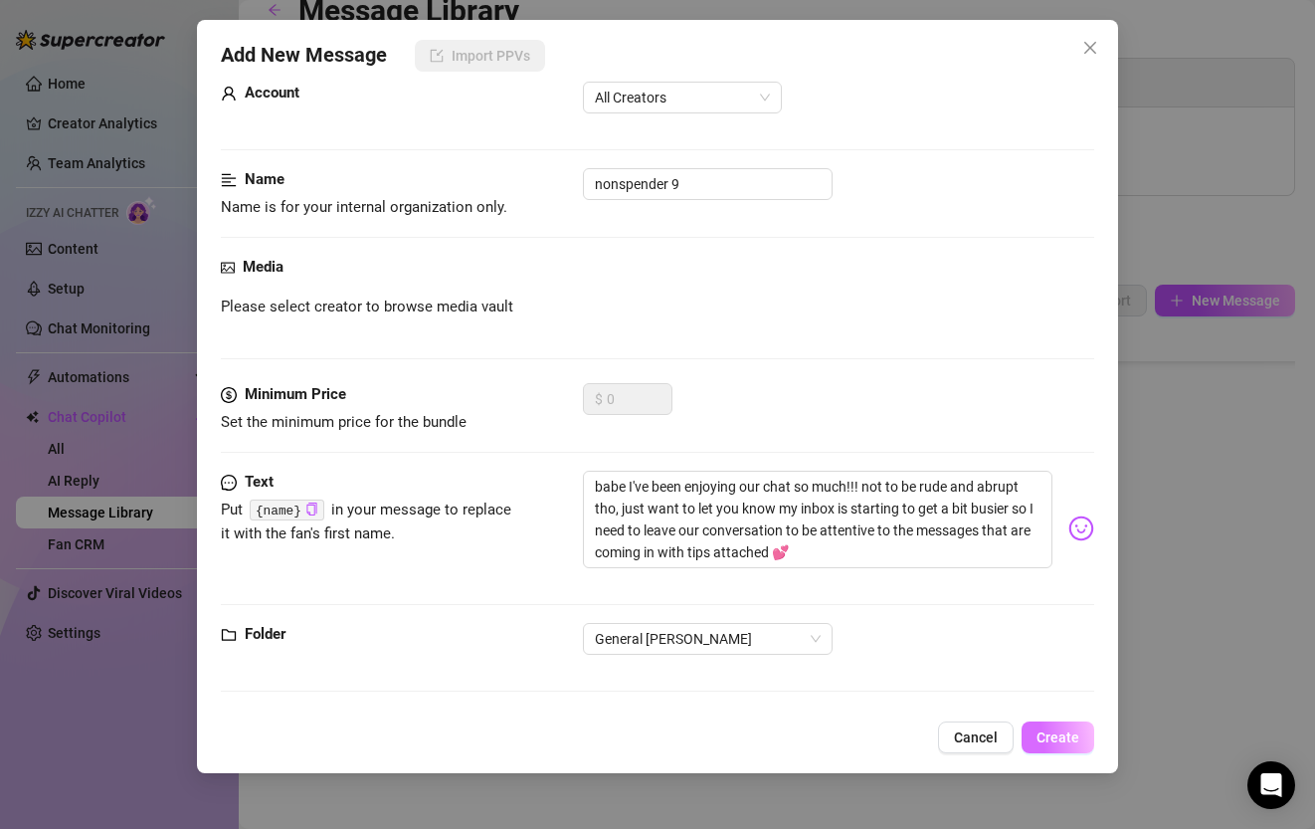
click at [1072, 738] on span "Create" at bounding box center [1058, 737] width 43 height 16
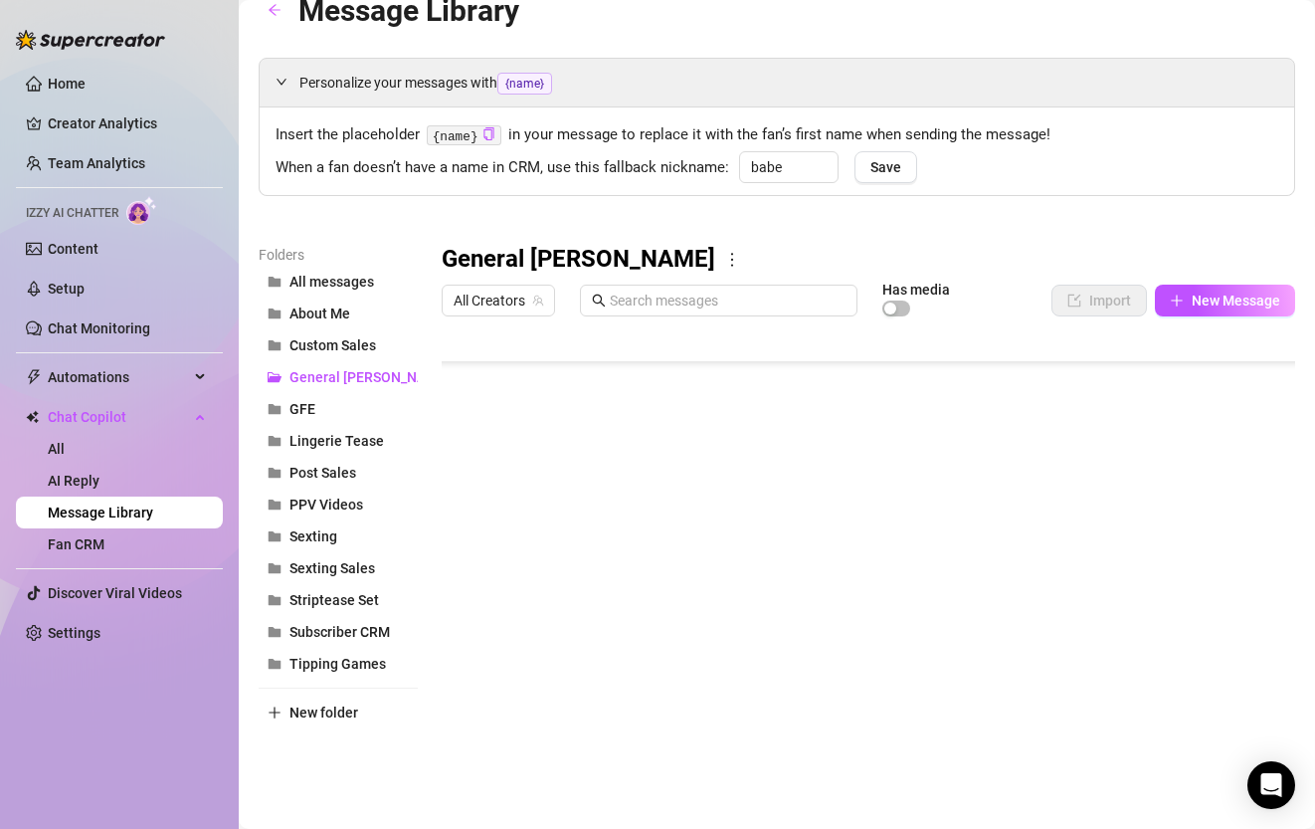
scroll to position [995, 0]
click at [1190, 300] on button "New Message" at bounding box center [1225, 301] width 140 height 32
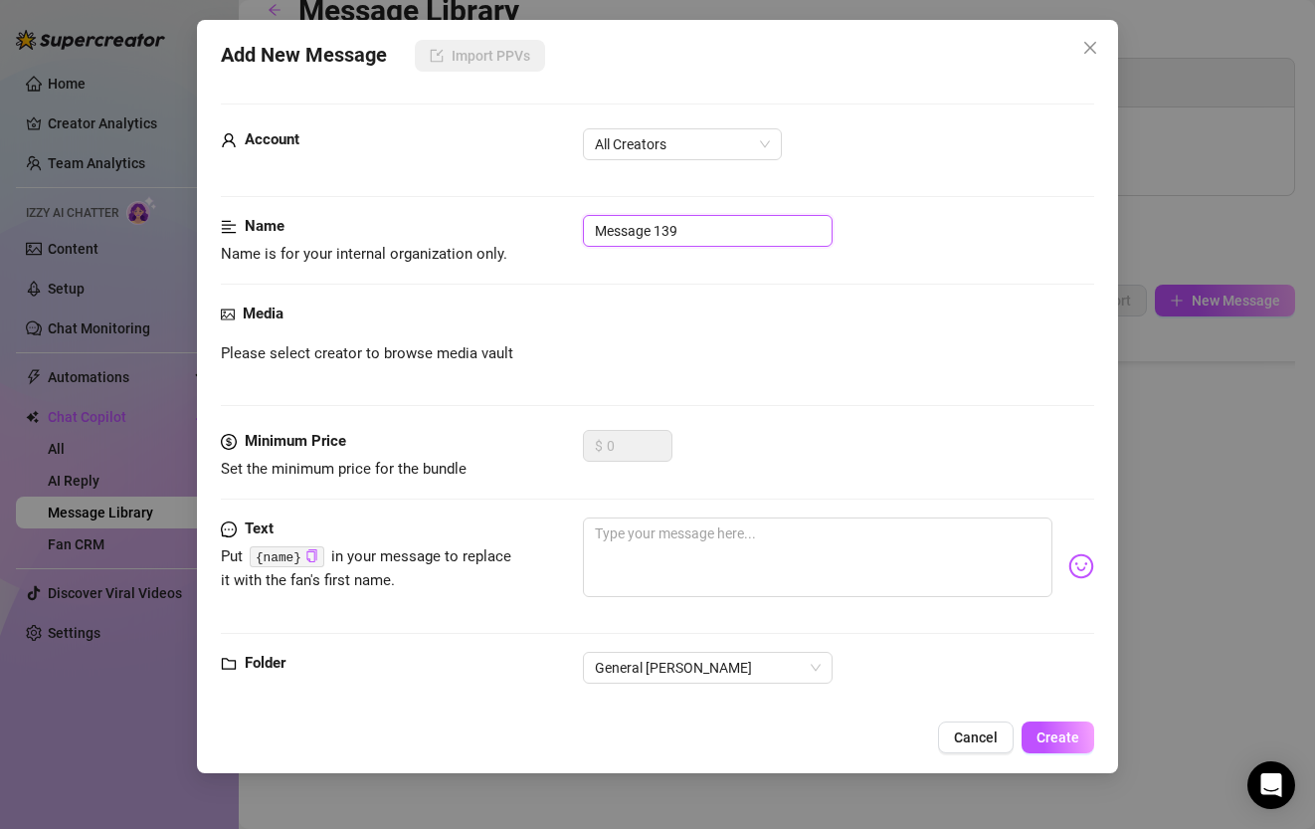
drag, startPoint x: 608, startPoint y: 226, endPoint x: 552, endPoint y: 224, distance: 55.7
click at [552, 224] on div "Name Name is for your internal organization only. Message 139" at bounding box center [657, 240] width 872 height 51
click at [646, 554] on textarea at bounding box center [817, 557] width 469 height 80
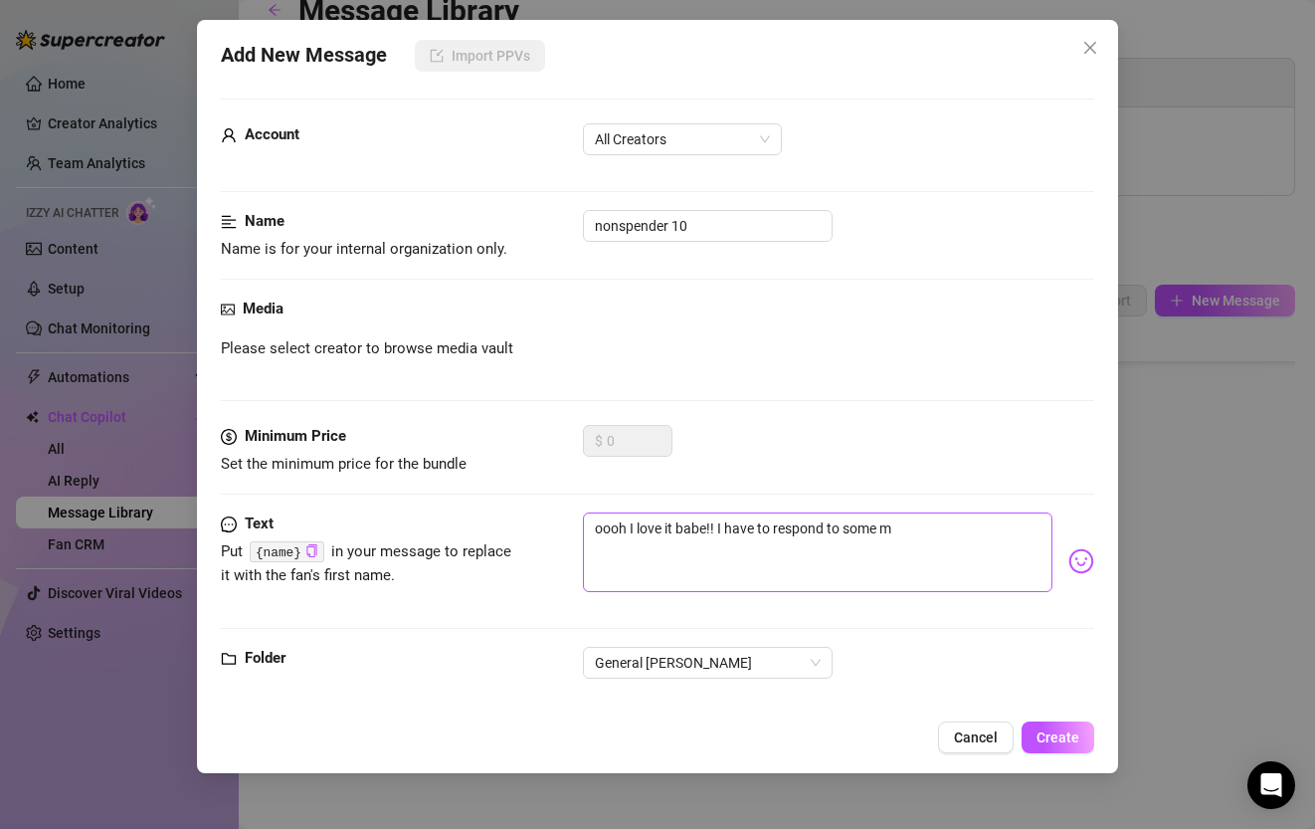
scroll to position [8, 0]
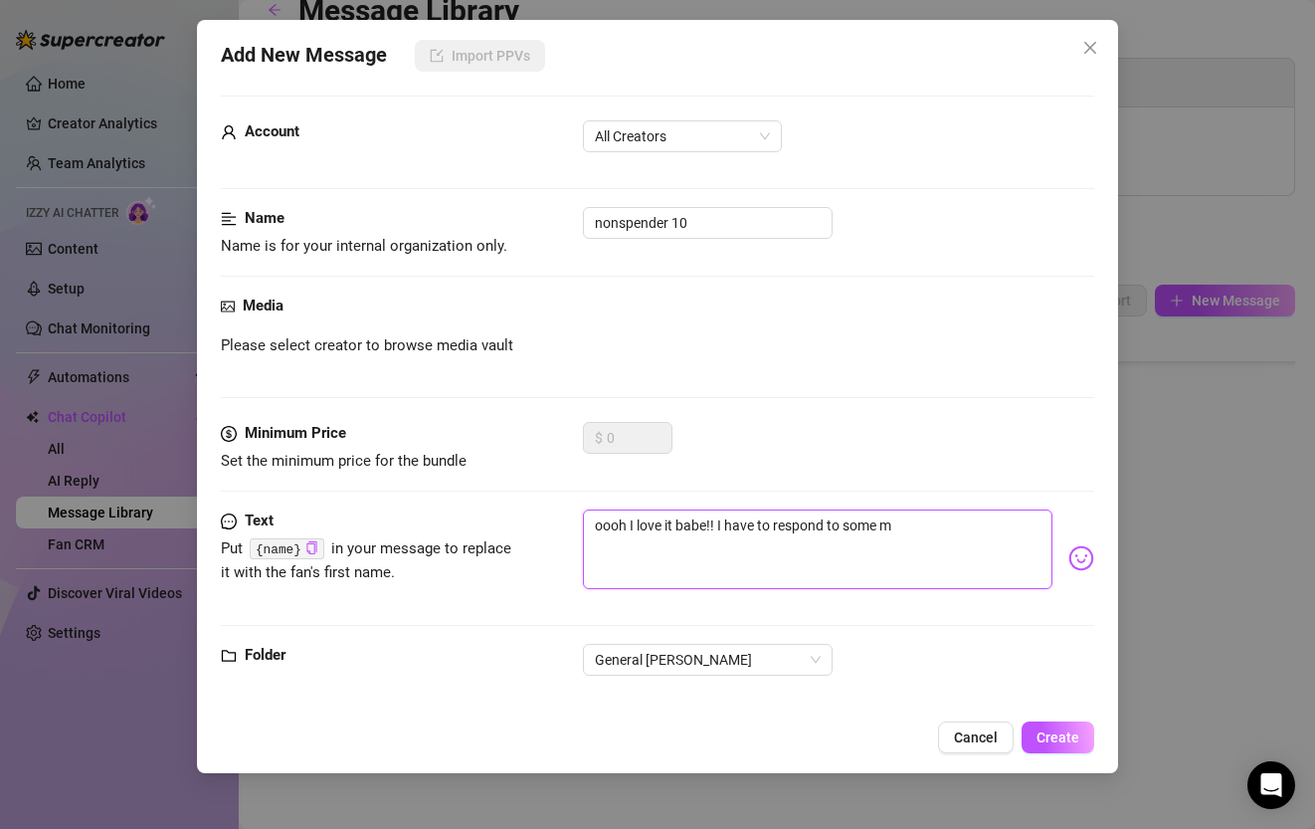
drag, startPoint x: 927, startPoint y: 533, endPoint x: 719, endPoint y: 527, distance: 208.0
click at [719, 527] on textarea "oooh I love it babe!! I have to respond to some m" at bounding box center [817, 549] width 469 height 80
click at [936, 526] on textarea "oooh I love it babe!! I have to respond to some m" at bounding box center [817, 549] width 469 height 80
click at [876, 522] on textarea "oooh I love it babe!! I have to respond to some messages but" at bounding box center [817, 547] width 469 height 80
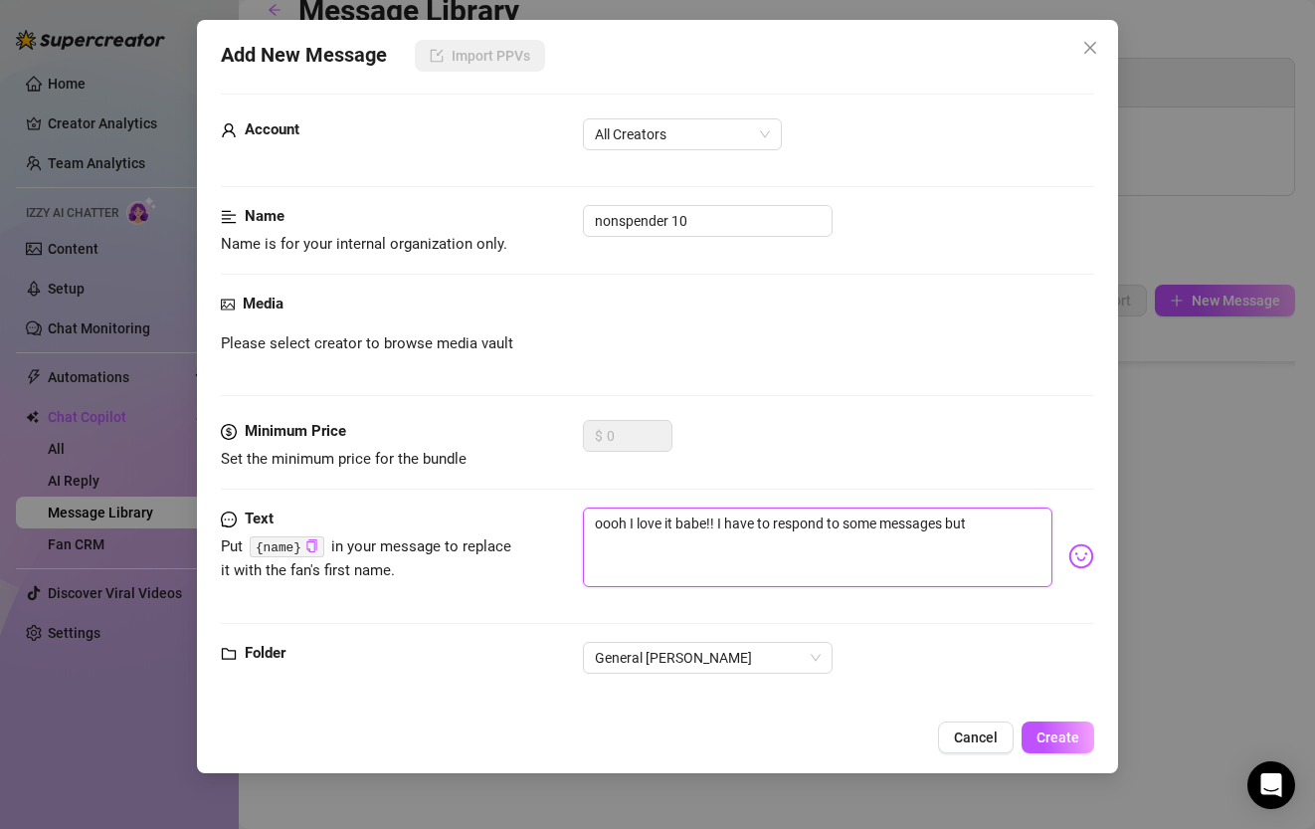
drag, startPoint x: 983, startPoint y: 525, endPoint x: 889, endPoint y: 524, distance: 93.5
click at [889, 524] on textarea "oooh I love it babe!! I have to respond to some messages but" at bounding box center [817, 547] width 469 height 80
paste textarea "Ive had fun chatting/getting to know them & I am getting a tad busy. Unlock the…"
drag, startPoint x: 951, startPoint y: 546, endPoint x: 717, endPoint y: 523, distance: 234.9
click at [717, 523] on textarea "oooh I love it babe!! Ive had fun chatting/getting to know them & I am getting …" at bounding box center [817, 547] width 469 height 80
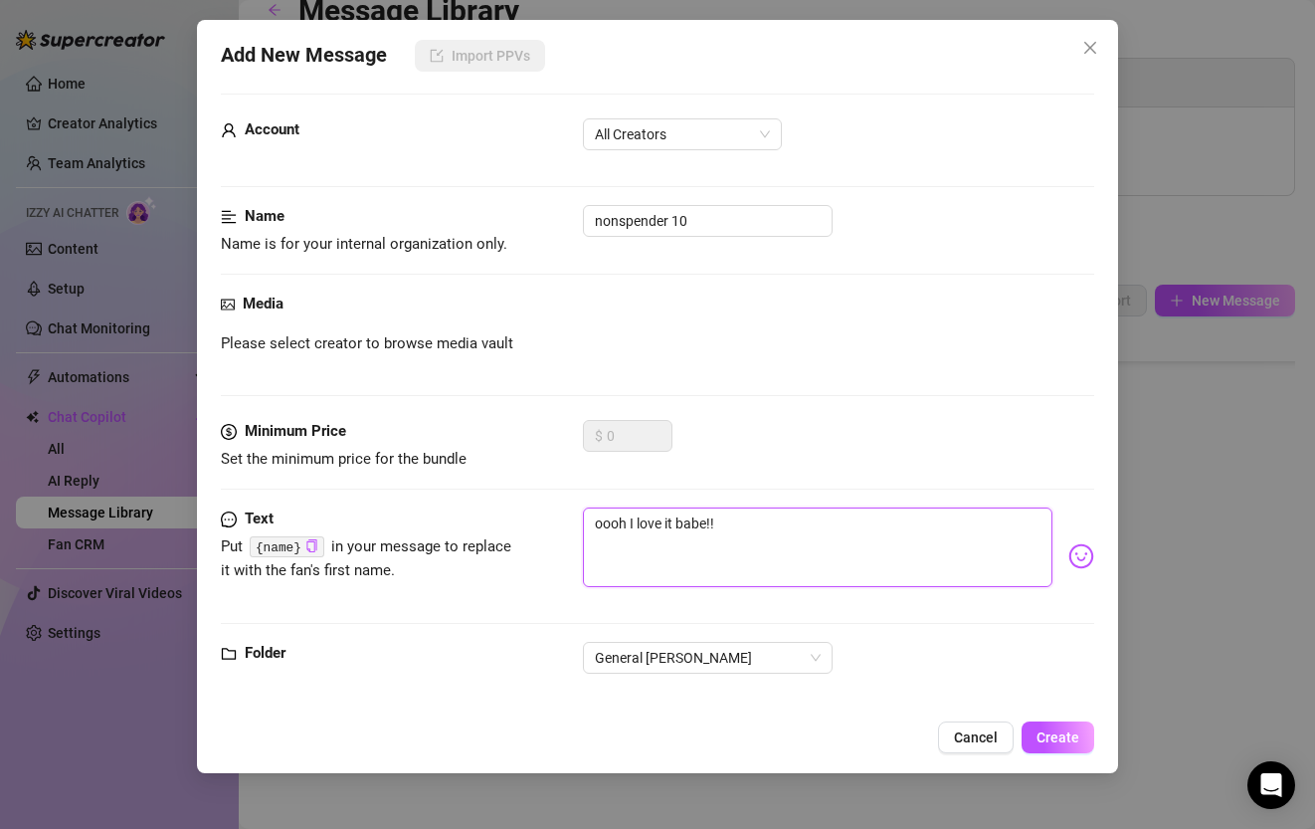
drag, startPoint x: 753, startPoint y: 537, endPoint x: 548, endPoint y: 519, distance: 205.7
click at [548, 519] on div "Text Put {name} in your message to replace it with the fan's first name. oooh I…" at bounding box center [657, 555] width 872 height 97
paste textarea "Ive had fun chatting/getting to know them & I am getting a tad busy. Unlock the…"
click at [599, 524] on textarea "Ive had fun chatting/getting to know them & I am getting a tad busy. Unlock the…" at bounding box center [817, 547] width 469 height 80
click at [646, 526] on textarea "I've had fun chatting/getting to know them & I am getting a tad busy. Unlock th…" at bounding box center [817, 547] width 469 height 80
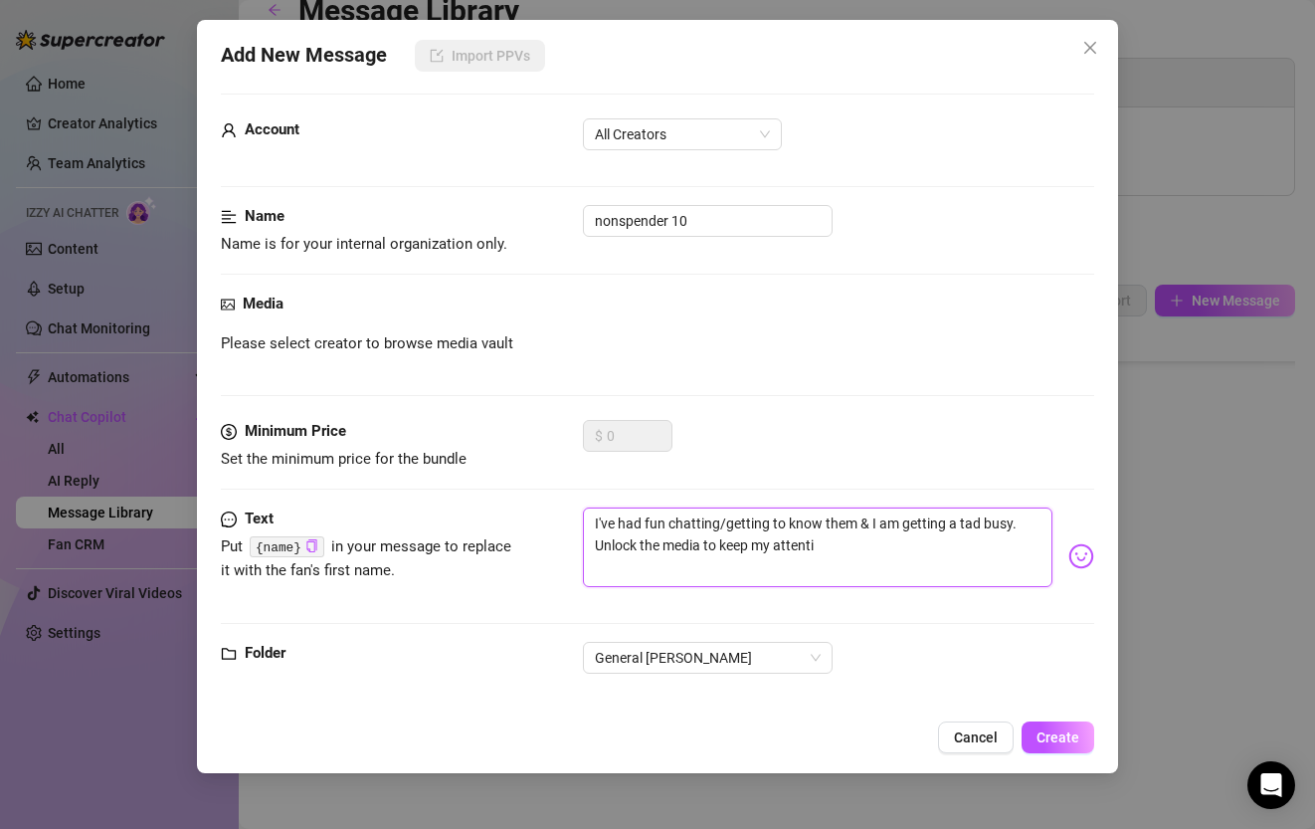
click at [723, 523] on textarea "I've had fun chatting/getting to know them & I am getting a tad busy. Unlock th…" at bounding box center [817, 547] width 469 height 80
drag, startPoint x: 922, startPoint y: 524, endPoint x: 788, endPoint y: 524, distance: 134.3
click at [788, 524] on textarea "I've had fun chatting with you getting to know them & I am getting a tad busy. …" at bounding box center [817, 547] width 469 height 80
click at [940, 526] on textarea "I've had fun chatting with you babe but I am getting a tad busy. Unlock the med…" at bounding box center [817, 547] width 469 height 80
click at [1005, 527] on textarea "I've had fun chatting with you babe but I am getting a tad but busy. Unlock the…" at bounding box center [817, 547] width 469 height 80
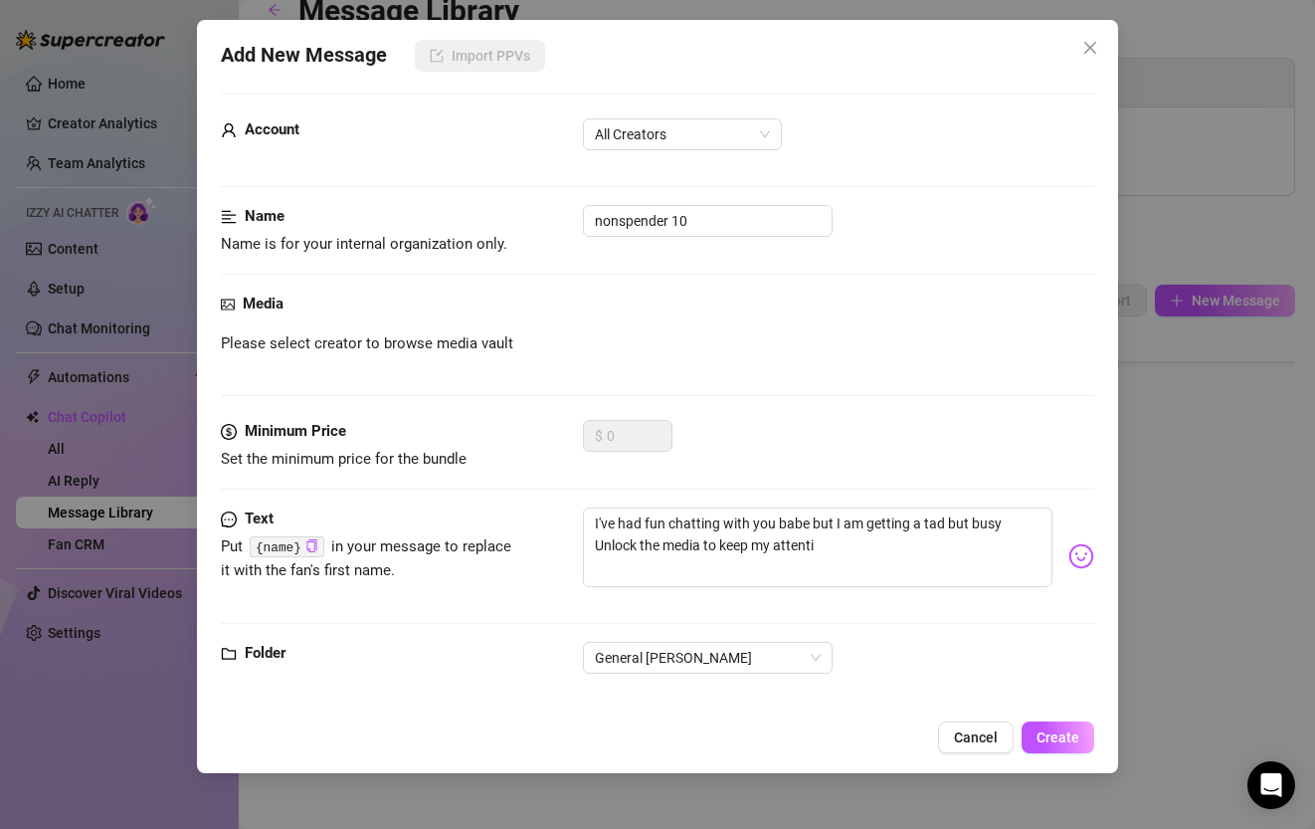
click at [1097, 555] on div "Add New Message Import PPVs Account All Creators Name Name is for your internal…" at bounding box center [657, 396] width 920 height 753
click at [1088, 555] on img at bounding box center [1081, 556] width 26 height 26
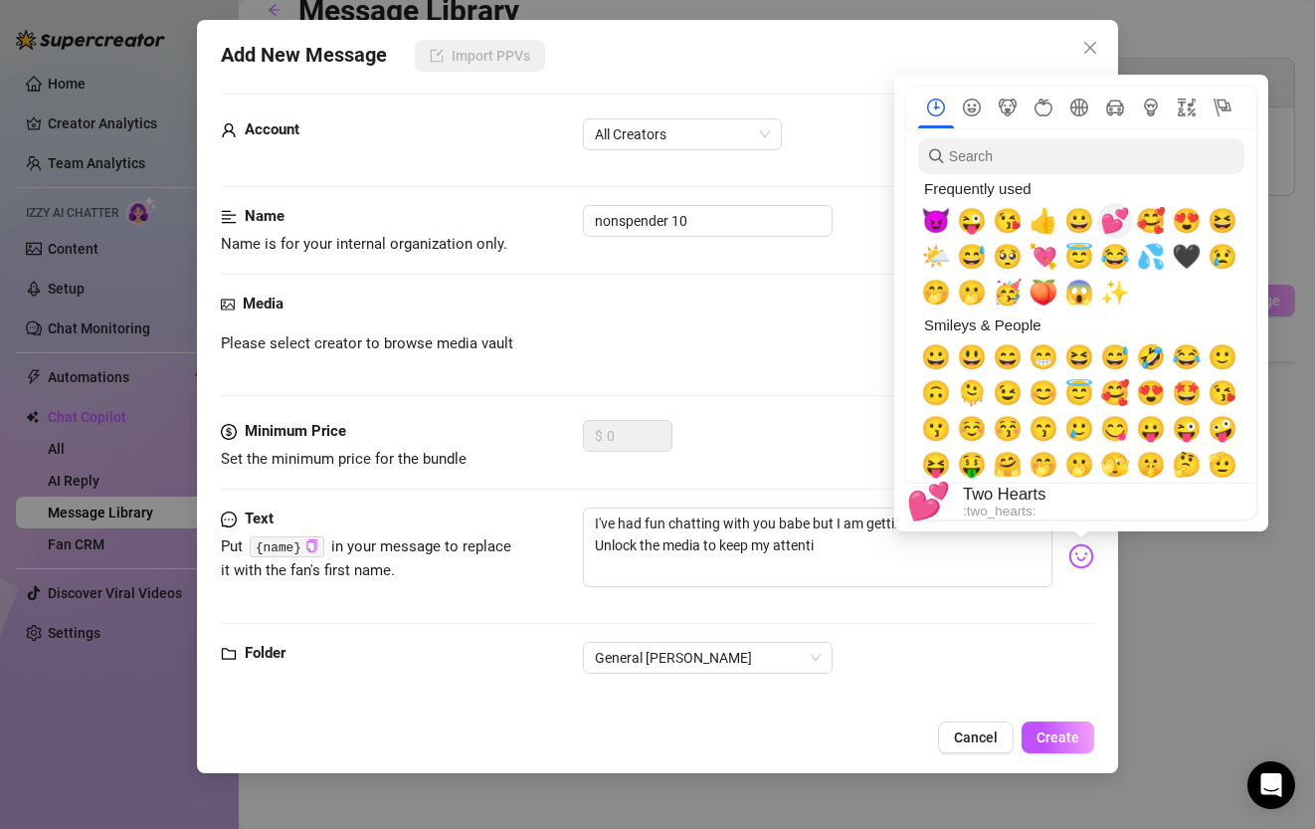
click at [1112, 231] on span "💕" at bounding box center [1115, 221] width 30 height 28
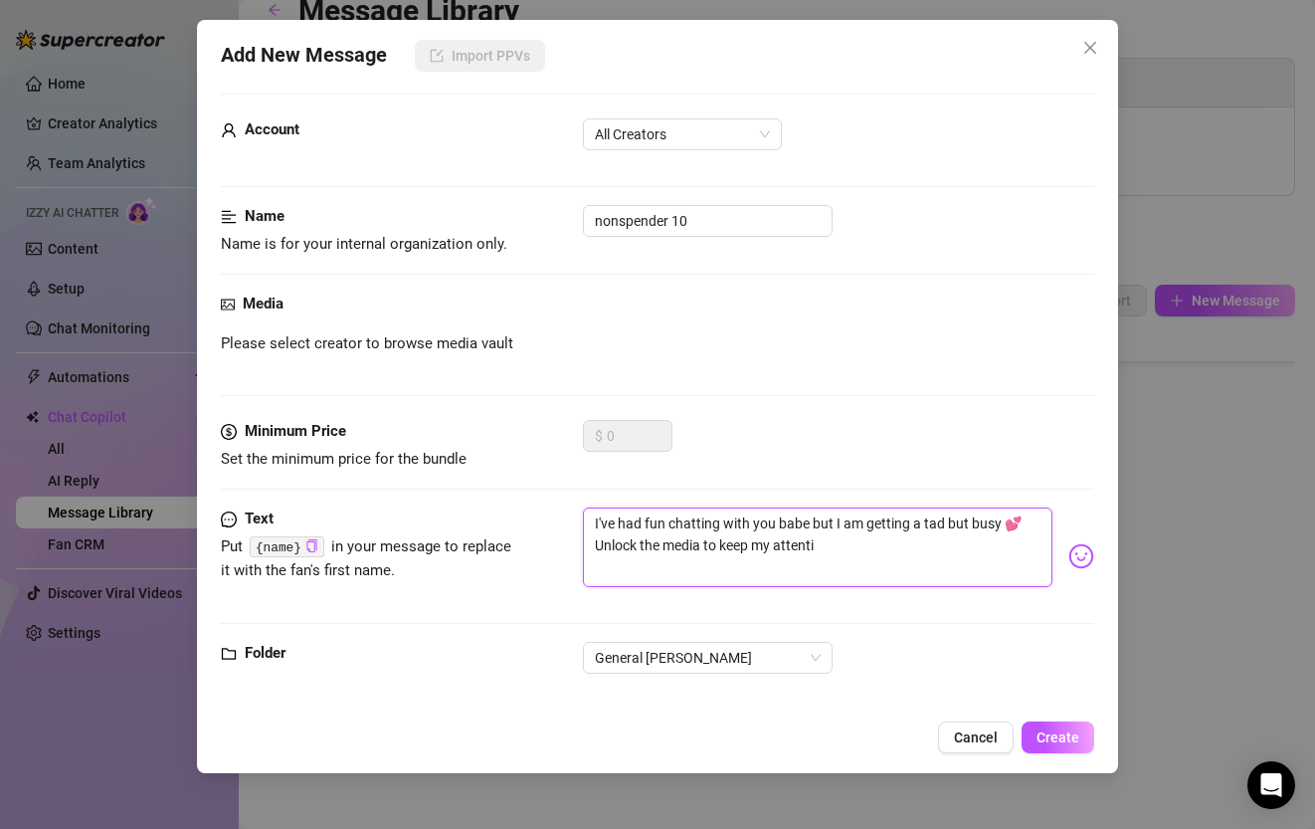
click at [807, 563] on textarea "I've had fun chatting with you babe but I am getting a tad but busy 💕Unlock the…" at bounding box center [817, 547] width 469 height 80
drag, startPoint x: 833, startPoint y: 548, endPoint x: 639, endPoint y: 547, distance: 194.0
click at [639, 547] on textarea "I've had fun chatting with you babe but I am getting a tad but busy 💕Unlock the…" at bounding box center [817, 547] width 469 height 80
click at [1036, 526] on textarea "I've had fun chatting with you babe but I am getting a tad but busy 💕Unlock som…" at bounding box center [817, 547] width 469 height 80
click at [969, 545] on textarea "I've had fun chatting with you babe but I am getting a tad but busy and I need …" at bounding box center [817, 547] width 469 height 80
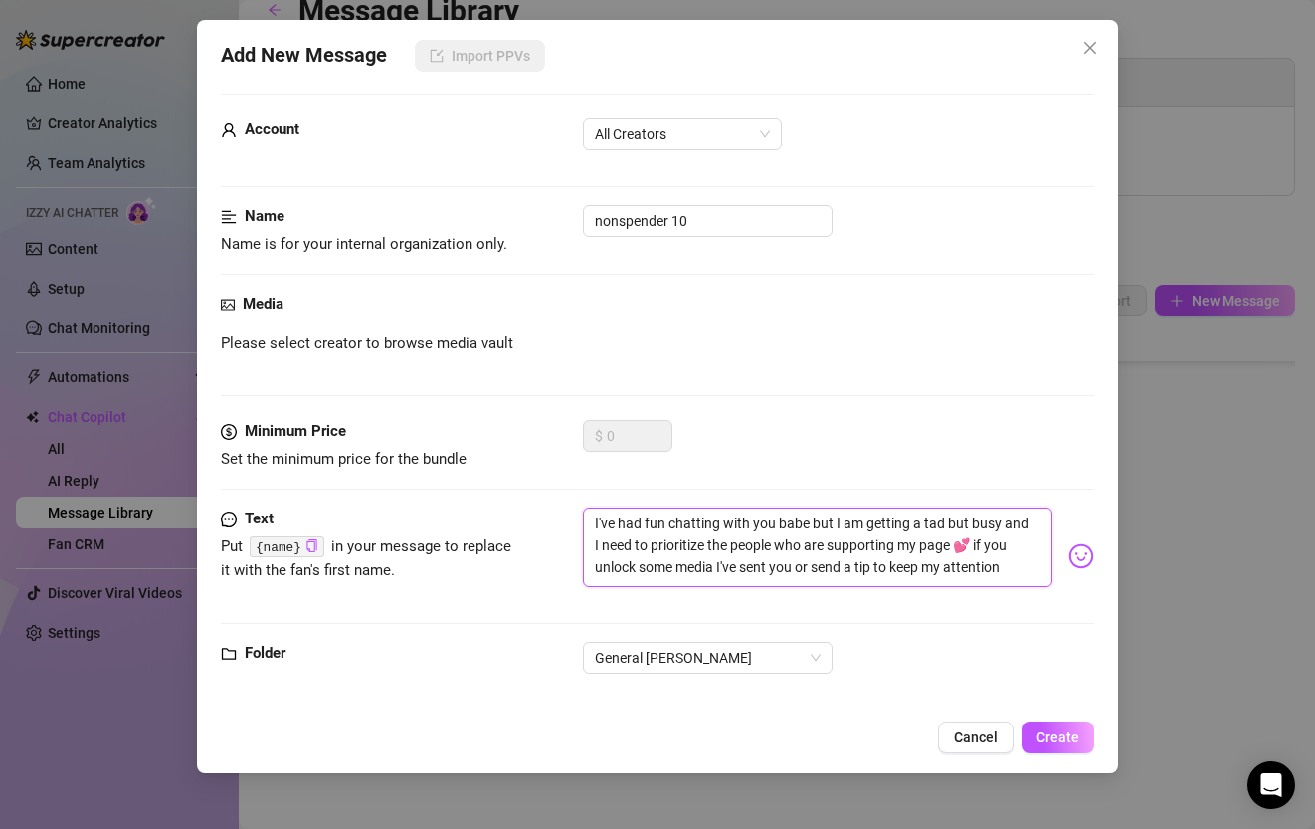
click at [892, 569] on textarea "I've had fun chatting with you babe but I am getting a tad but busy and I need …" at bounding box center [817, 547] width 469 height 80
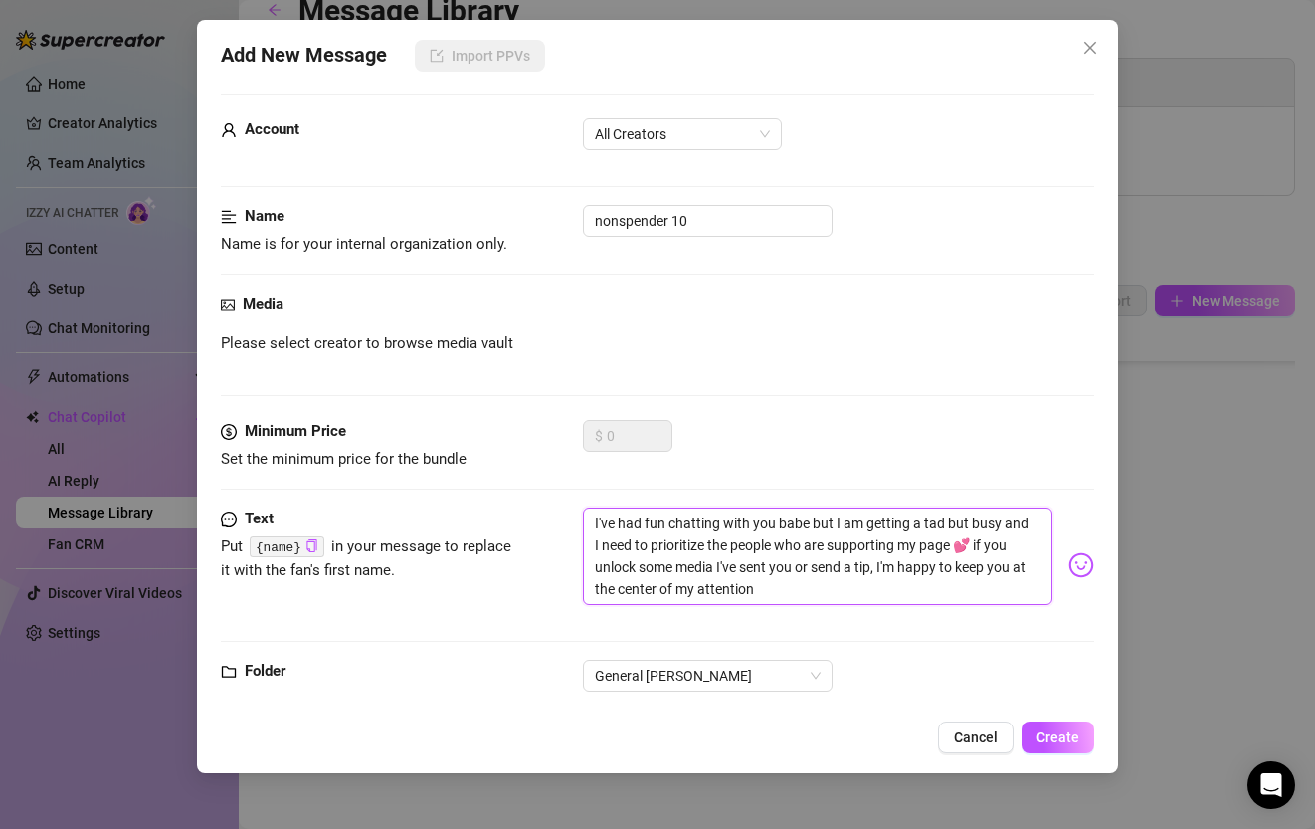
click at [896, 591] on textarea "I've had fun chatting with you babe but I am getting a tad but busy and I need …" at bounding box center [817, 555] width 469 height 97
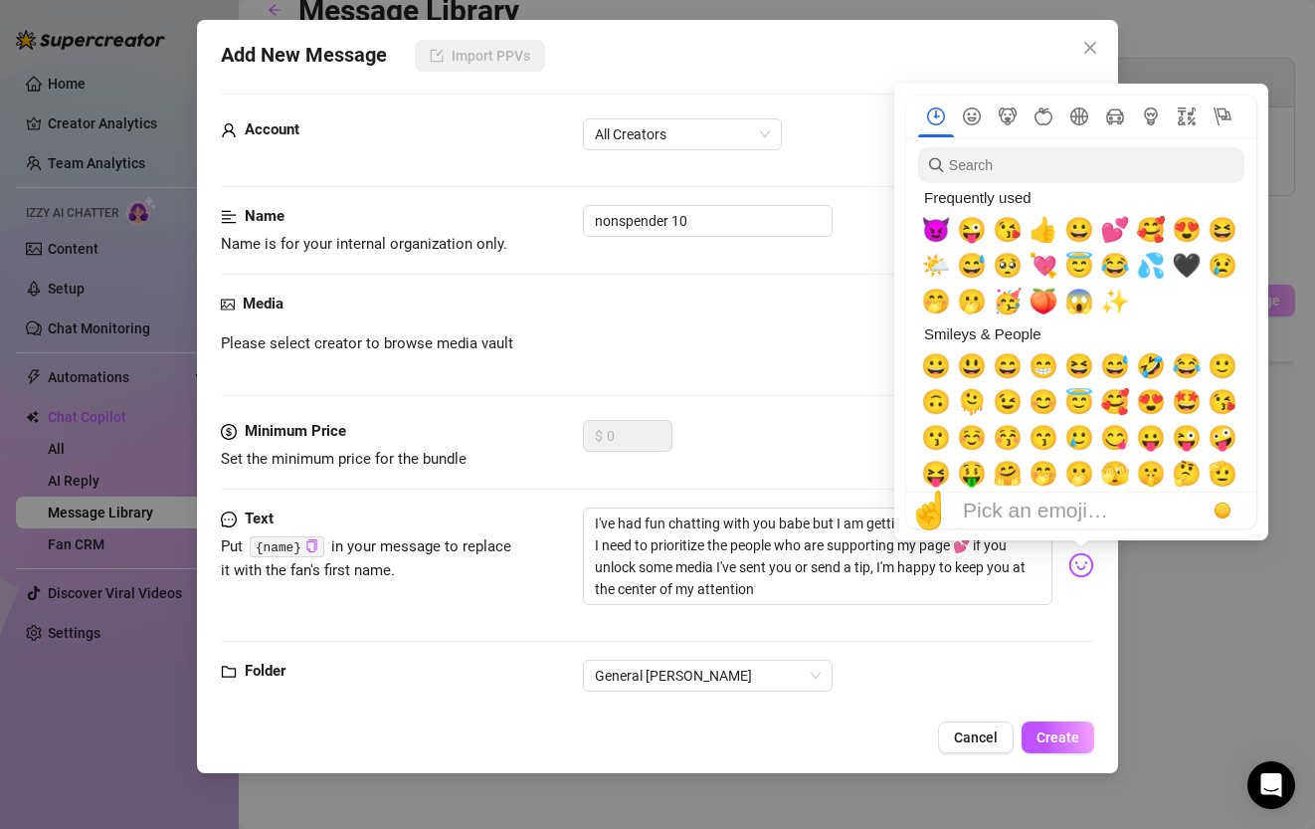
click at [1086, 563] on img at bounding box center [1081, 565] width 26 height 26
click at [1013, 232] on span "😘" at bounding box center [1008, 230] width 30 height 28
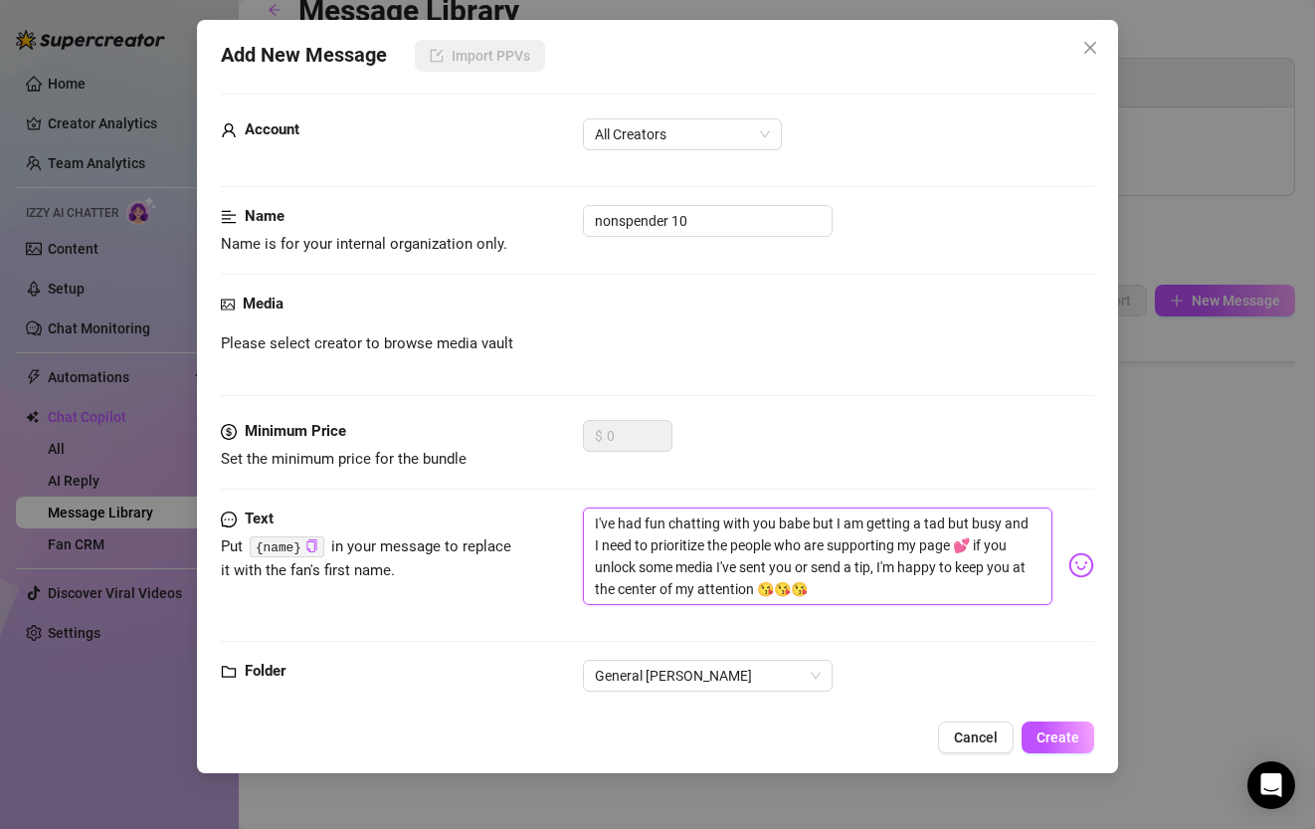
click at [813, 582] on textarea "I've had fun chatting with you babe but I am getting a tad but busy and I need …" at bounding box center [817, 555] width 469 height 97
click at [1047, 736] on span "Create" at bounding box center [1058, 737] width 43 height 16
